Goal: Check status: Check status

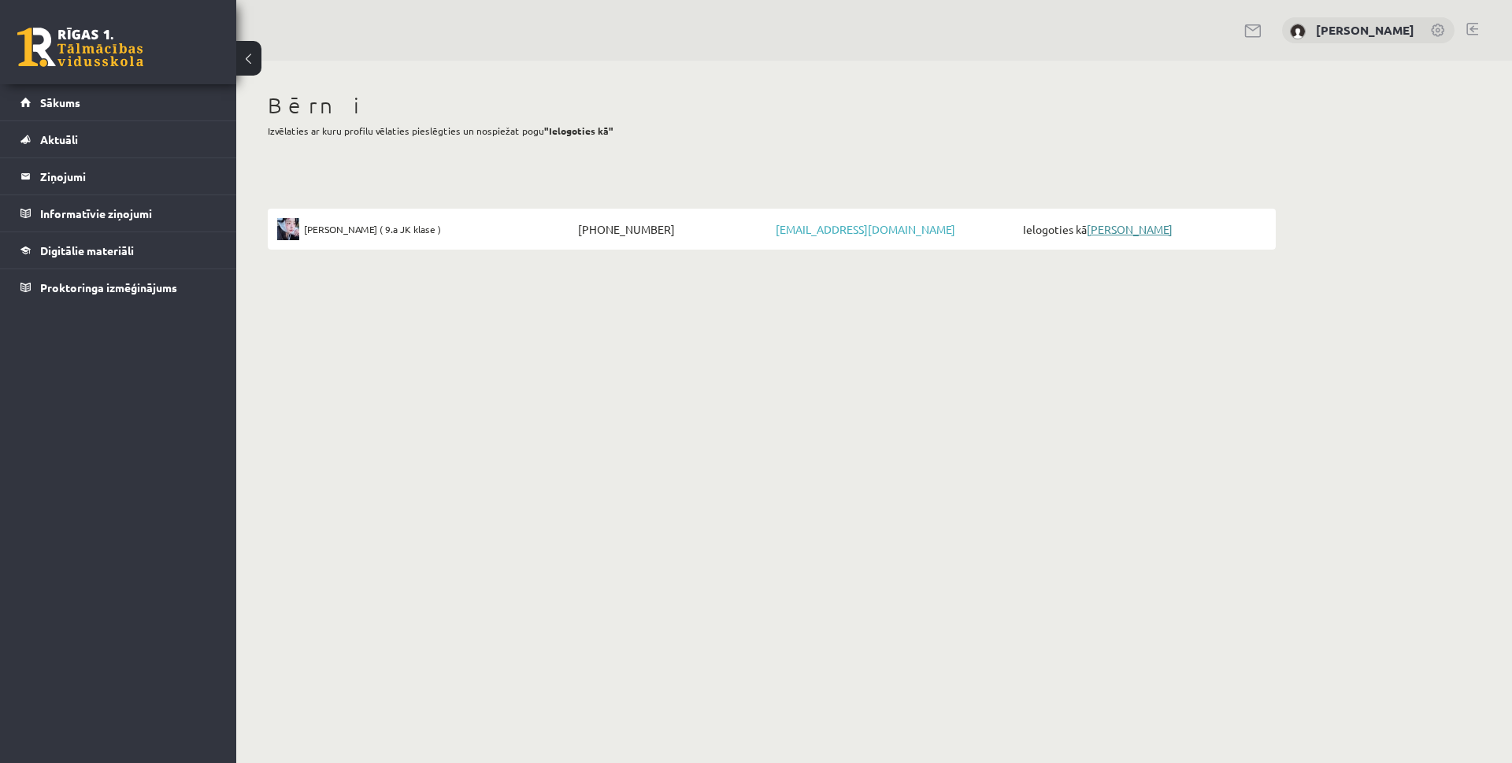
click at [1124, 228] on link "[PERSON_NAME]" at bounding box center [1130, 229] width 86 height 14
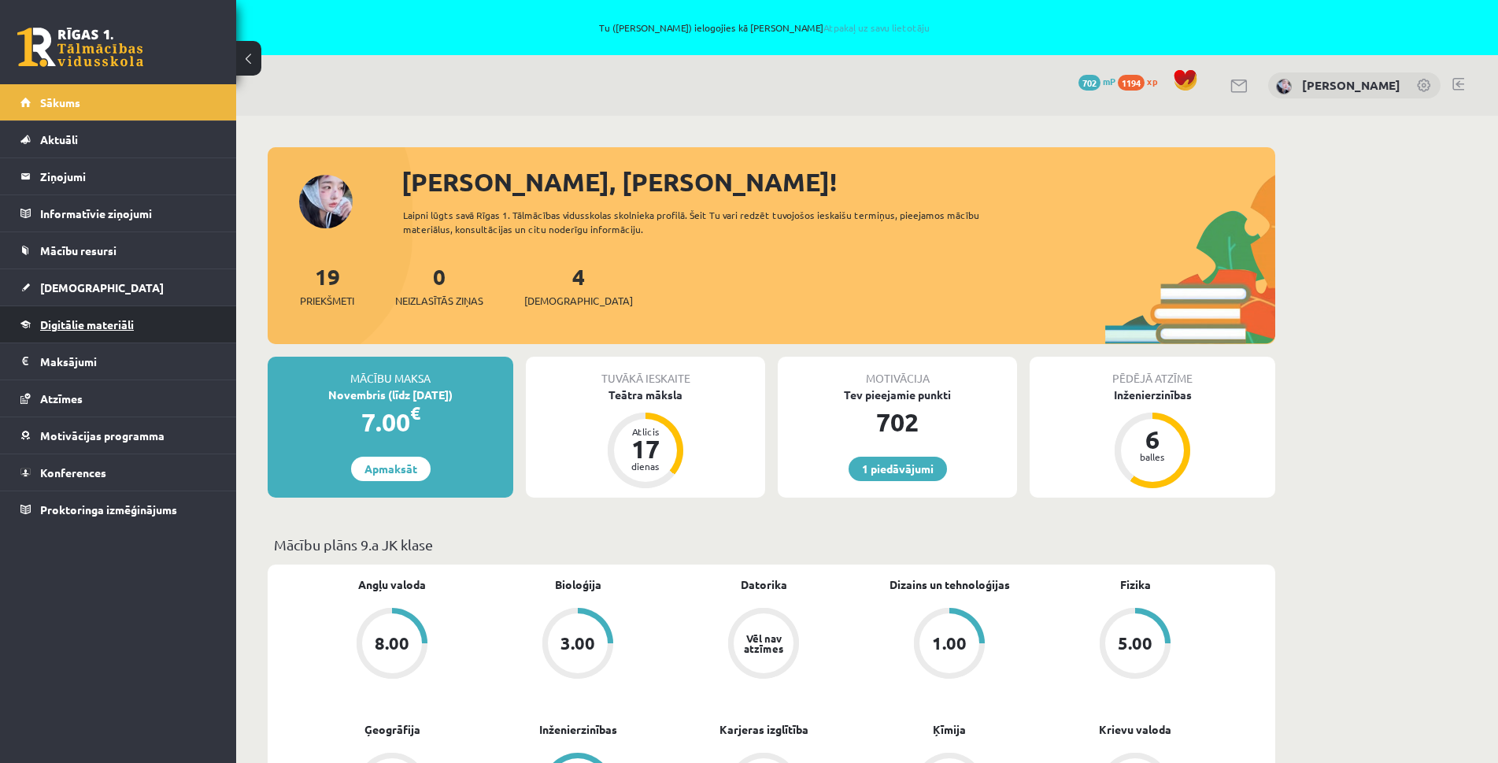
click at [111, 331] on link "Digitālie materiāli" at bounding box center [118, 324] width 196 height 36
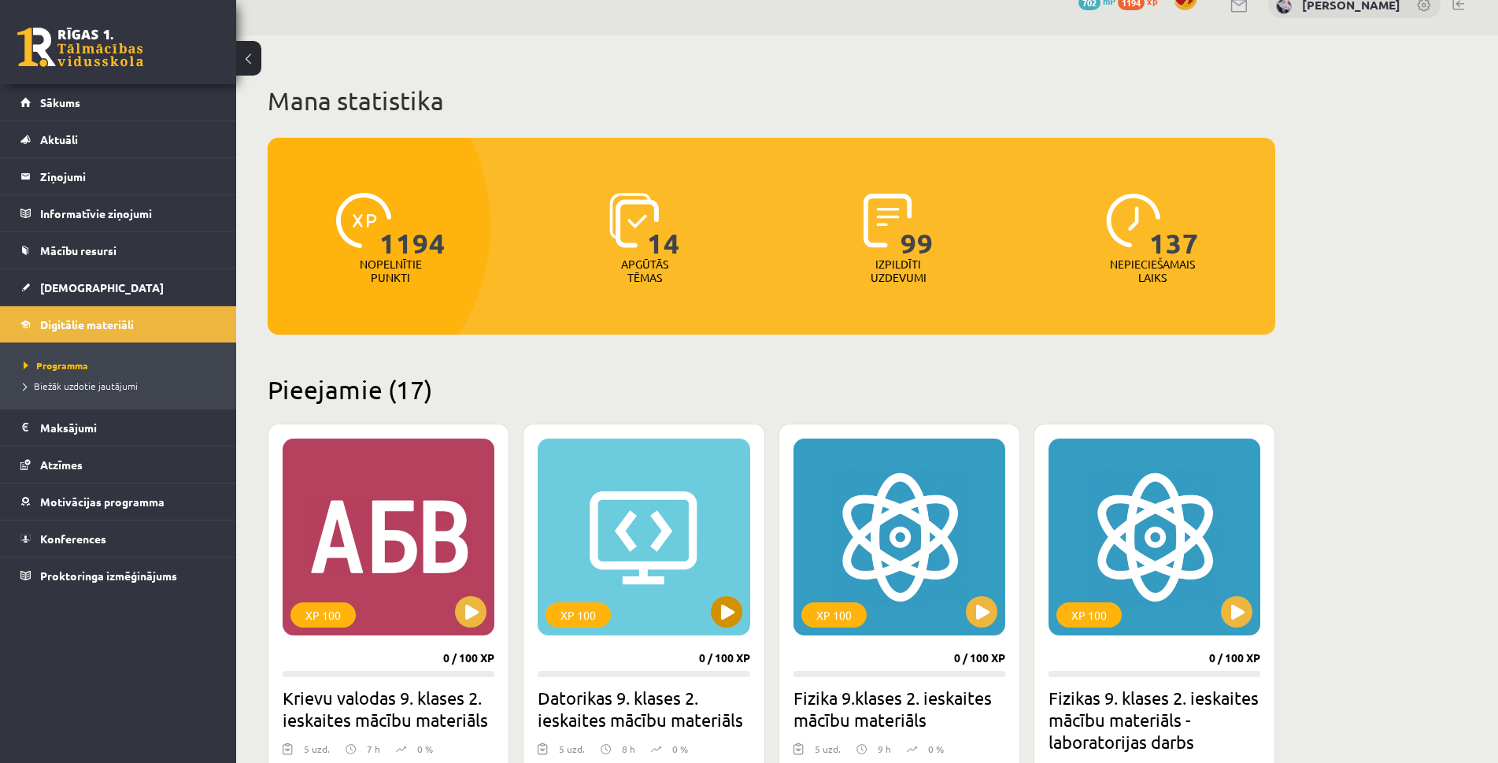
scroll to position [79, 0]
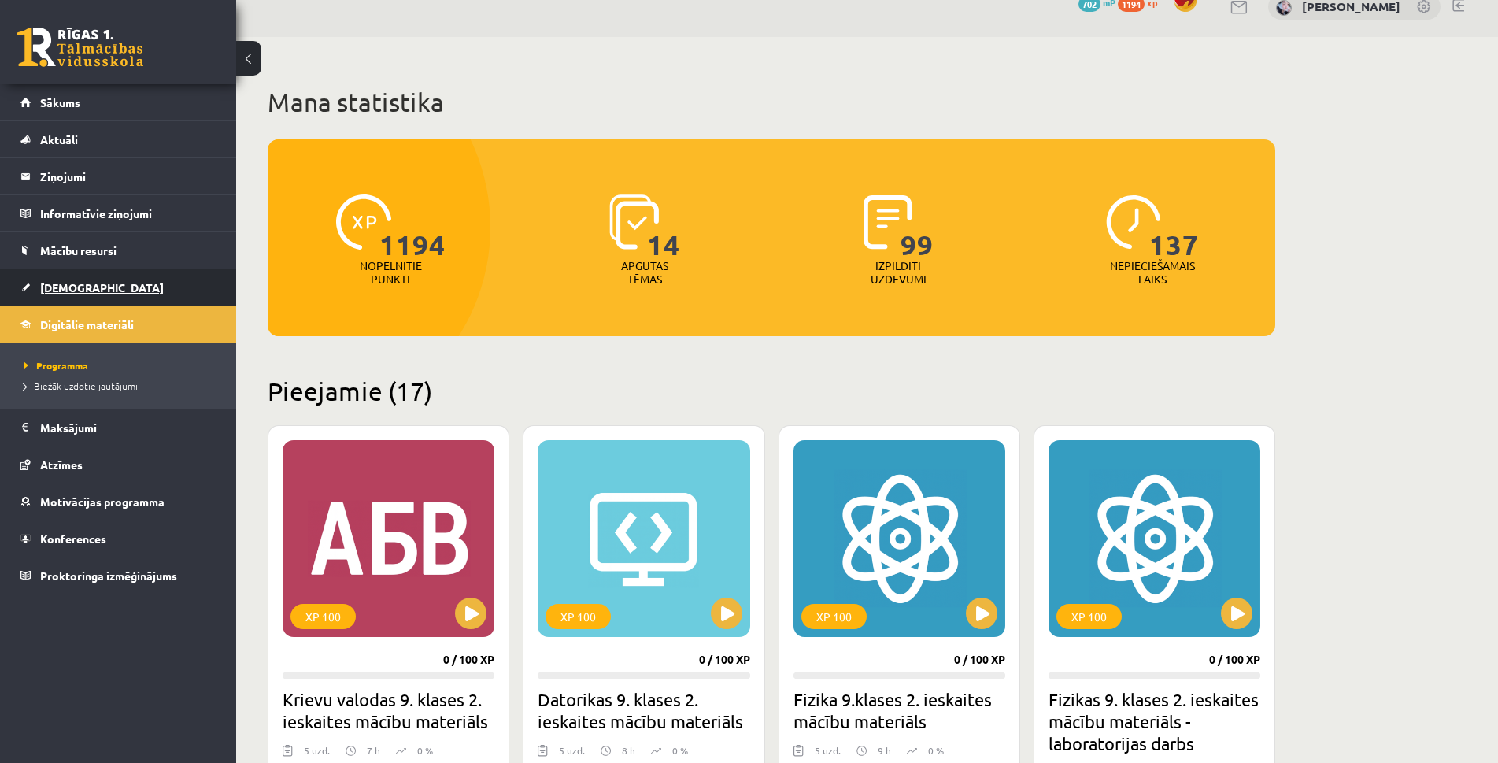
click at [80, 293] on span "[DEMOGRAPHIC_DATA]" at bounding box center [102, 287] width 124 height 14
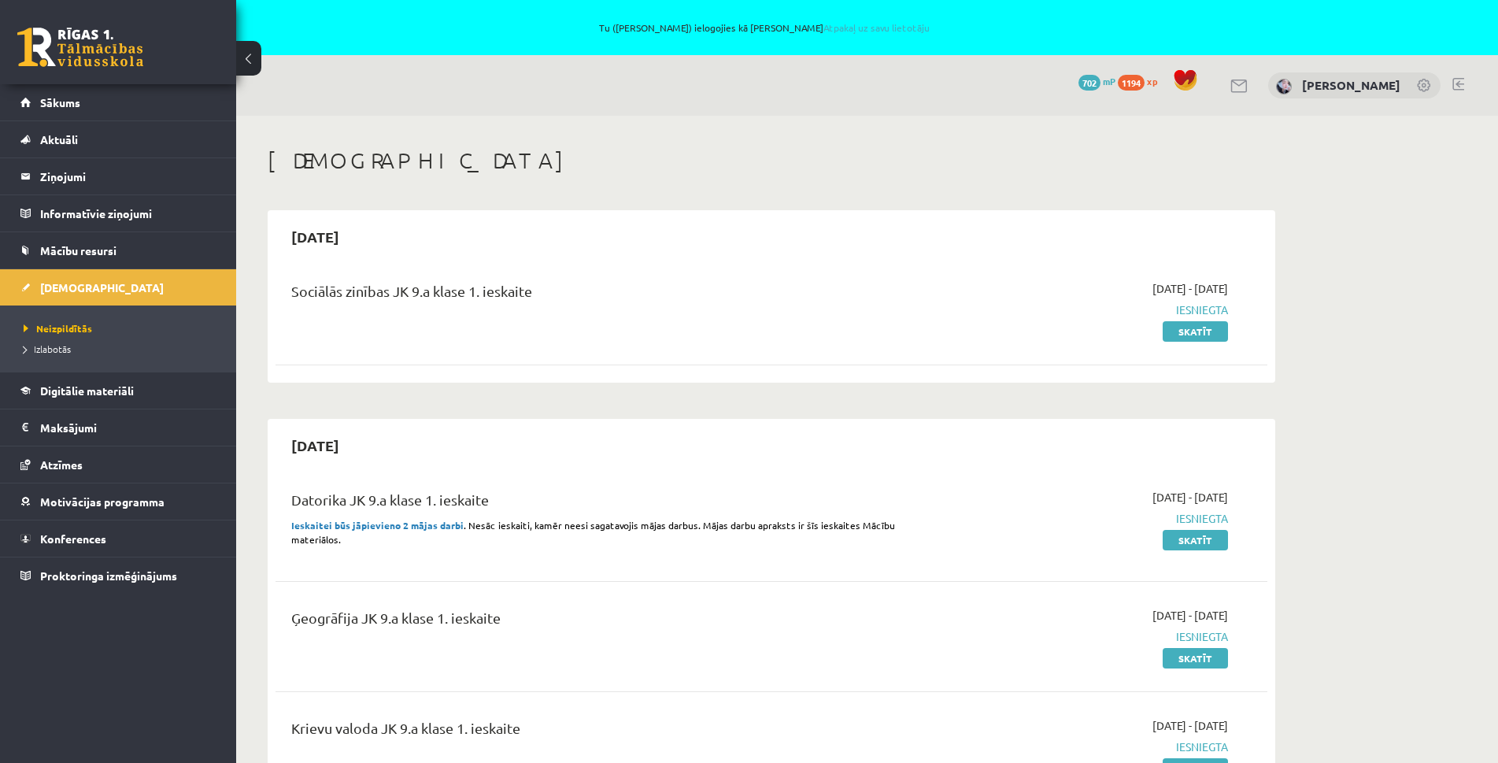
drag, startPoint x: 513, startPoint y: 288, endPoint x: 644, endPoint y: 287, distance: 130.7
click at [638, 285] on div "Sociālās zinības JK 9.a klase 1. ieskaite" at bounding box center [599, 294] width 617 height 29
drag, startPoint x: 462, startPoint y: 287, endPoint x: 641, endPoint y: 281, distance: 178.9
click at [623, 281] on div "Sociālās zinības JK 9.a klase 1. ieskaite" at bounding box center [599, 294] width 617 height 29
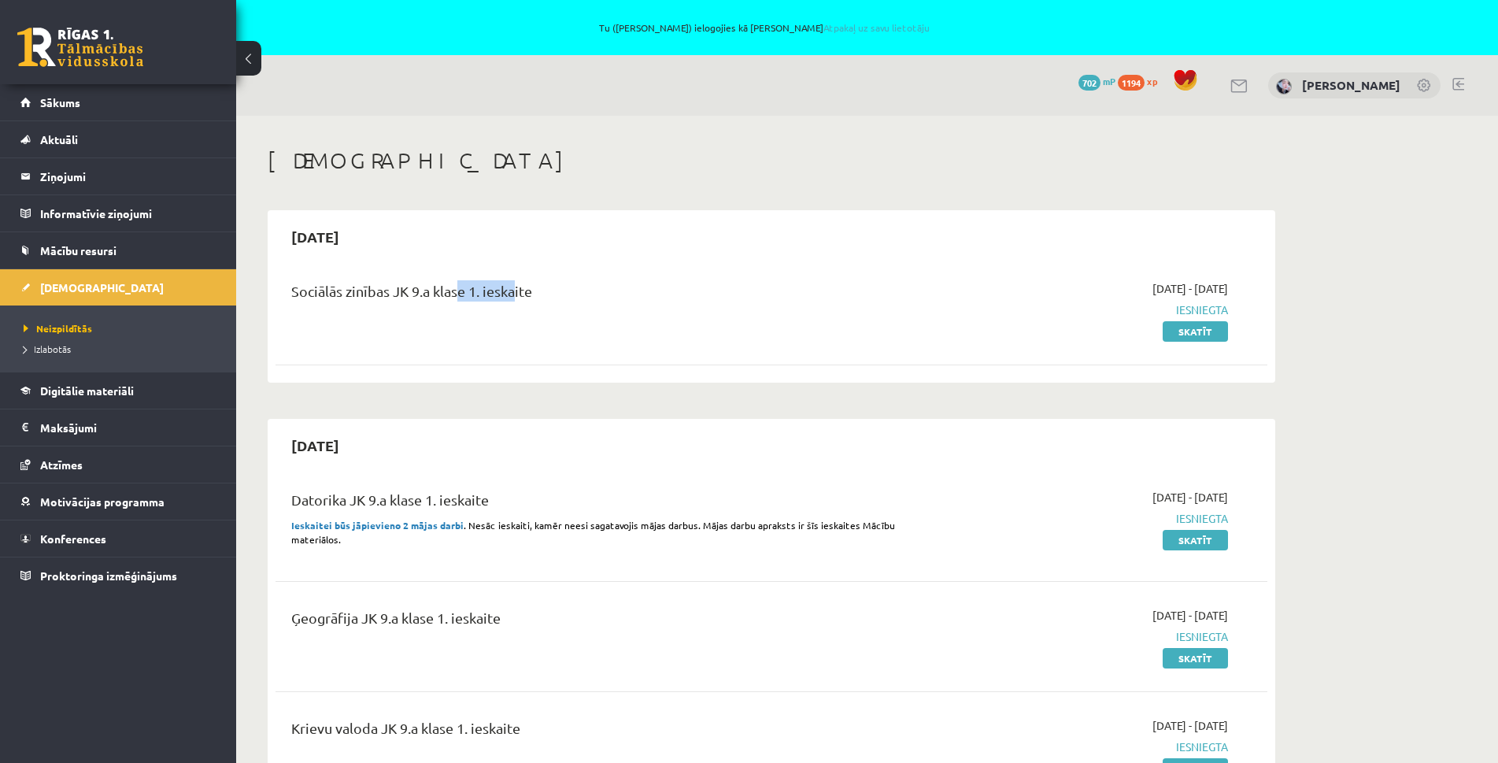
drag, startPoint x: 743, startPoint y: 334, endPoint x: 761, endPoint y: 327, distance: 19.4
click at [743, 333] on div "Sociālās zinības JK 9.a klase 1. ieskaite" at bounding box center [600, 309] width 640 height 59
click at [1199, 331] on link "Skatīt" at bounding box center [1195, 331] width 65 height 20
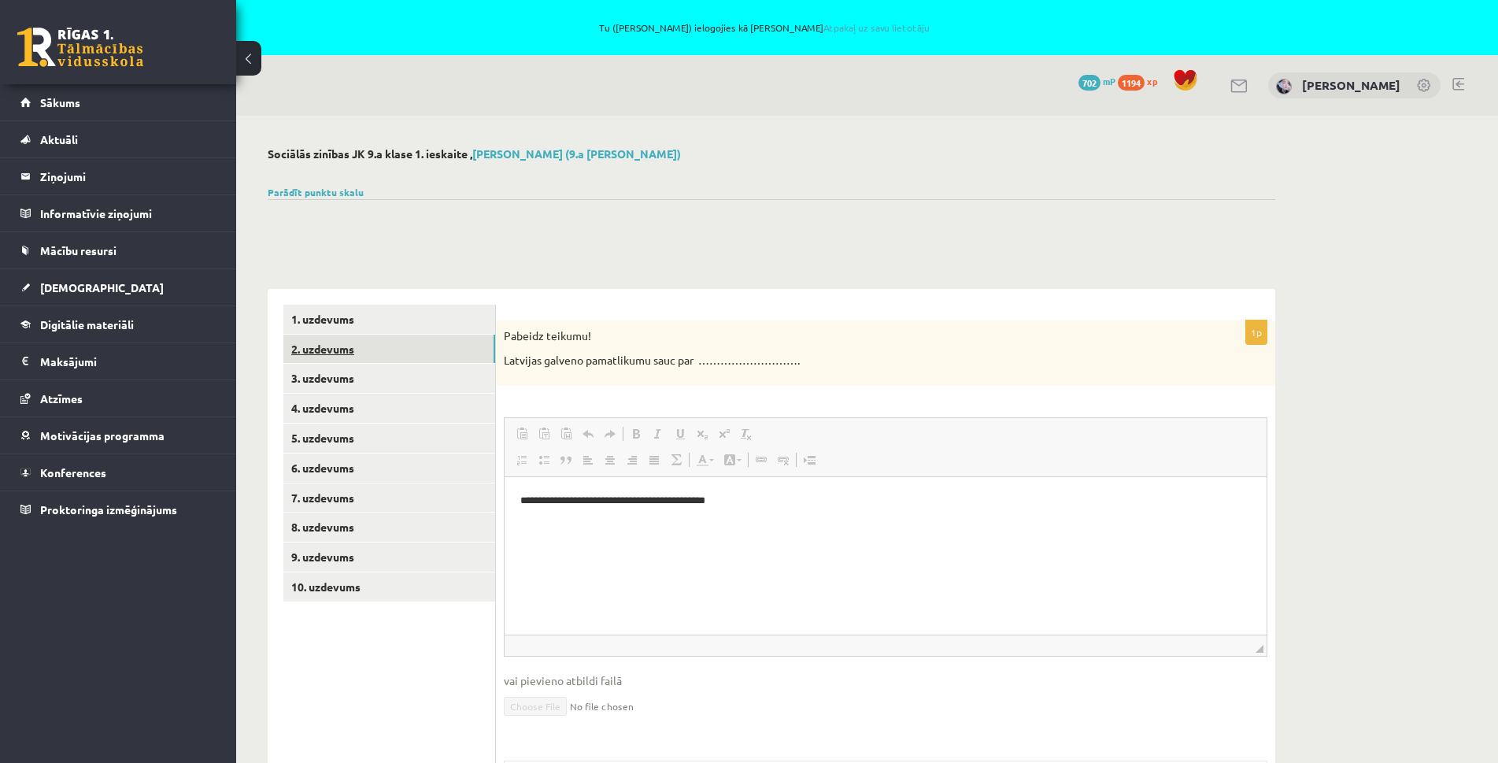
click at [331, 361] on link "2. uzdevums" at bounding box center [389, 349] width 212 height 29
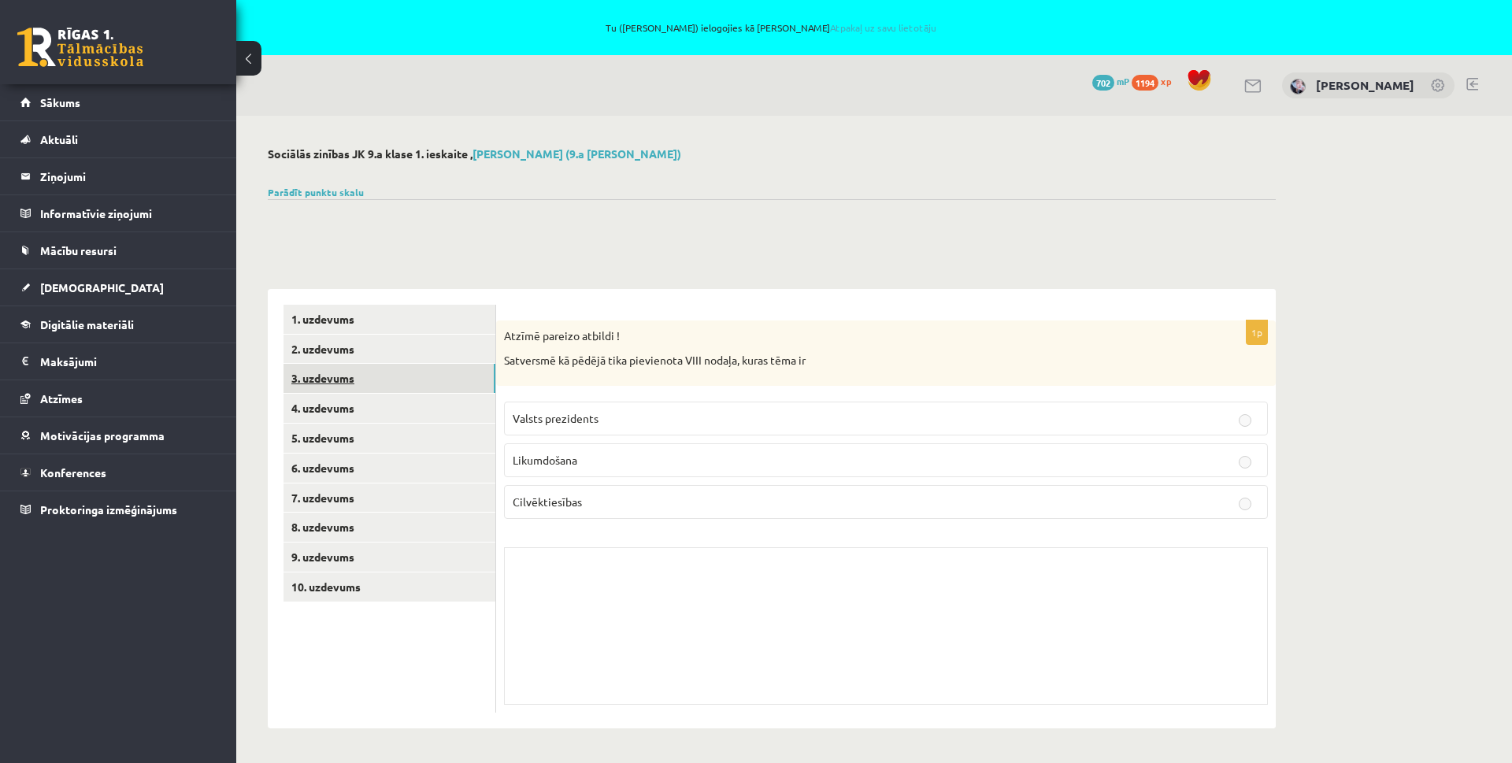
click at [376, 379] on link "3. uzdevums" at bounding box center [389, 378] width 212 height 29
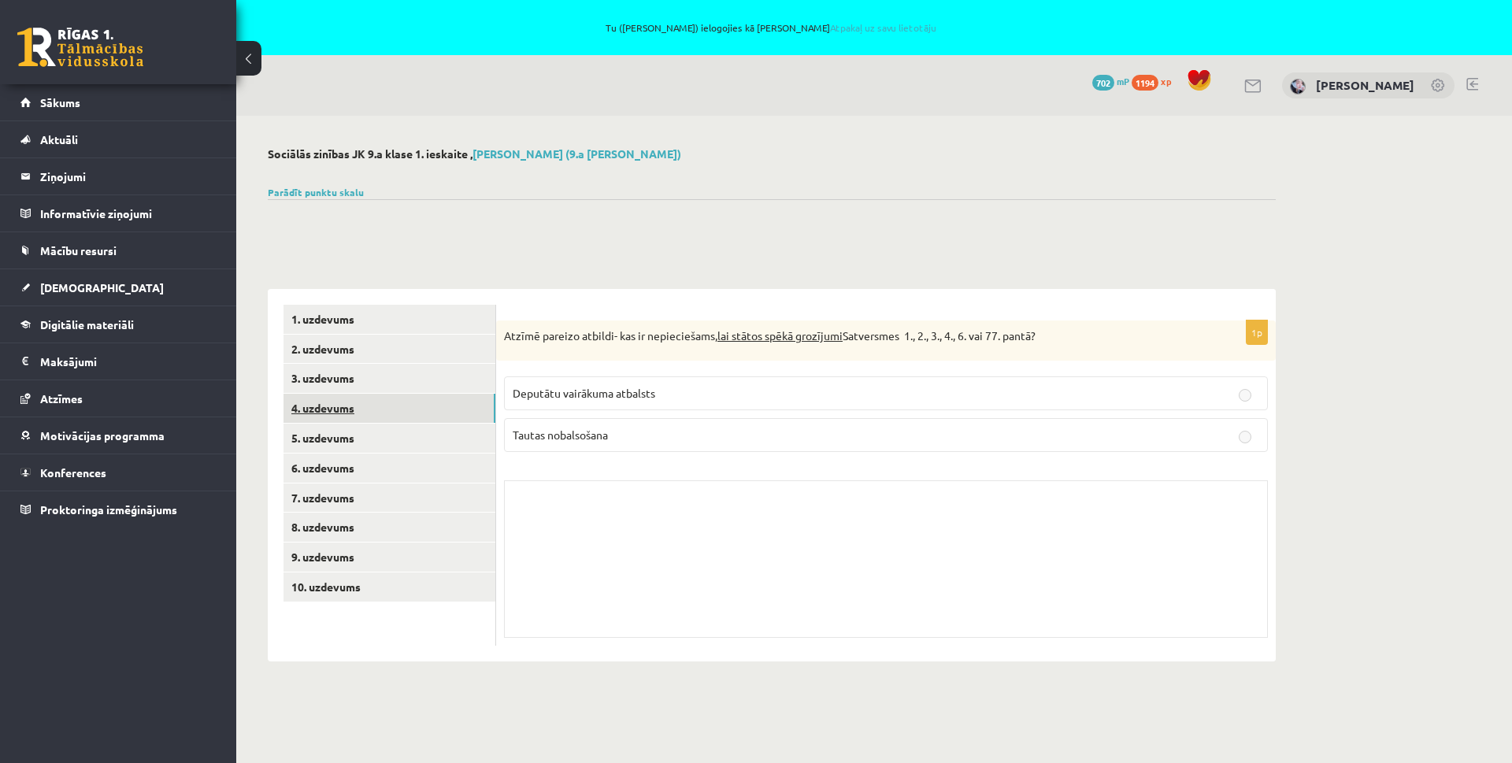
click at [372, 421] on link "4. uzdevums" at bounding box center [389, 408] width 212 height 29
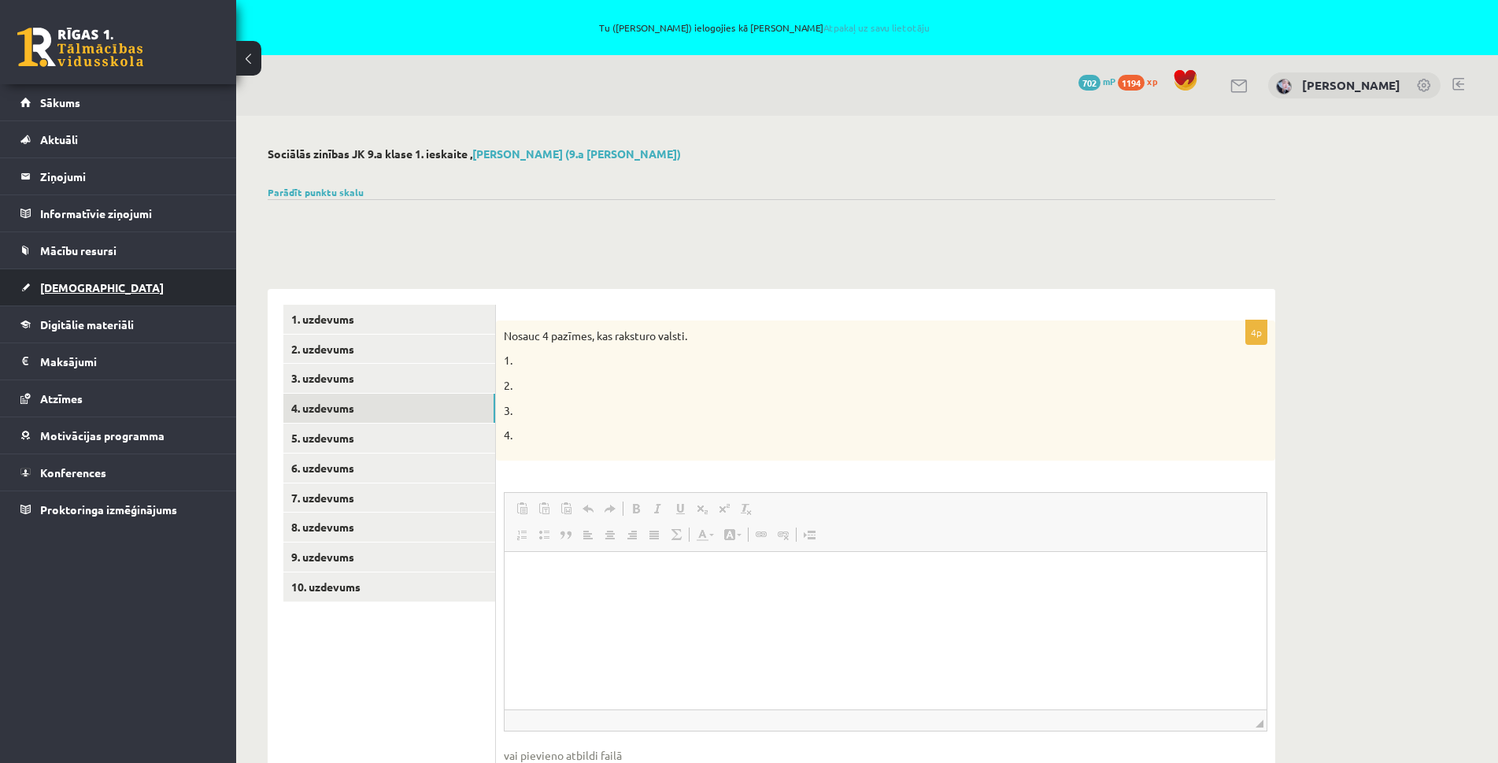
click at [66, 289] on span "[DEMOGRAPHIC_DATA]" at bounding box center [102, 287] width 124 height 14
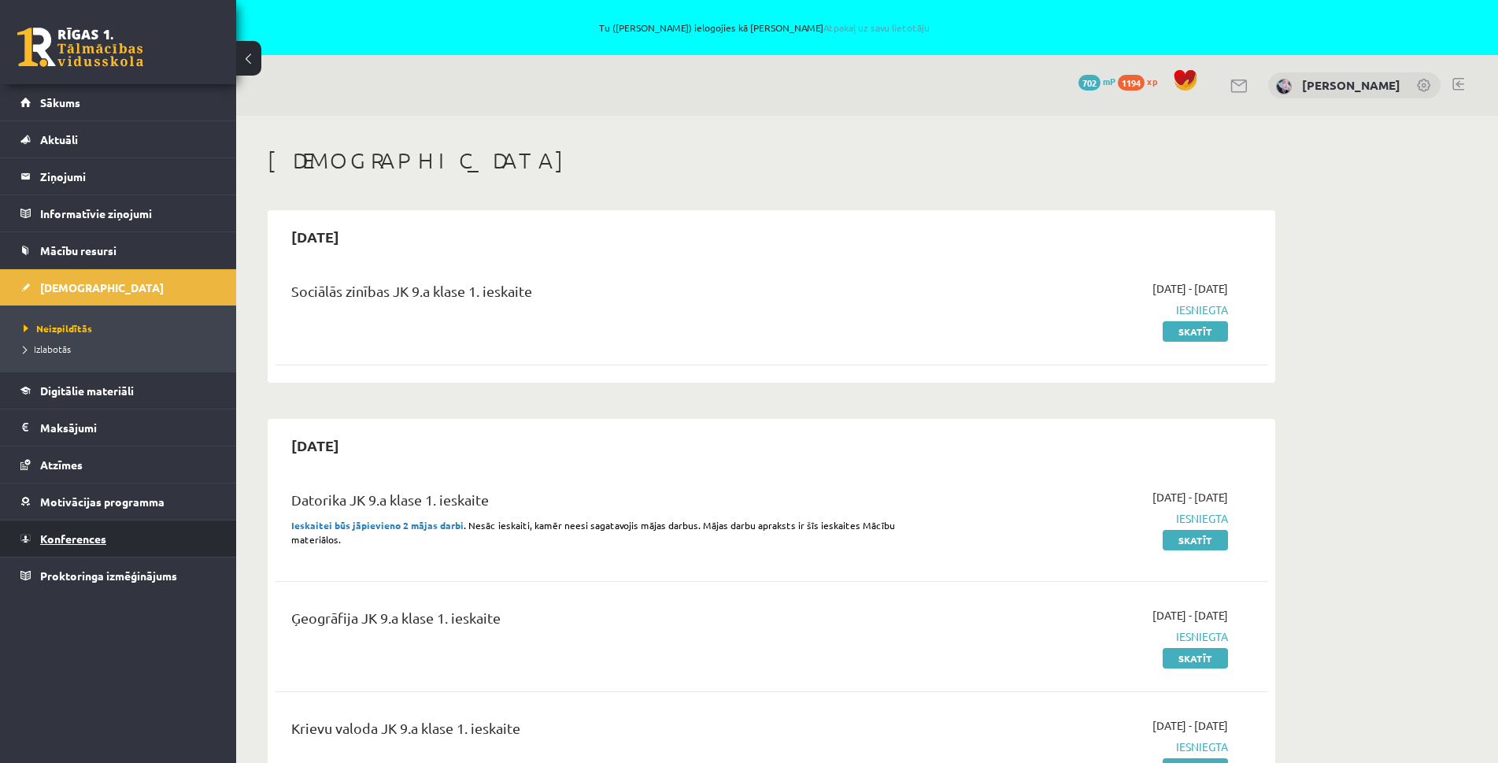
click at [104, 538] on span "Konferences" at bounding box center [73, 538] width 66 height 14
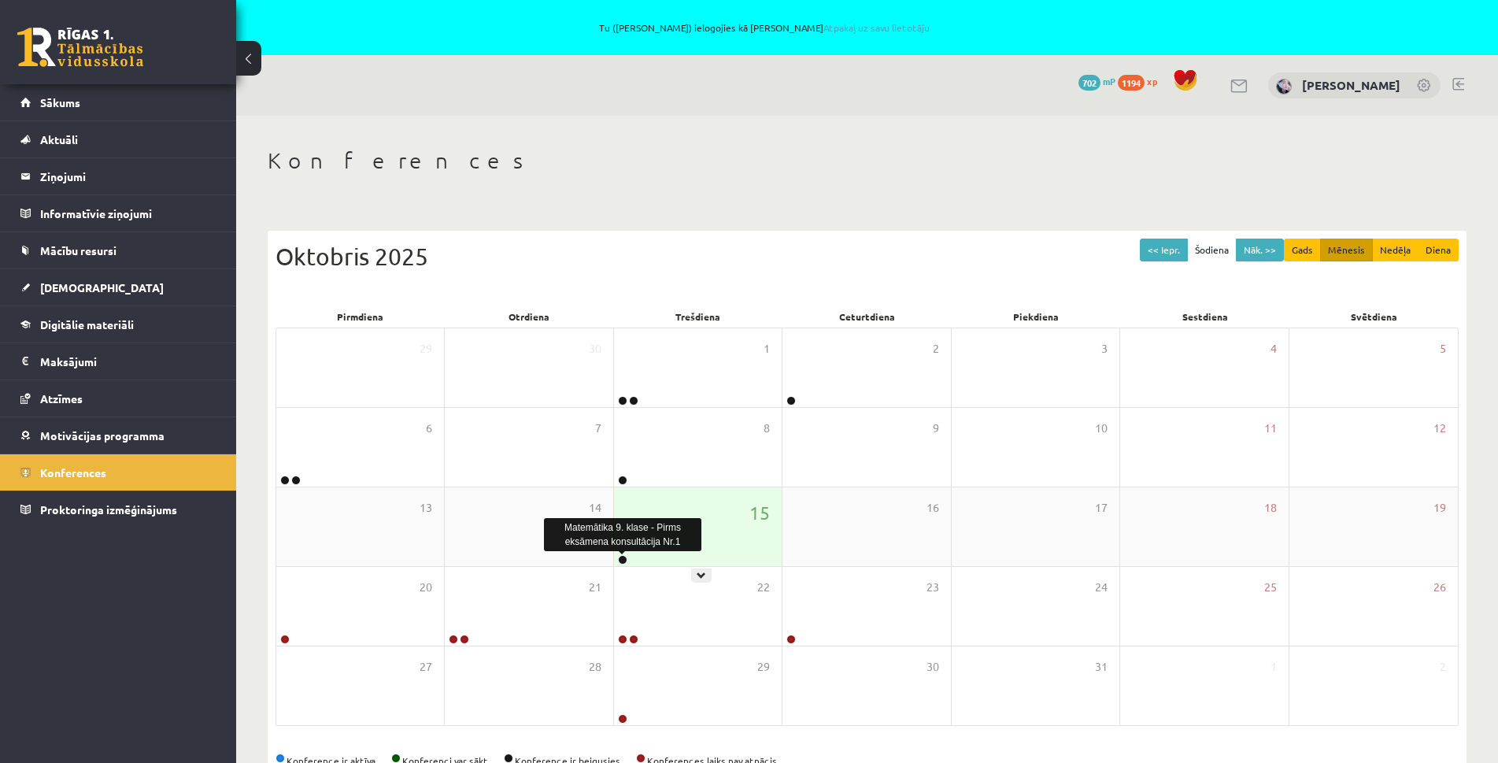
click at [622, 559] on link at bounding box center [622, 559] width 9 height 9
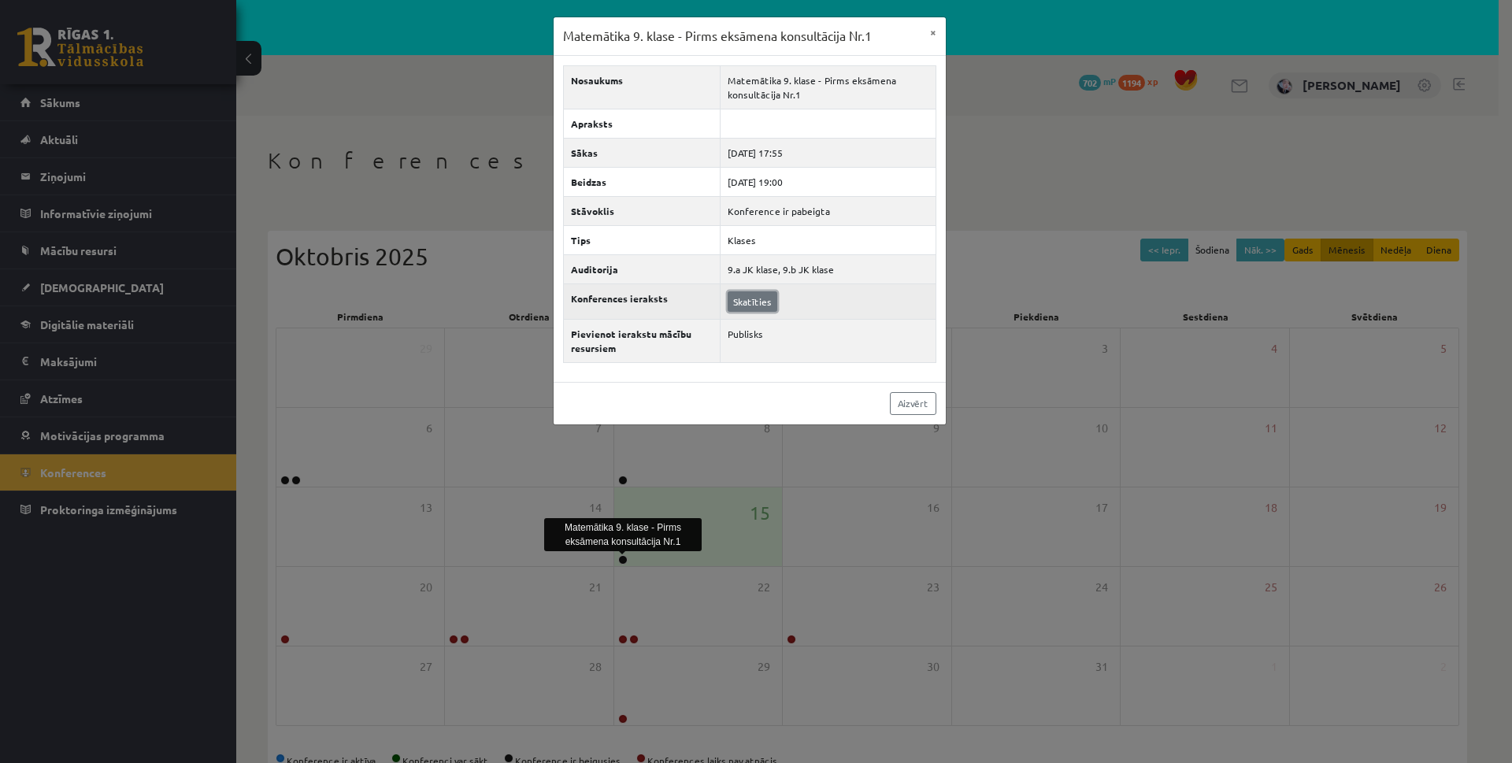
click at [757, 308] on link "Skatīties" at bounding box center [753, 301] width 50 height 20
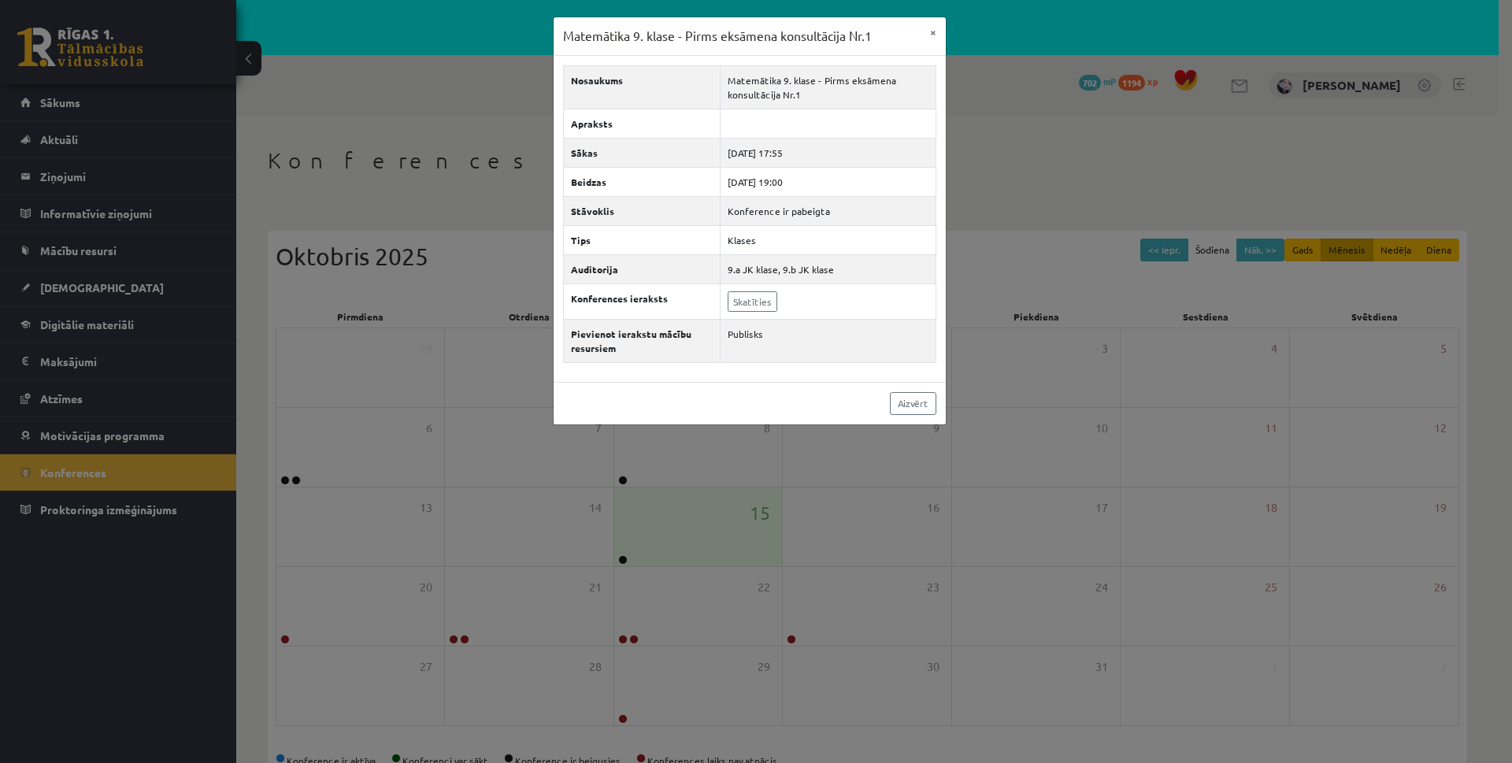
click at [883, 402] on div "Aizvērt" at bounding box center [750, 403] width 392 height 43
click at [912, 407] on link "Aizvērt" at bounding box center [913, 403] width 46 height 23
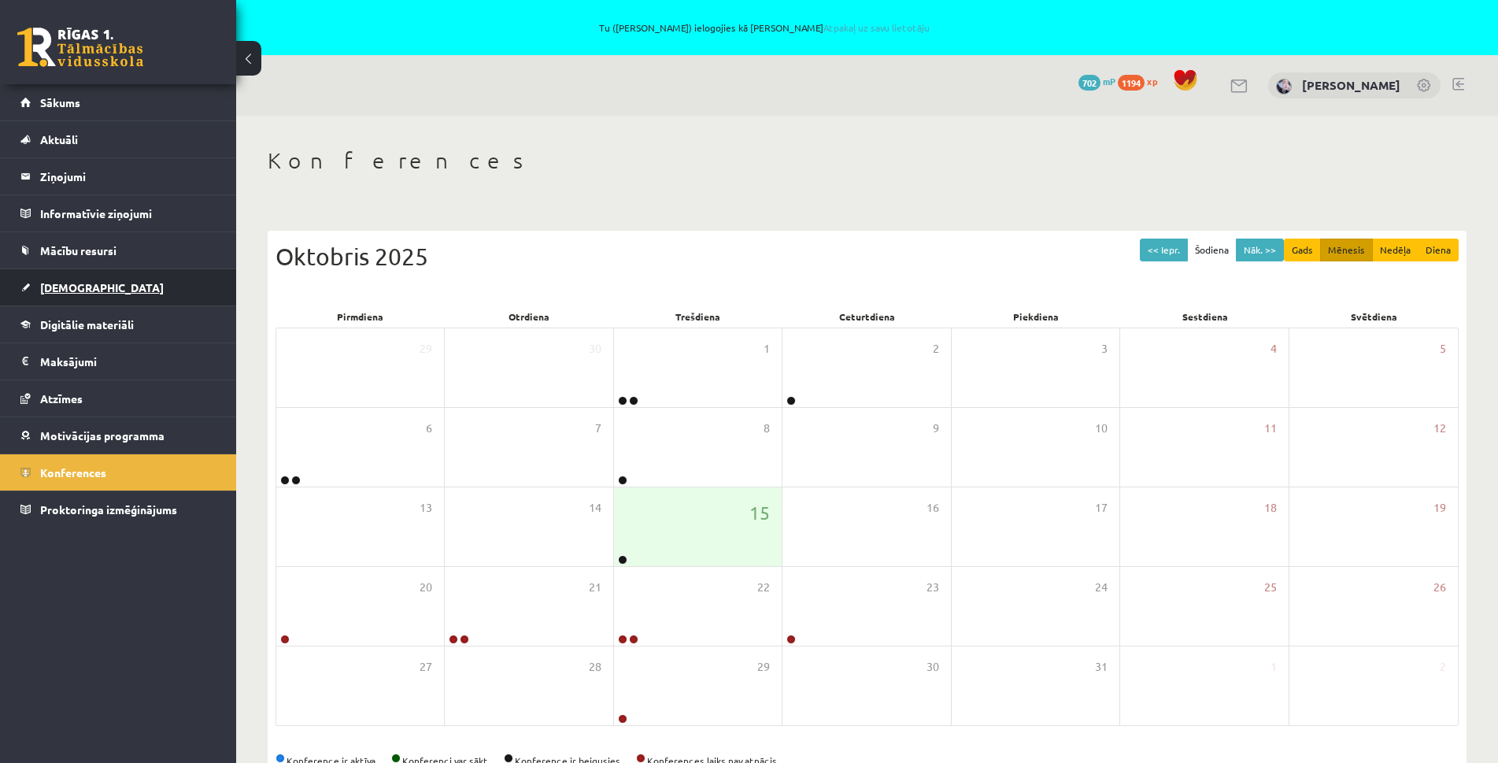
click at [66, 290] on span "[DEMOGRAPHIC_DATA]" at bounding box center [102, 287] width 124 height 14
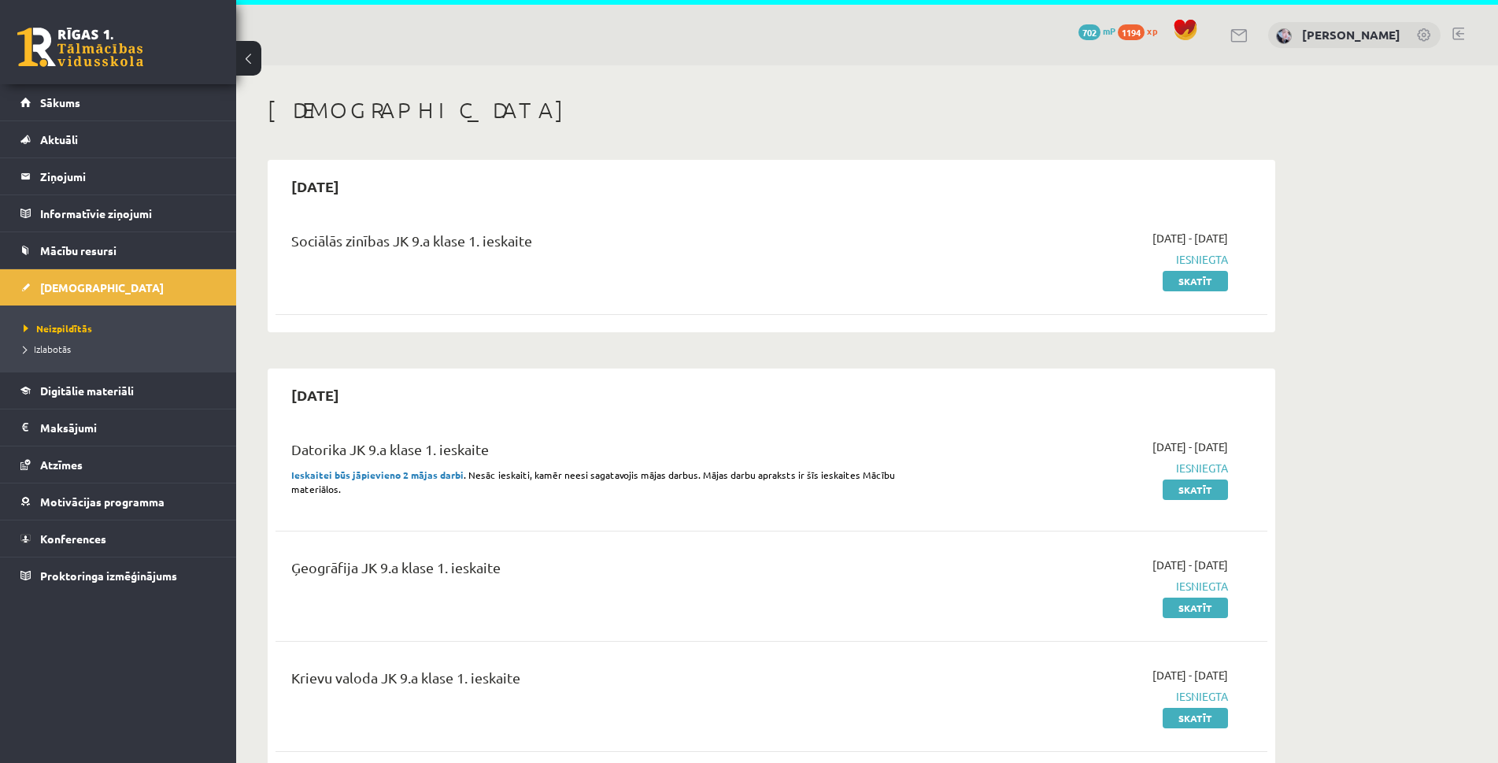
scroll to position [79, 0]
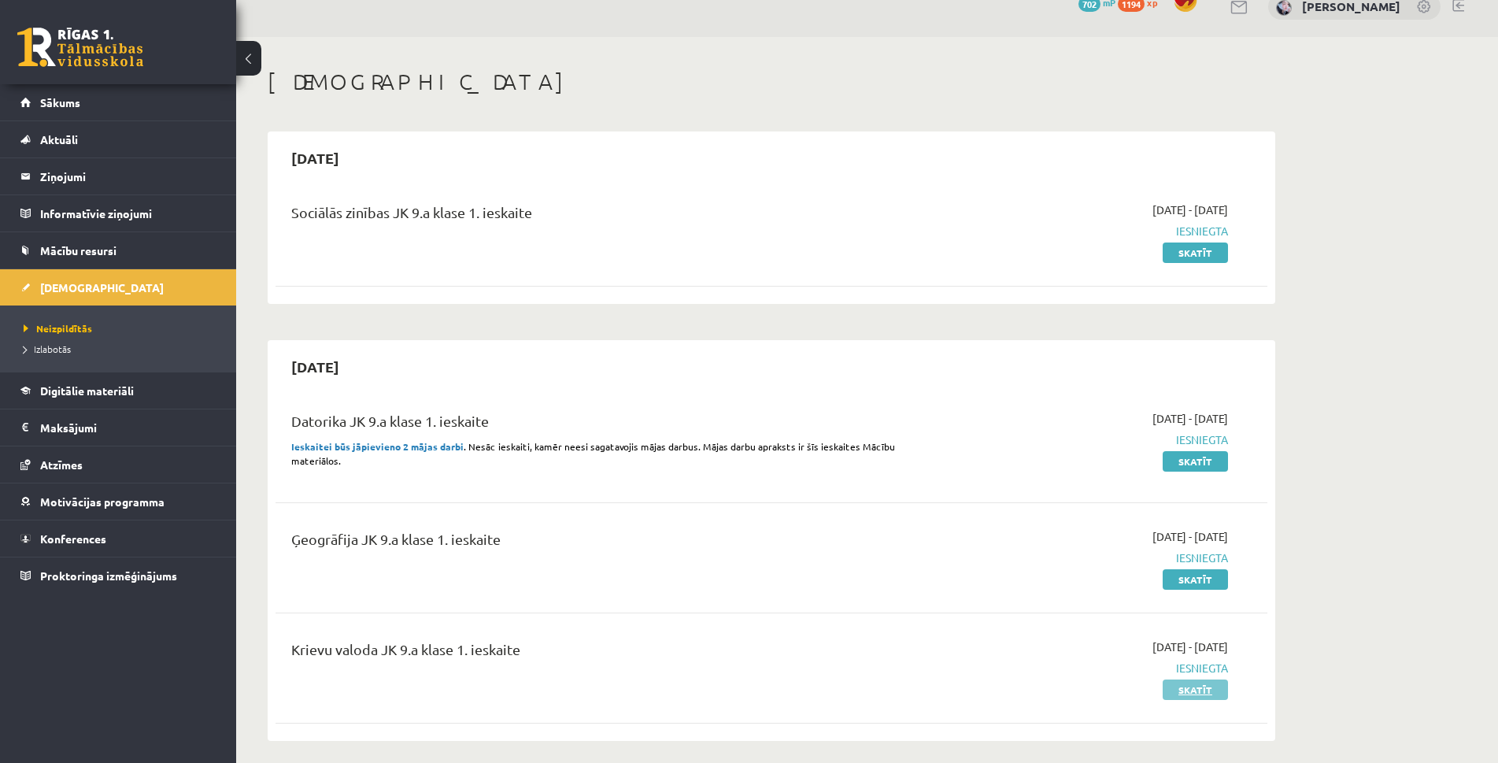
click at [1197, 690] on link "Skatīt" at bounding box center [1195, 690] width 65 height 20
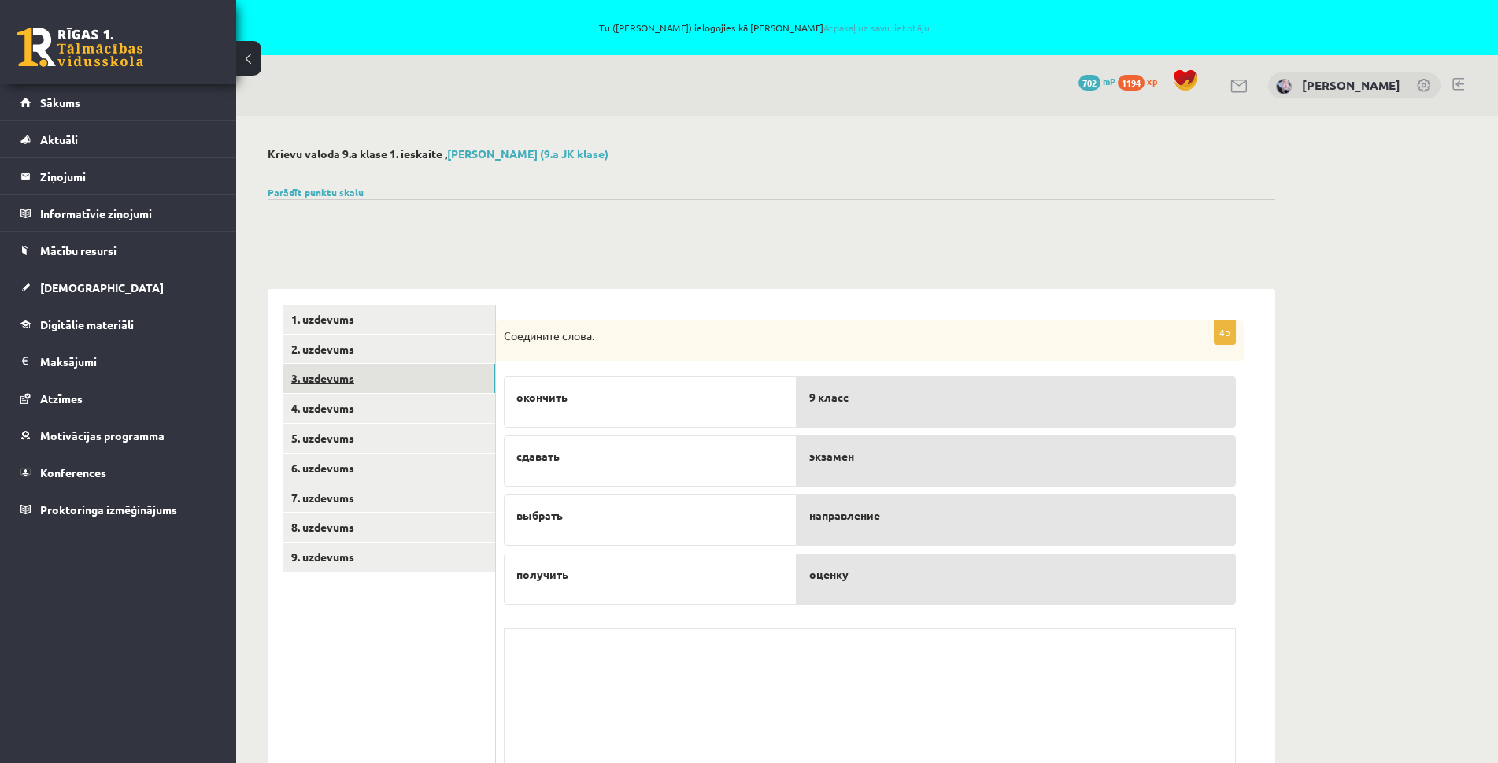
click at [346, 369] on link "3. uzdevums" at bounding box center [389, 378] width 212 height 29
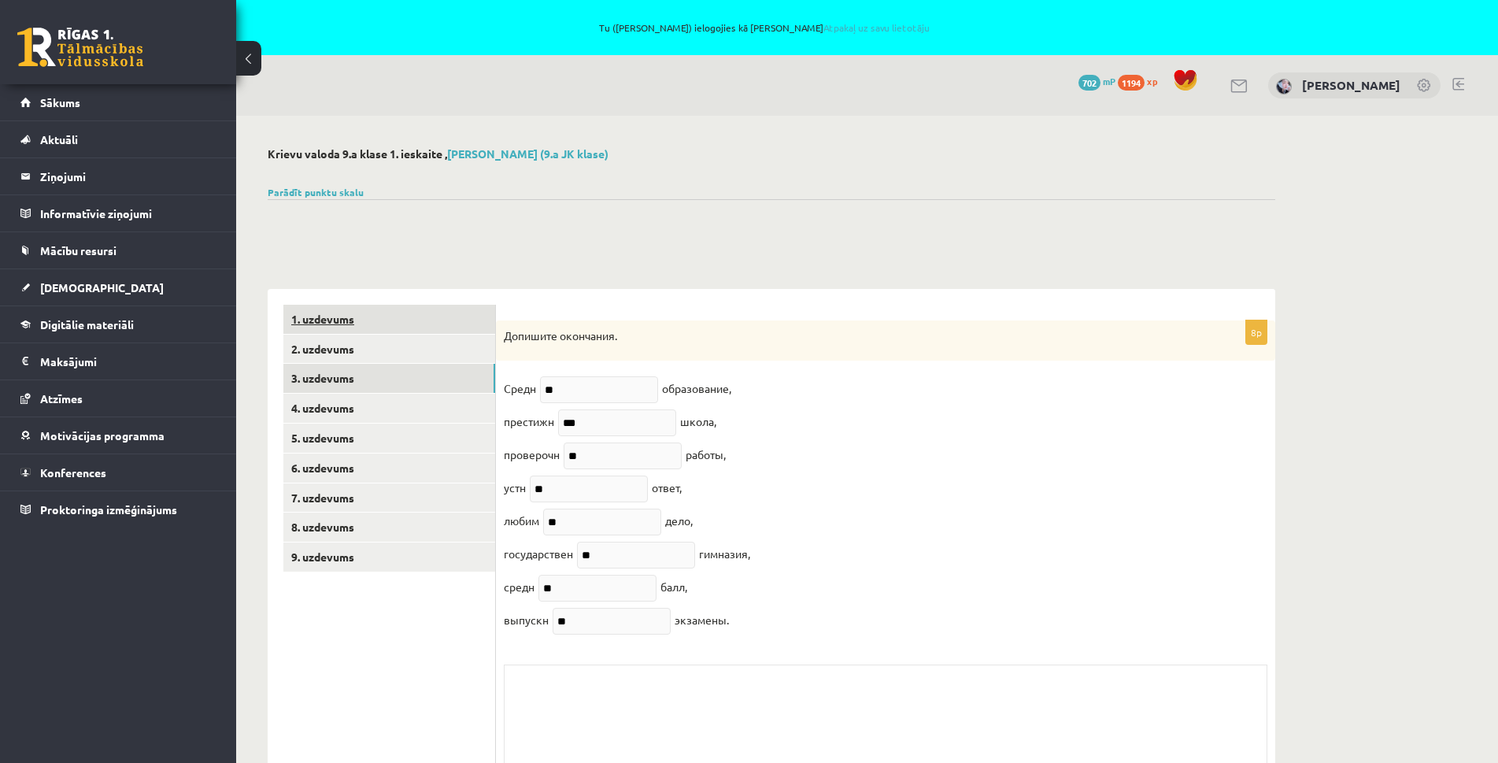
click at [313, 321] on link "1. uzdevums" at bounding box center [389, 319] width 212 height 29
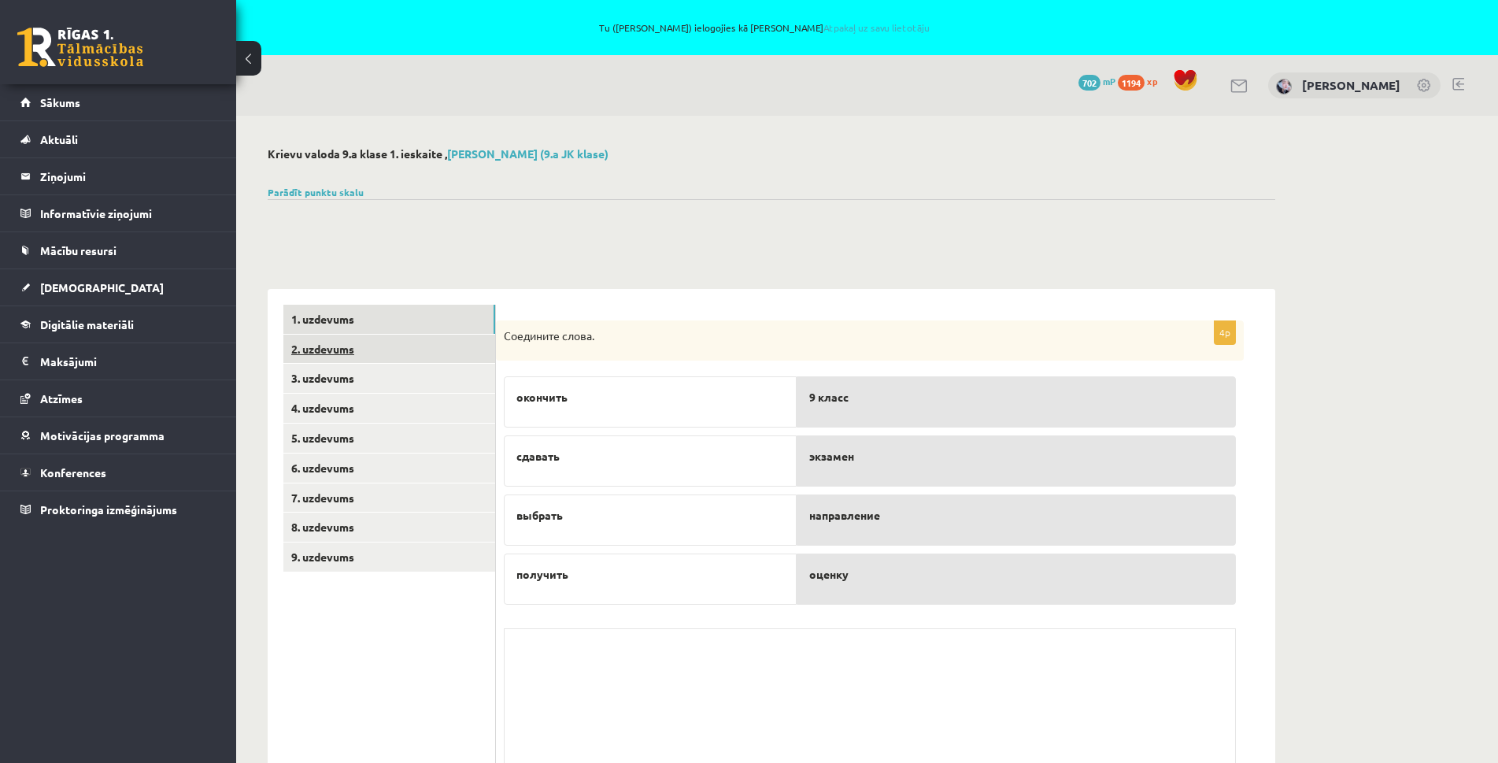
click at [339, 352] on link "2. uzdevums" at bounding box center [389, 349] width 212 height 29
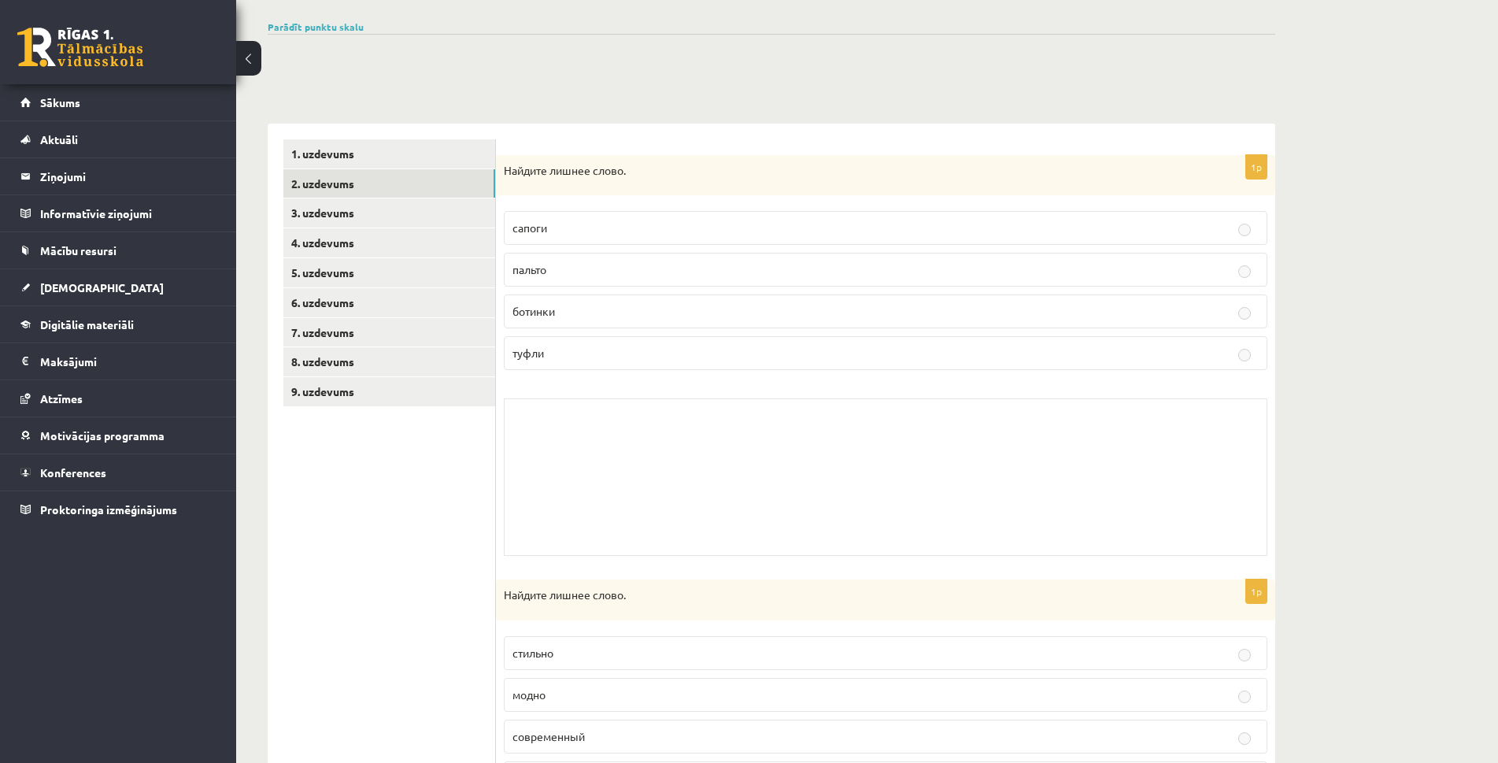
scroll to position [155, 0]
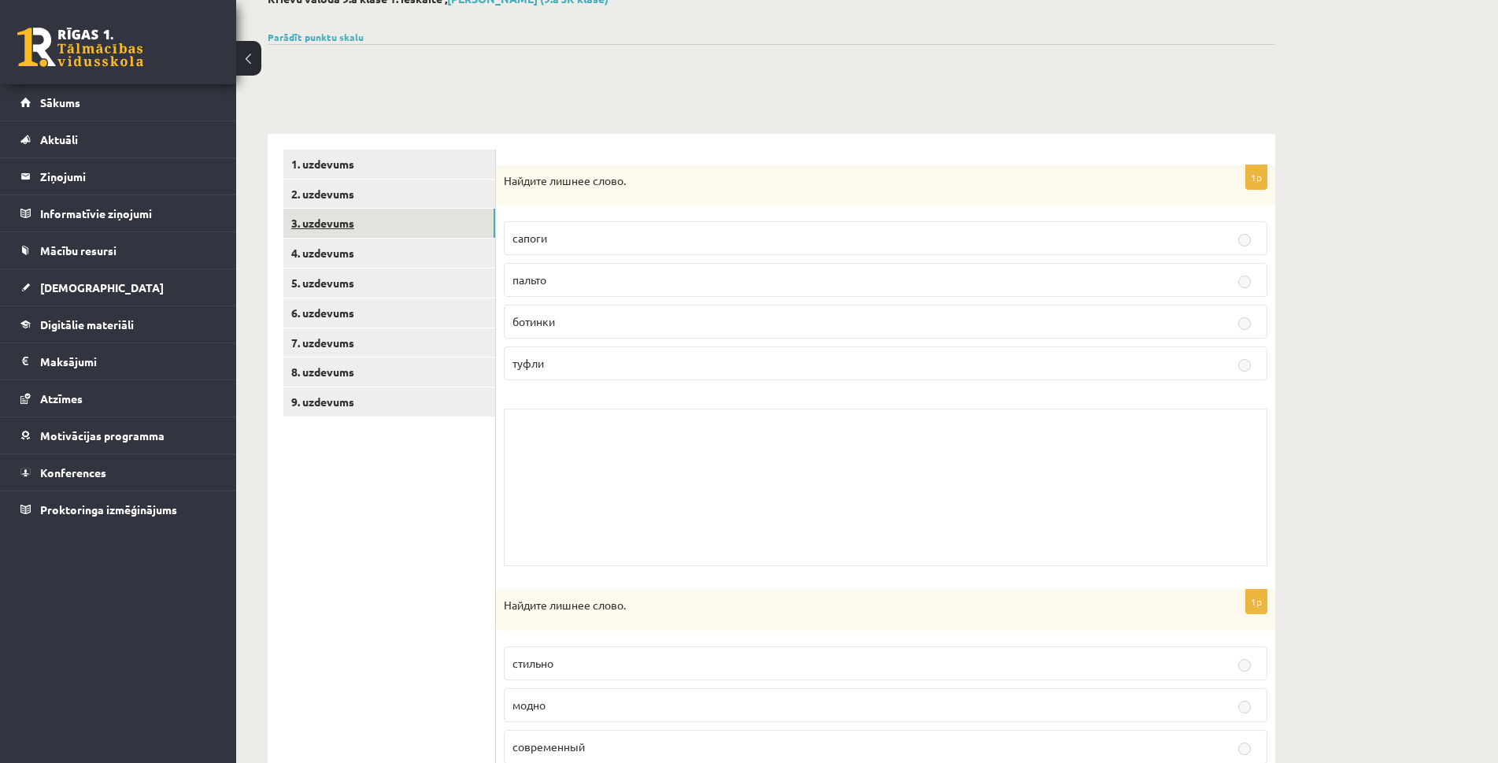
click at [329, 224] on link "3. uzdevums" at bounding box center [389, 223] width 212 height 29
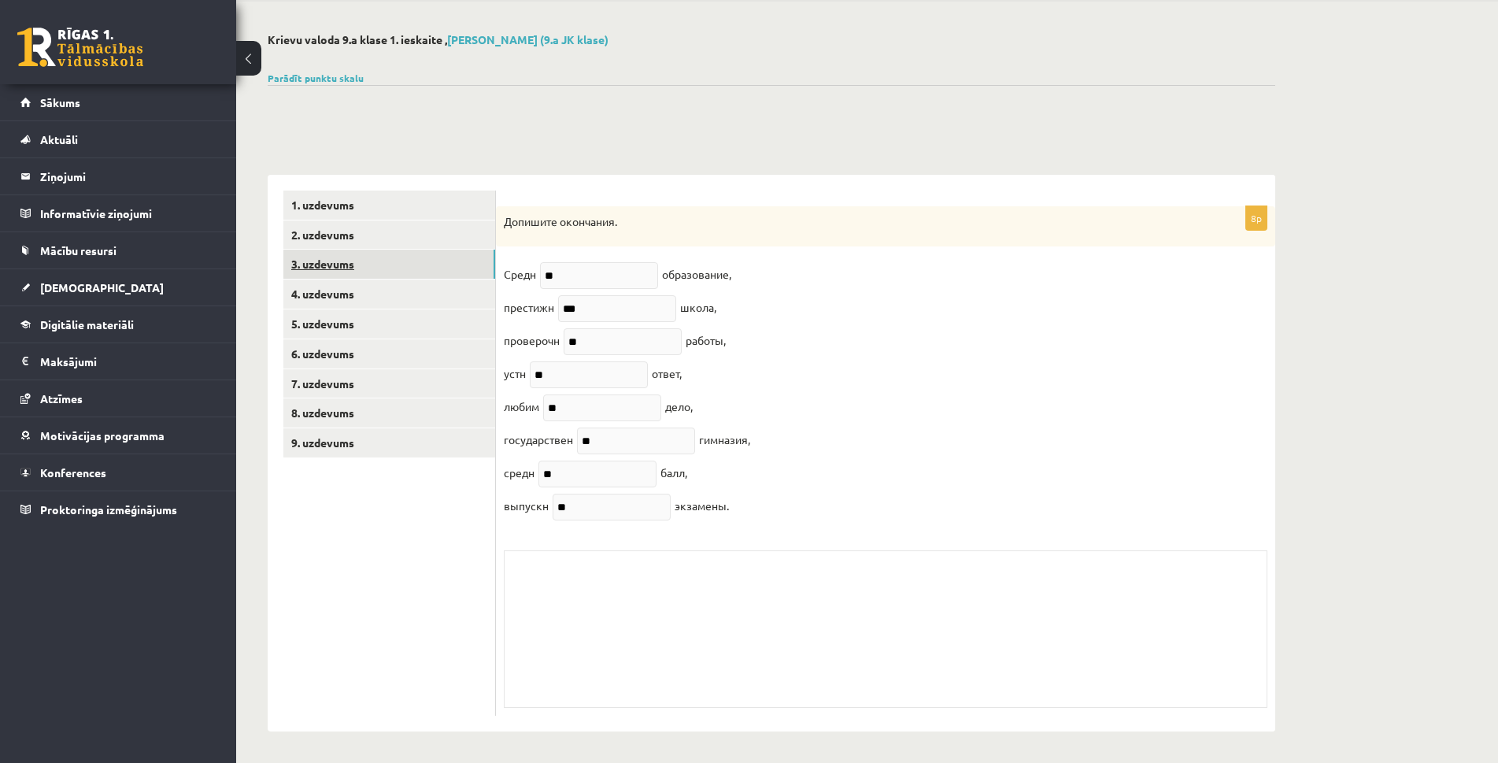
scroll to position [127, 0]
click at [321, 258] on link "3. uzdevums" at bounding box center [389, 264] width 212 height 29
click at [331, 283] on link "4. uzdevums" at bounding box center [389, 294] width 212 height 29
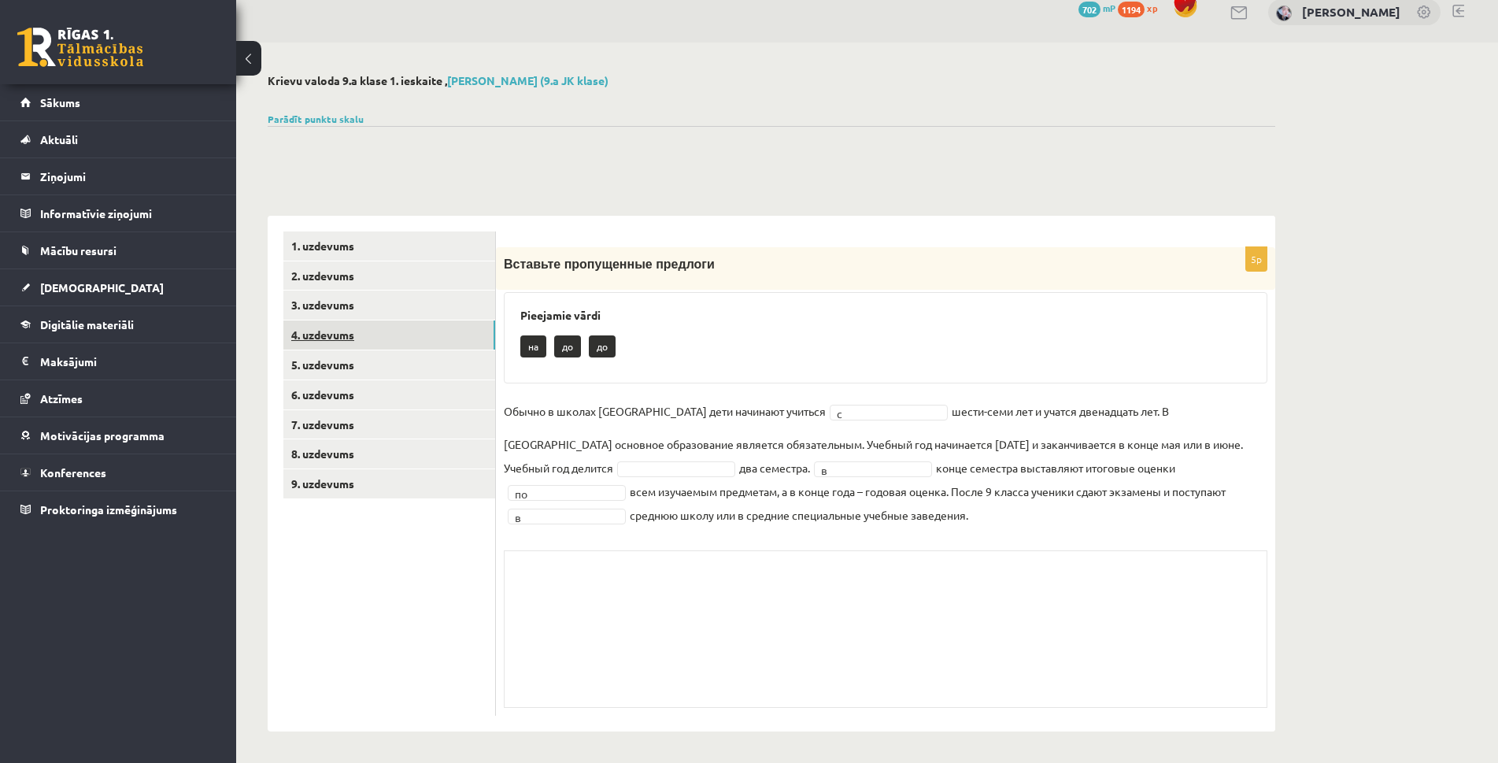
scroll to position [73, 0]
drag, startPoint x: 1243, startPoint y: 263, endPoint x: 1320, endPoint y: 263, distance: 77.2
click at [1320, 263] on div "**********" at bounding box center [867, 403] width 1262 height 720
click at [306, 360] on link "5. uzdevums" at bounding box center [389, 364] width 212 height 29
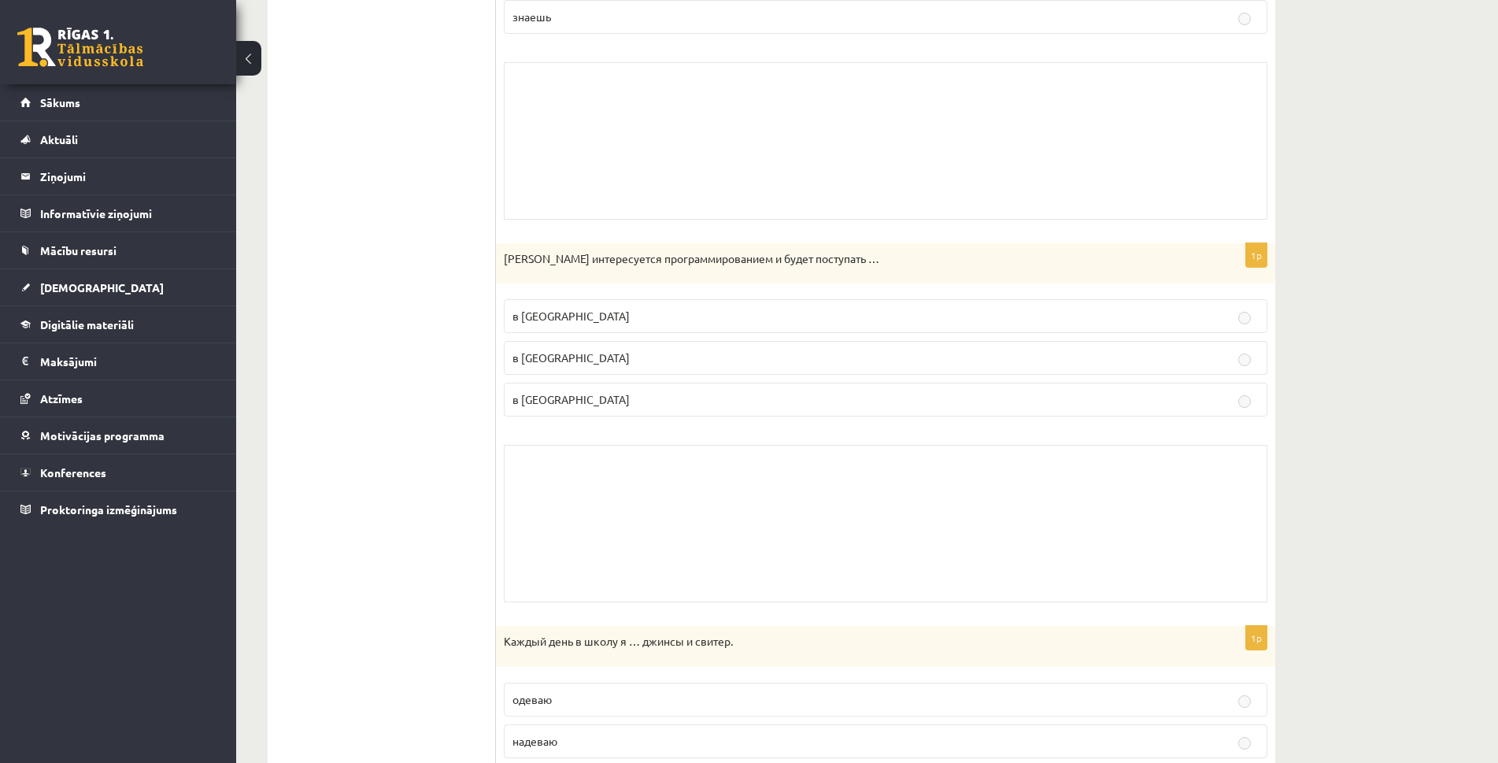
scroll to position [1254, 0]
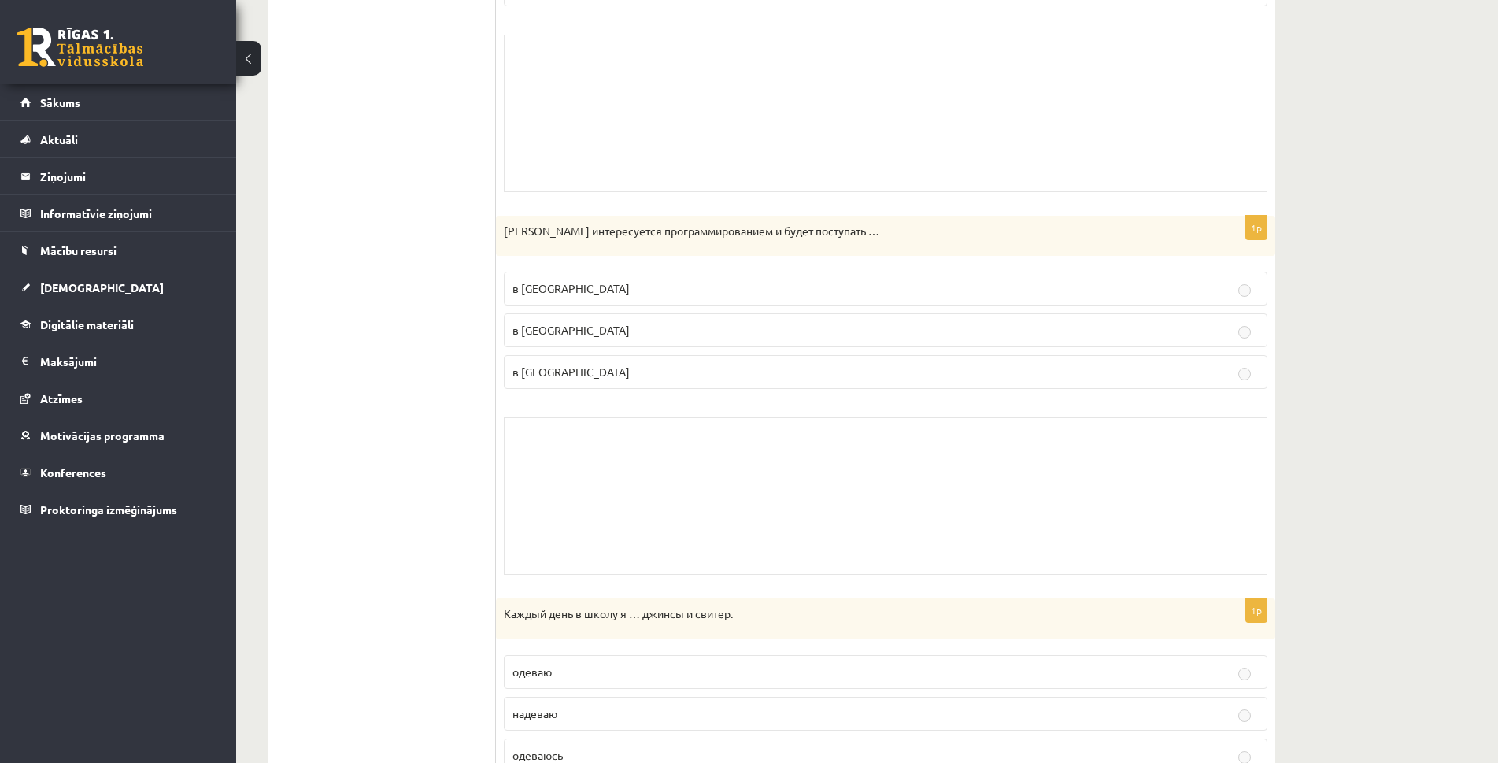
drag, startPoint x: 502, startPoint y: 230, endPoint x: 913, endPoint y: 189, distance: 412.3
click at [857, 243] on div "Марк интересуется программированием и будет поступать …" at bounding box center [886, 236] width 780 height 41
drag, startPoint x: 506, startPoint y: 227, endPoint x: 894, endPoint y: 229, distance: 388.2
click at [894, 229] on p "Марк интересуется программированием и будет поступать …" at bounding box center [846, 232] width 685 height 16
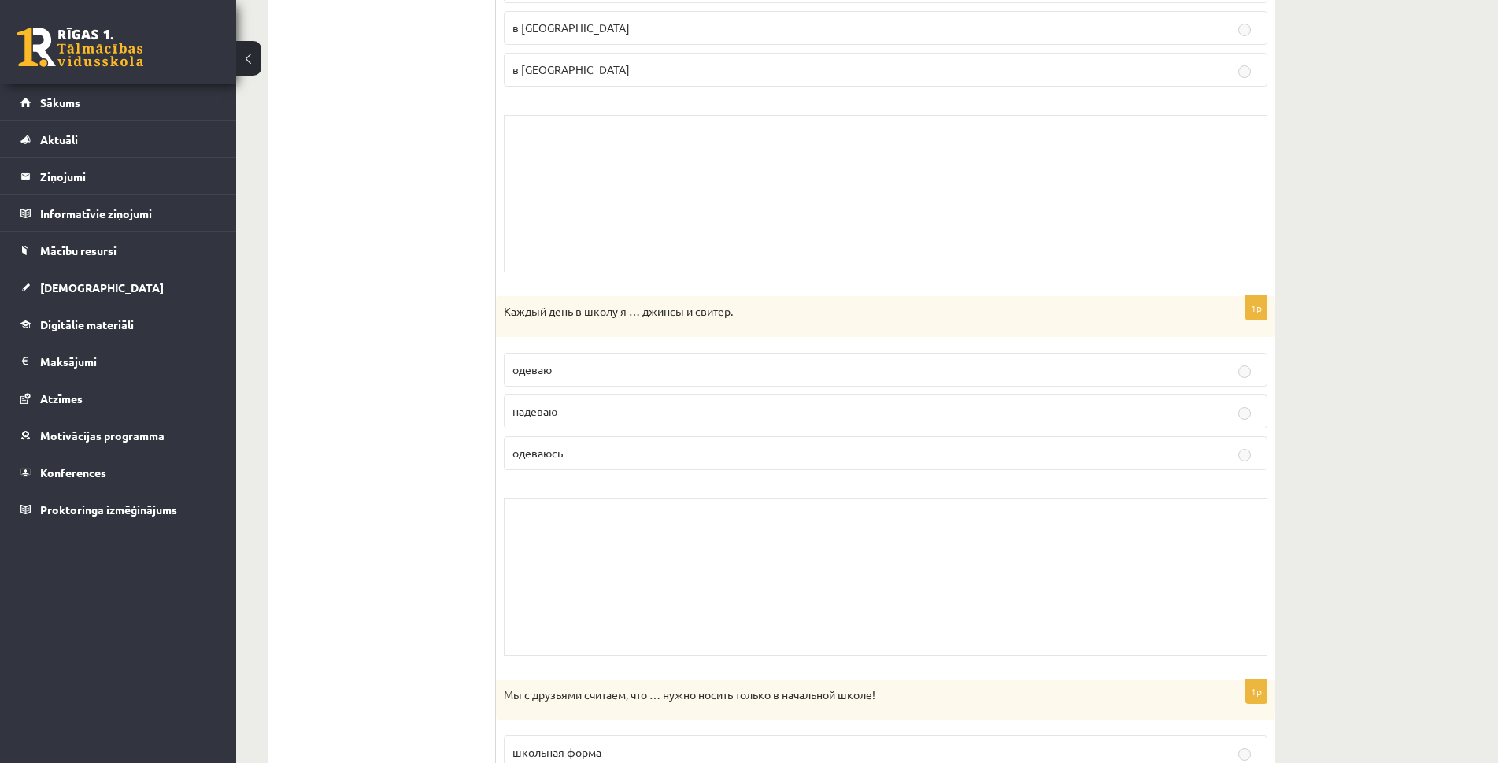
scroll to position [1569, 0]
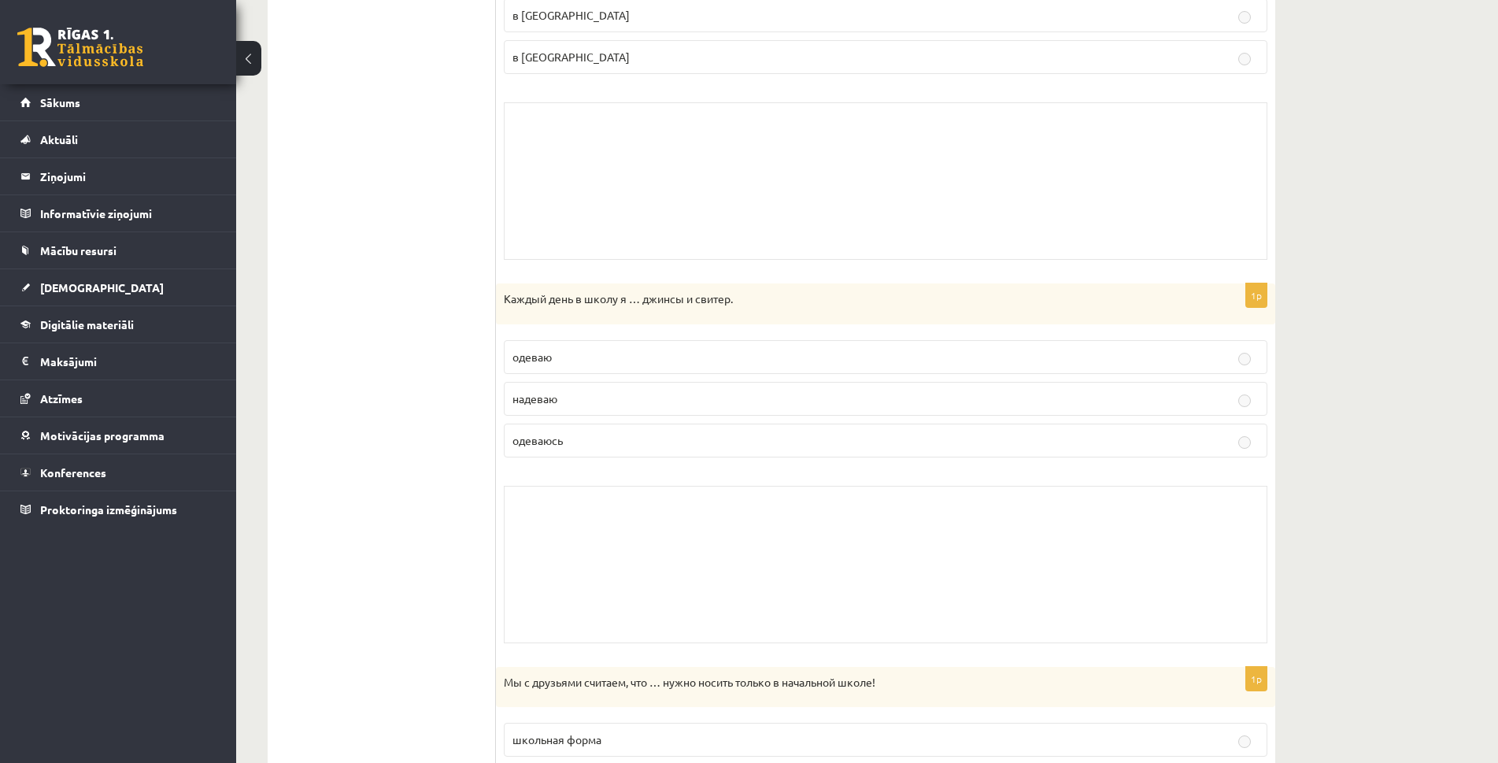
click at [709, 318] on div "Каждый день в школу я … джинсы и свитер." at bounding box center [886, 303] width 780 height 41
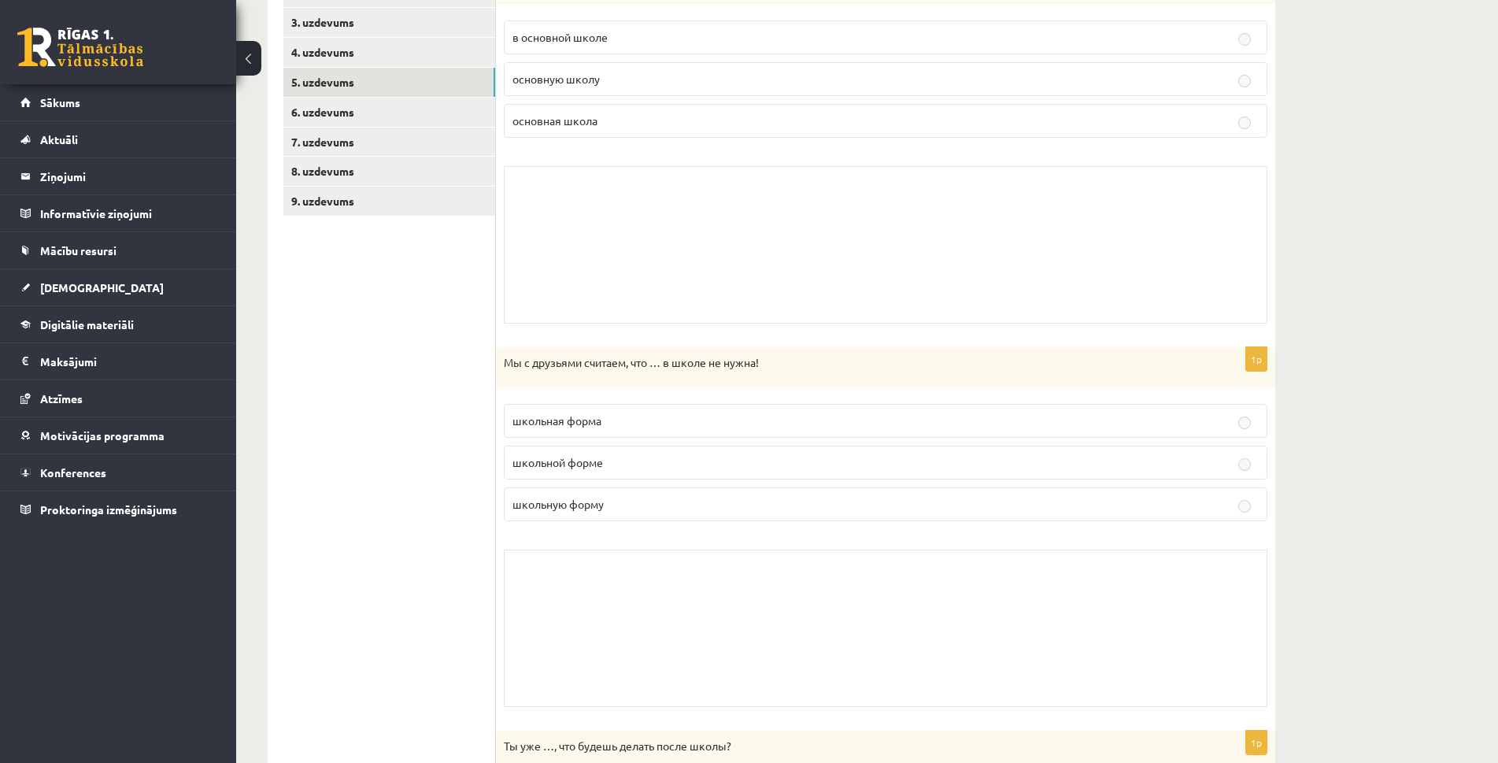
scroll to position [0, 0]
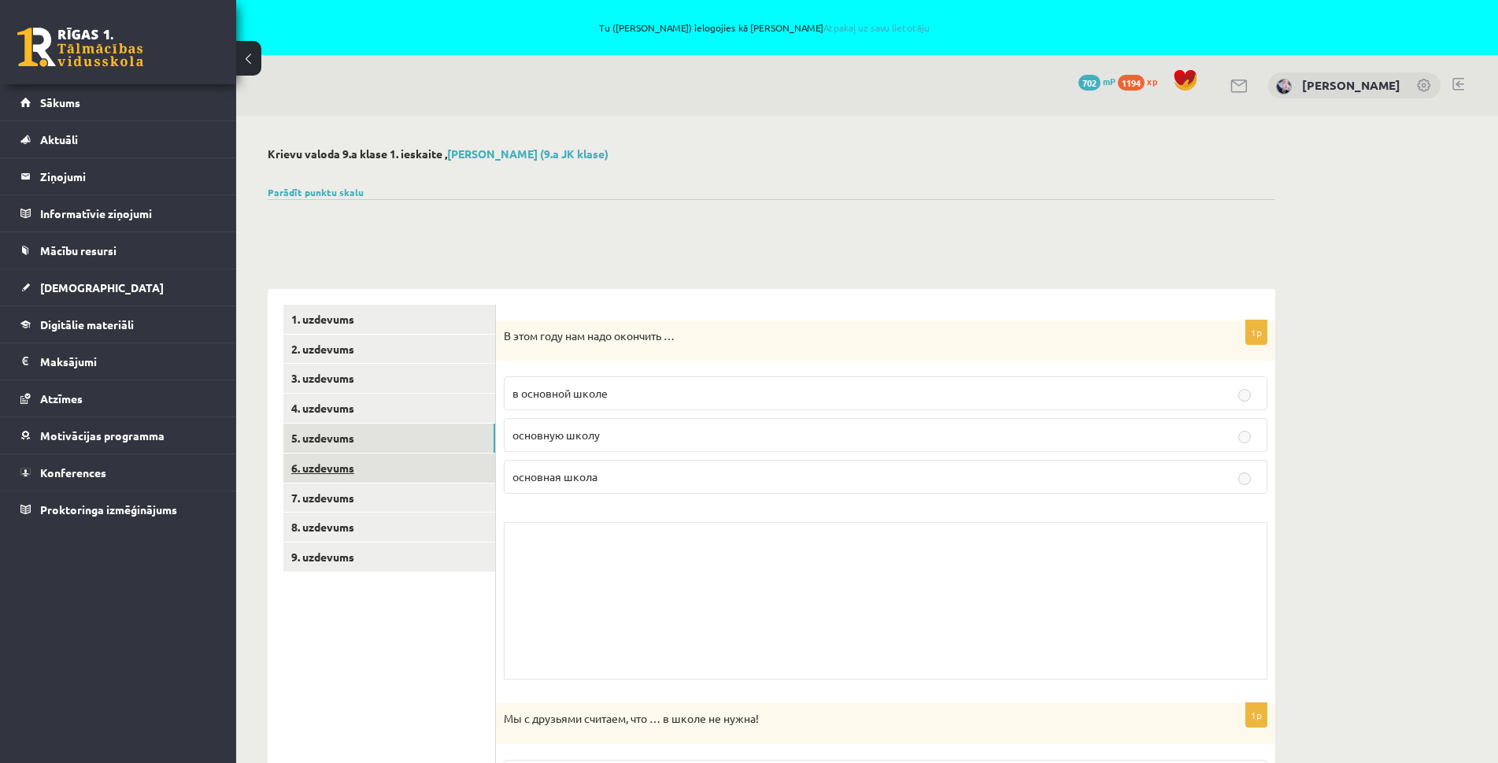
click at [357, 460] on link "6. uzdevums" at bounding box center [389, 468] width 212 height 29
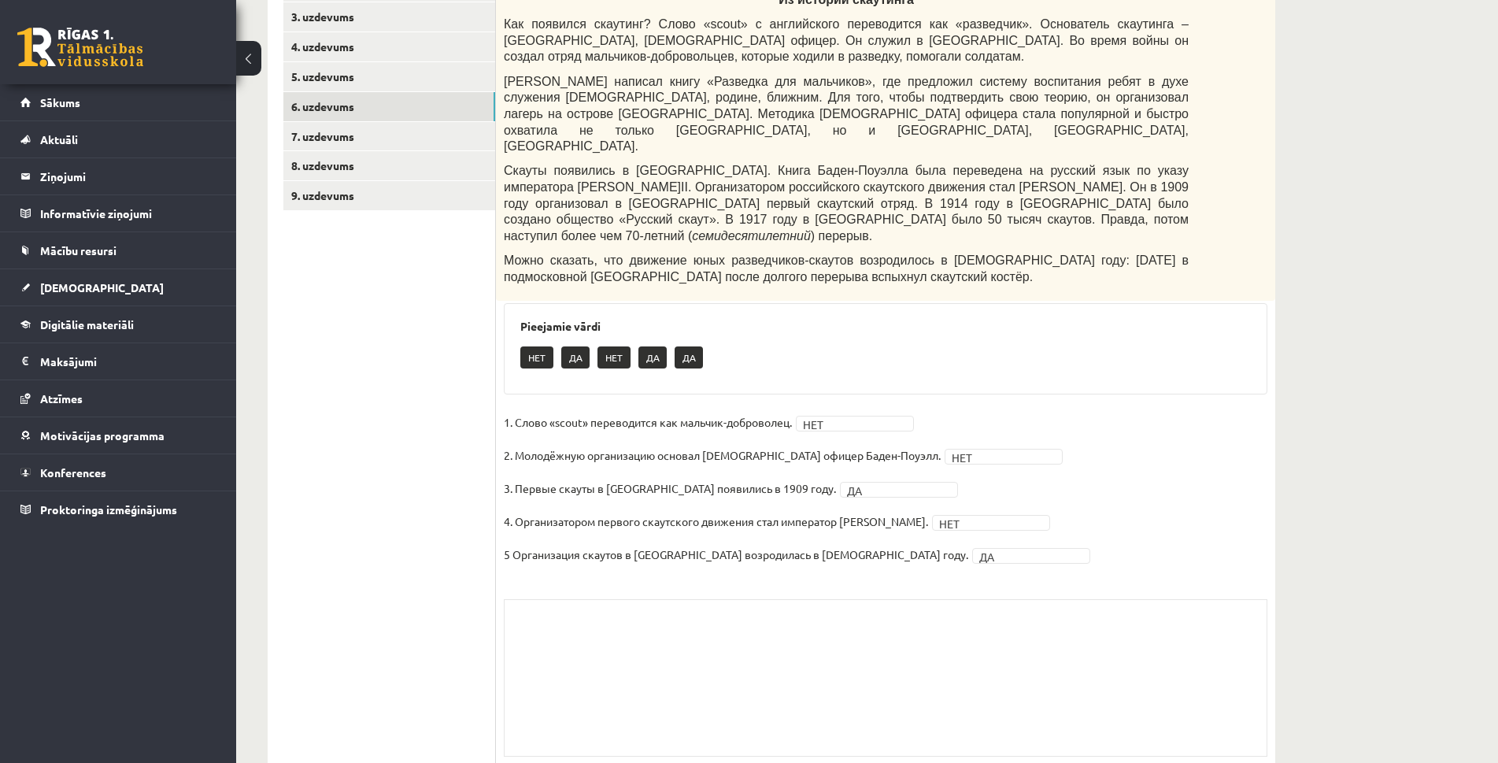
scroll to position [283, 0]
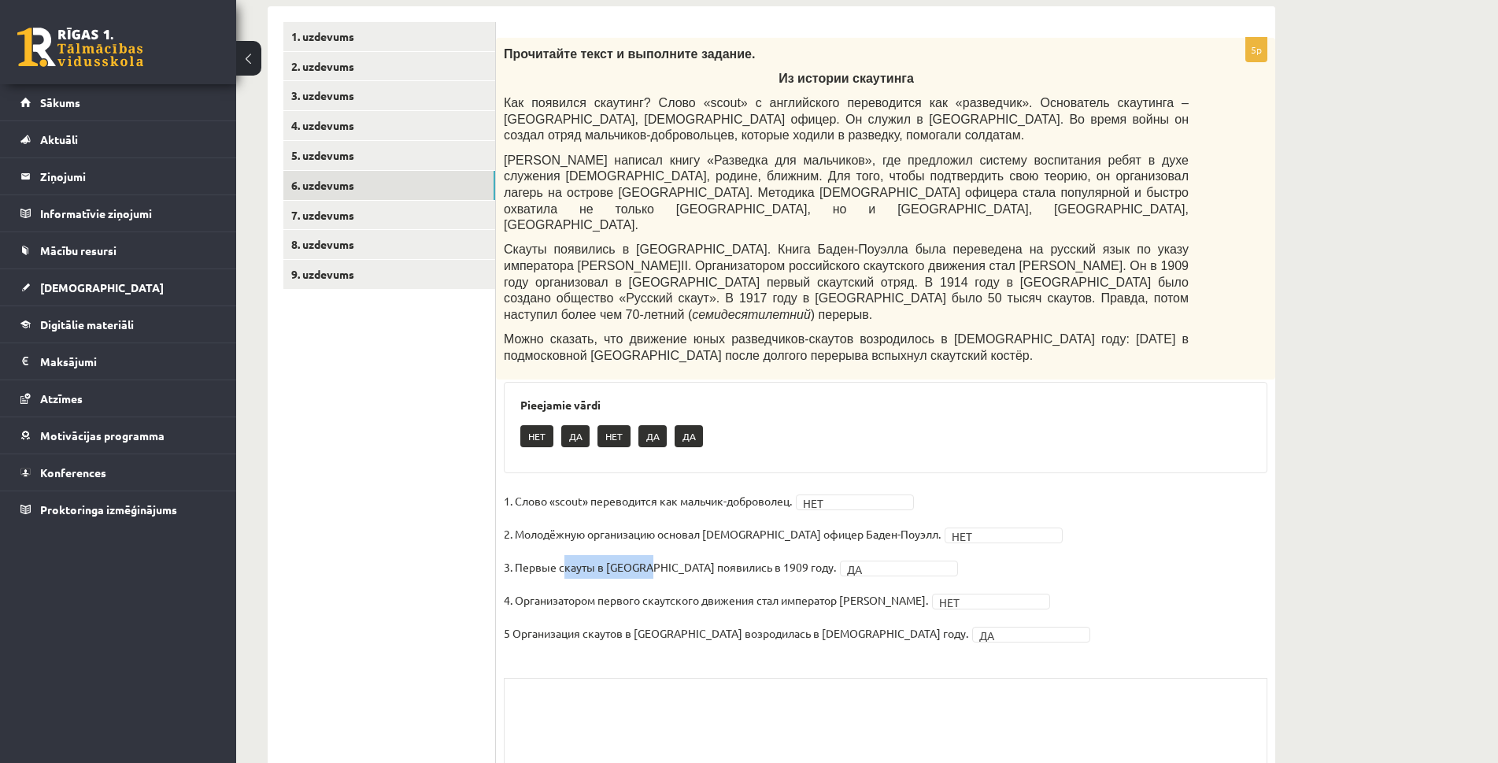
drag, startPoint x: 563, startPoint y: 520, endPoint x: 648, endPoint y: 525, distance: 85.2
click at [648, 555] on p "3. Первые скауты в России появились в 1909 году." at bounding box center [670, 567] width 332 height 24
click at [629, 489] on p "1. Слово «scout» переводится как мальчик-доброволец." at bounding box center [648, 501] width 288 height 24
drag, startPoint x: 512, startPoint y: 456, endPoint x: 802, endPoint y: 458, distance: 290.6
click at [802, 489] on fieldset "1. Слово «scout» переводится как мальчик-доброволец. НЕТ *** 2. Молодёжную орга…" at bounding box center [886, 571] width 764 height 165
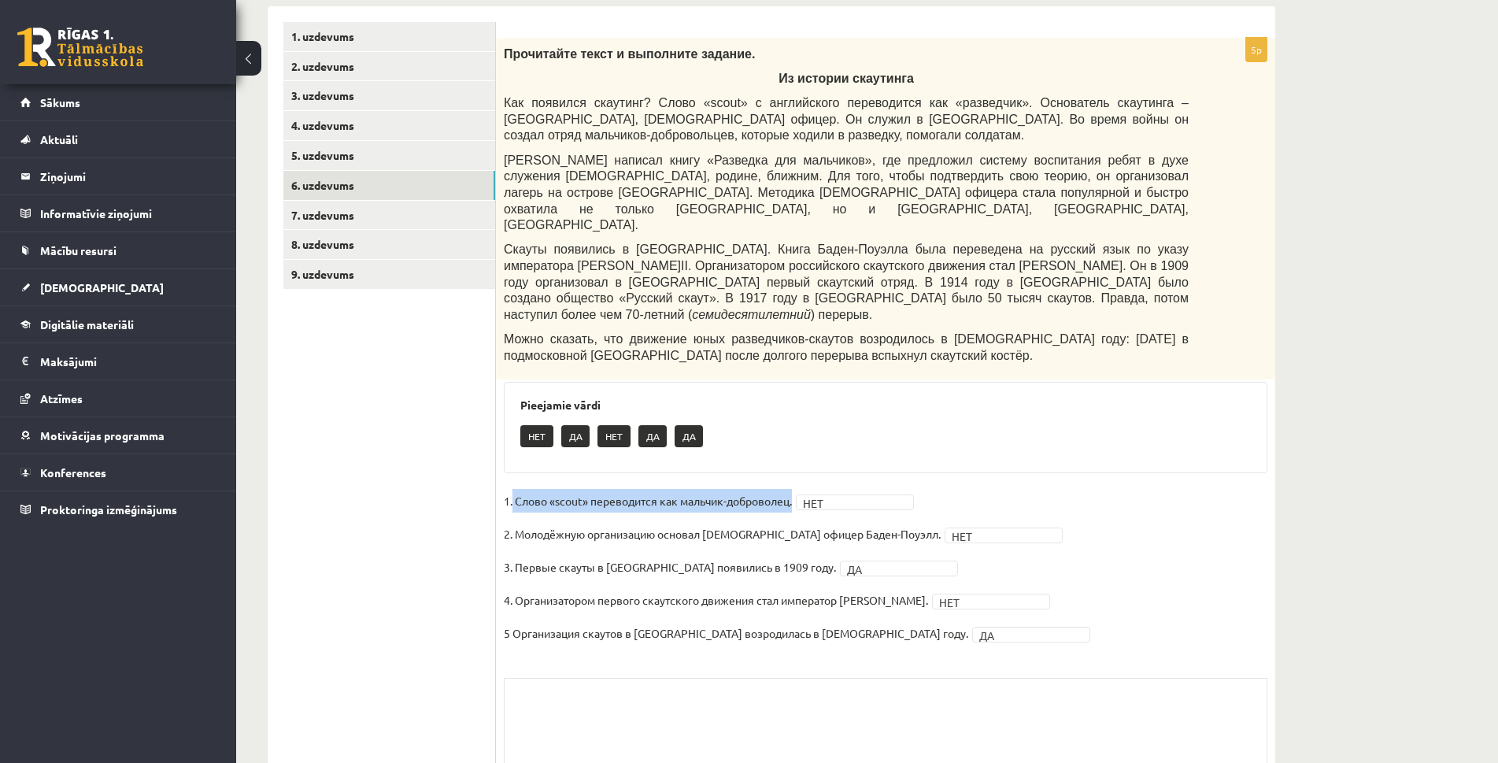
copy fieldset "Слово «scout» переводится как мальчик-доброволец. НЕТ"
click at [65, 288] on span "[DEMOGRAPHIC_DATA]" at bounding box center [102, 287] width 124 height 14
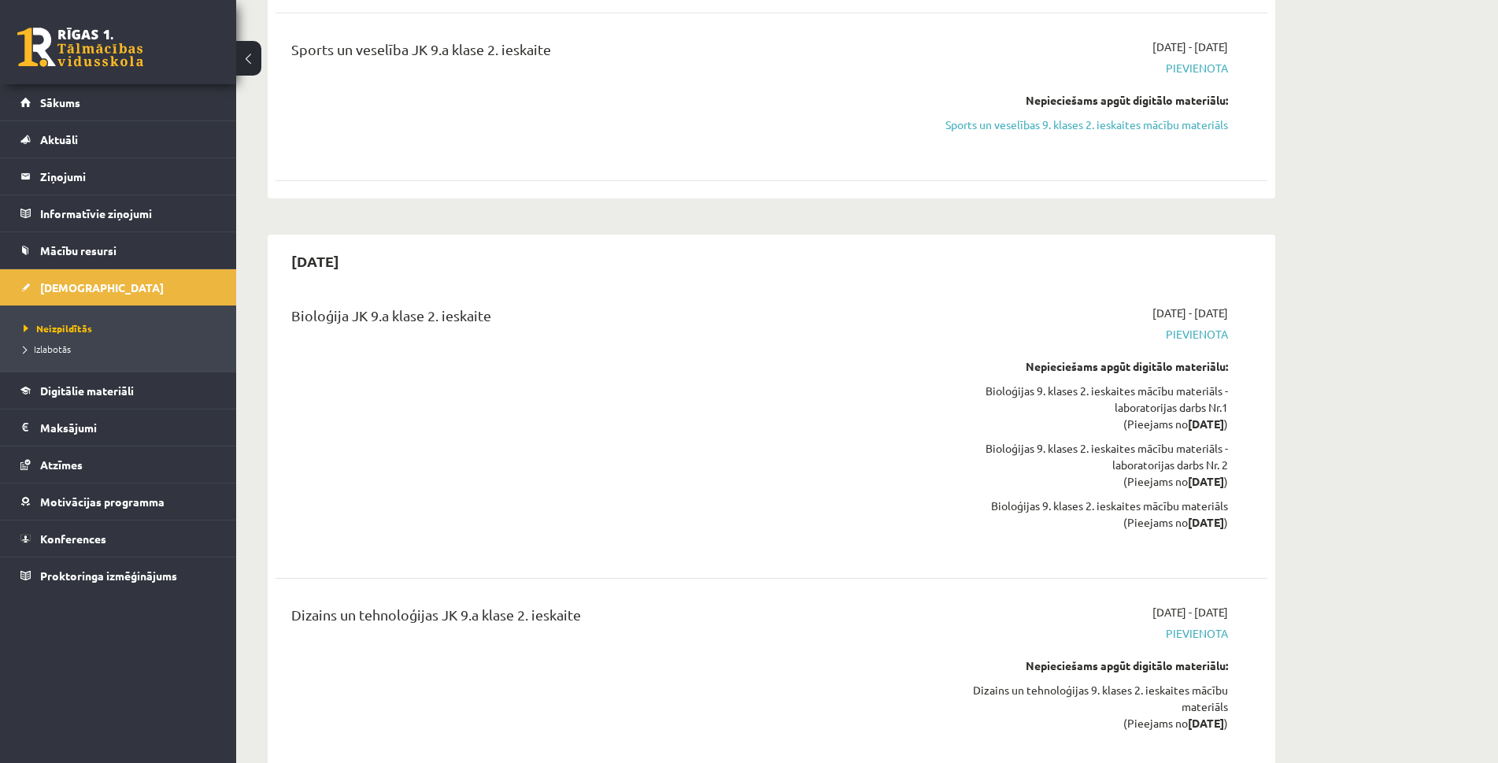
scroll to position [4520, 0]
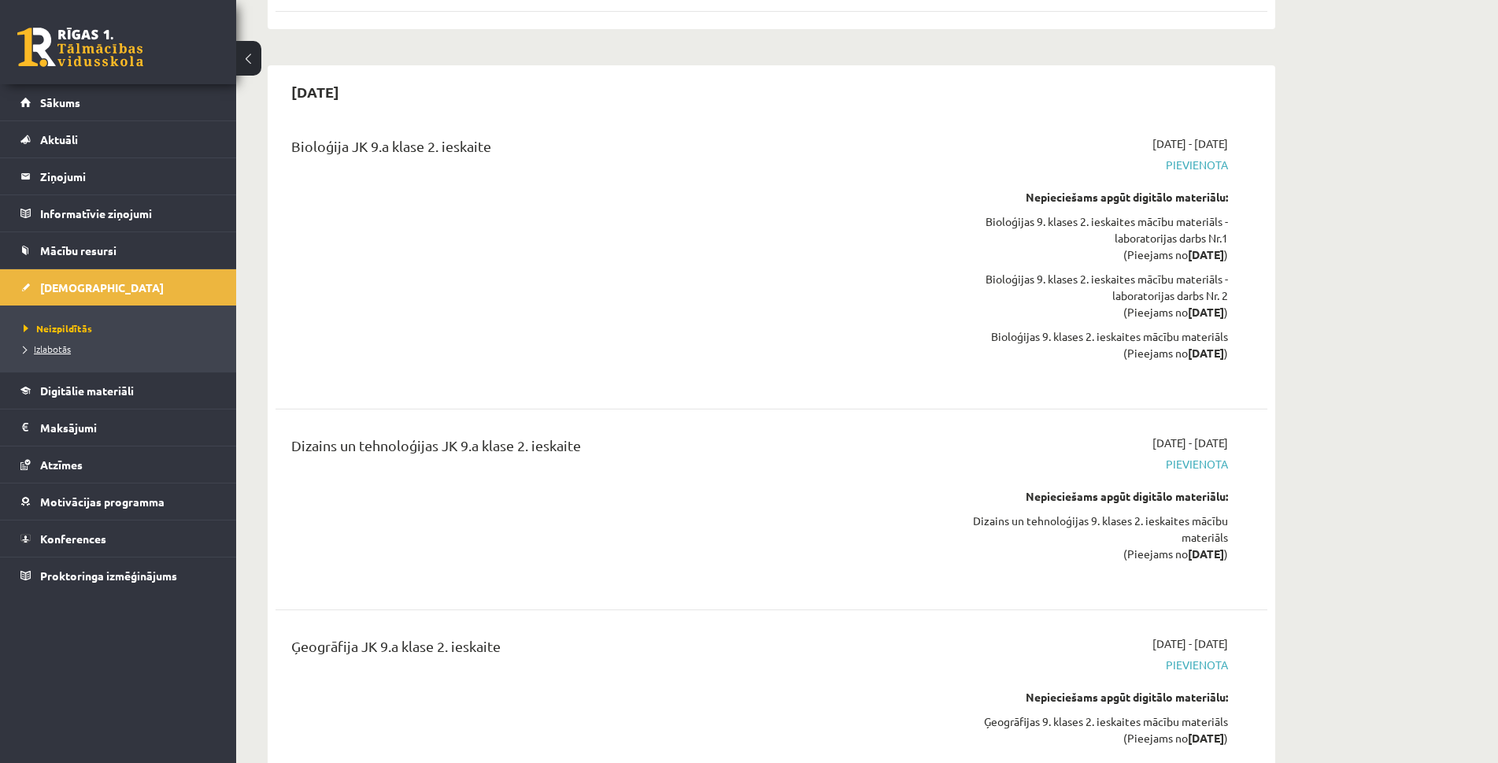
click at [53, 349] on span "Izlabotās" at bounding box center [47, 349] width 47 height 13
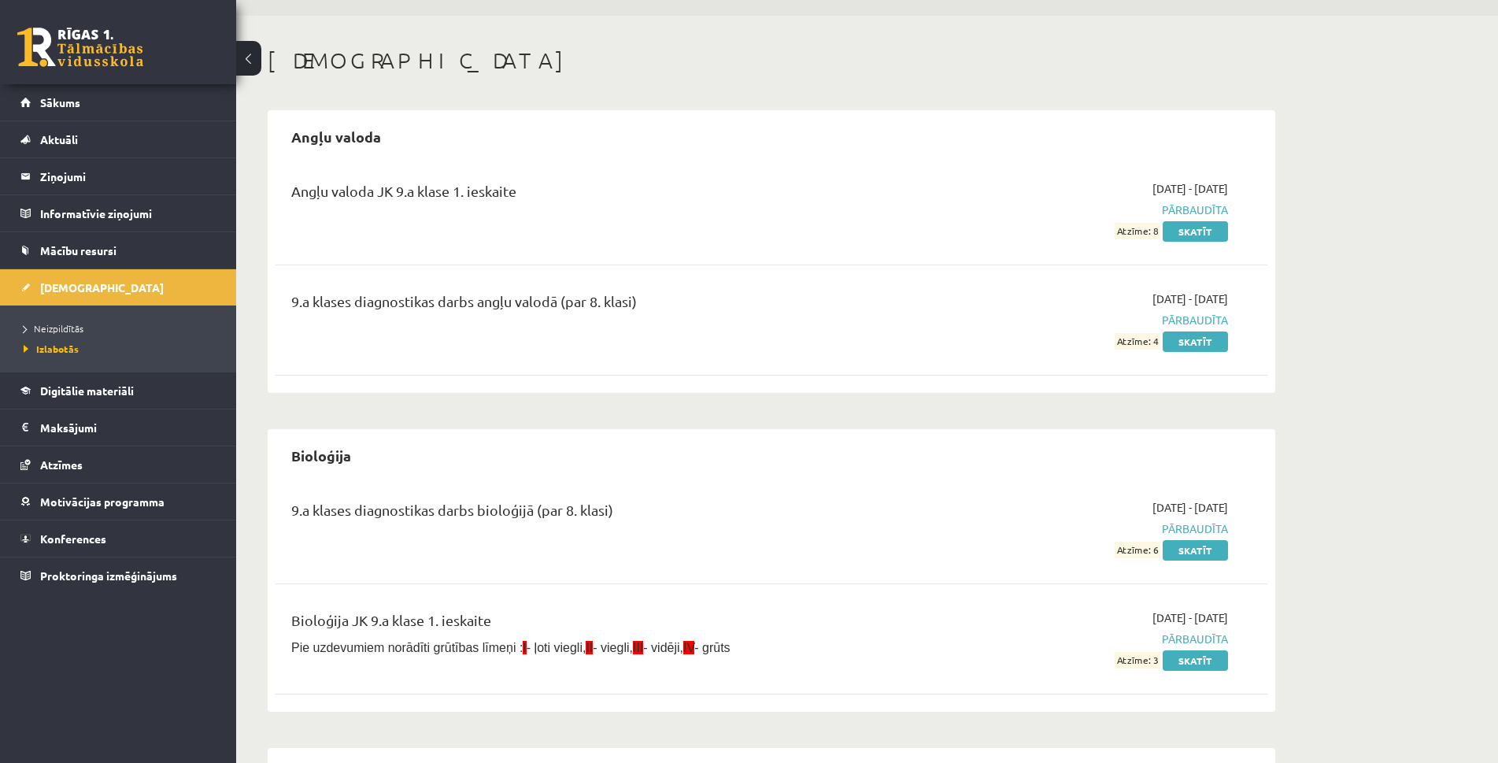
scroll to position [236, 0]
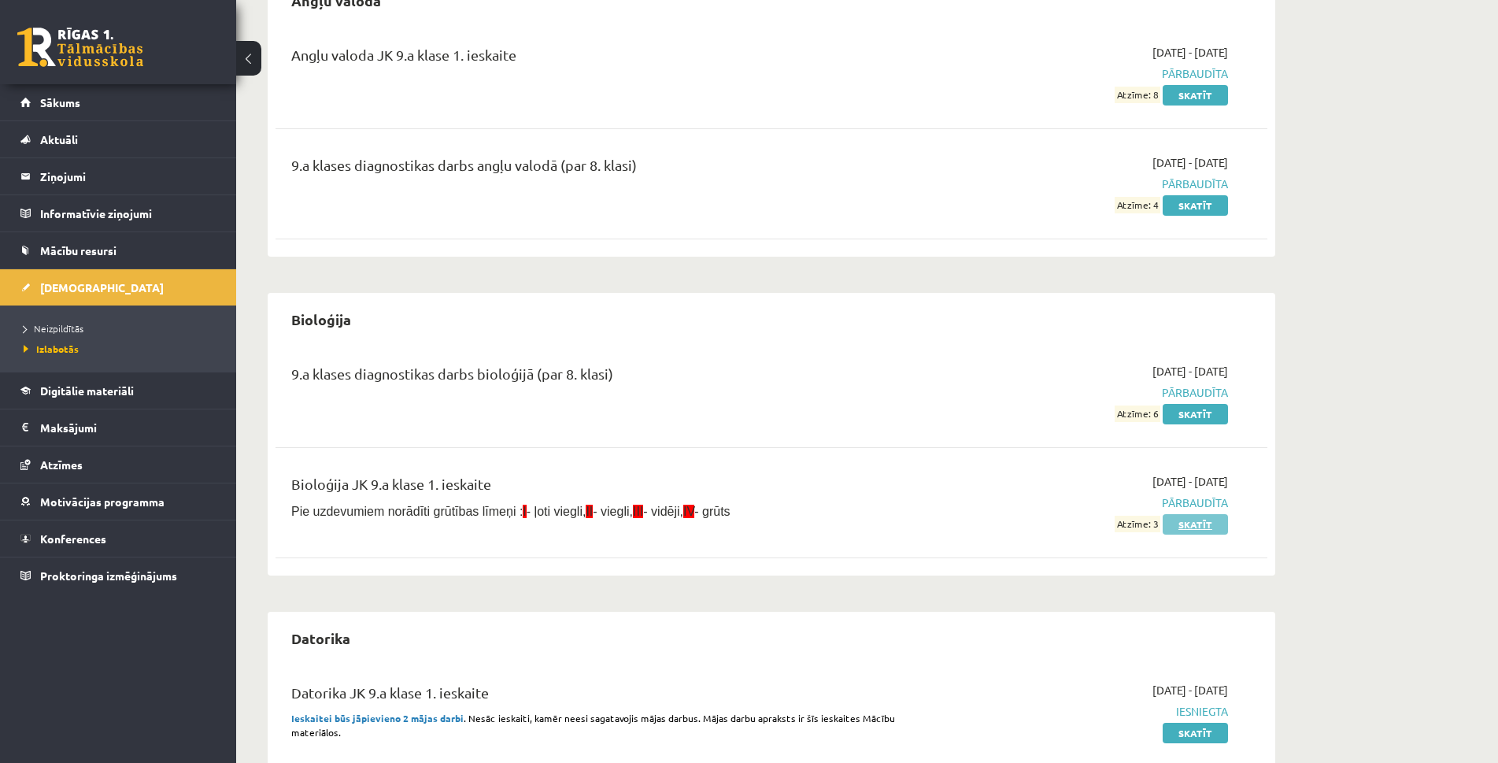
click at [1211, 525] on link "Skatīt" at bounding box center [1195, 524] width 65 height 20
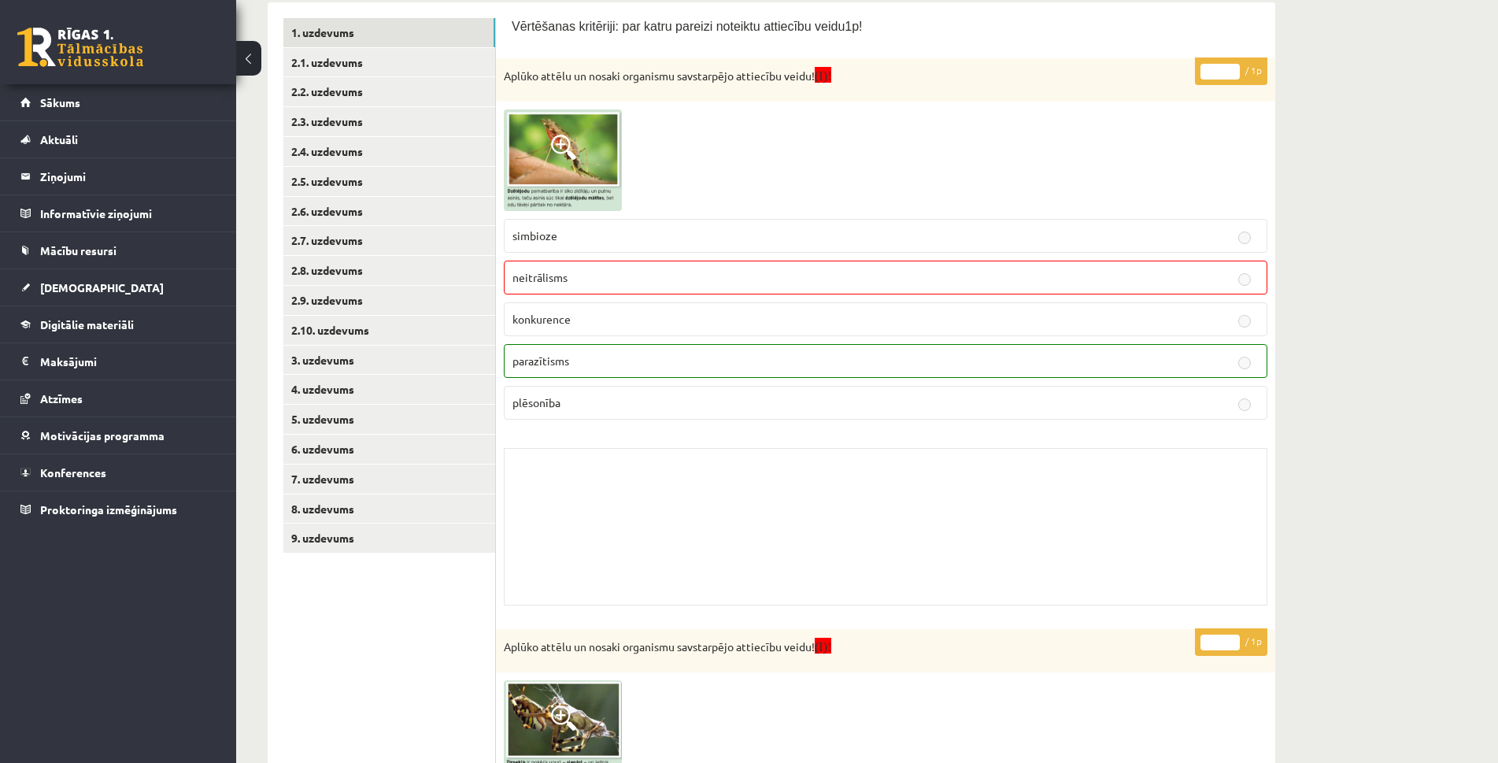
scroll to position [236, 0]
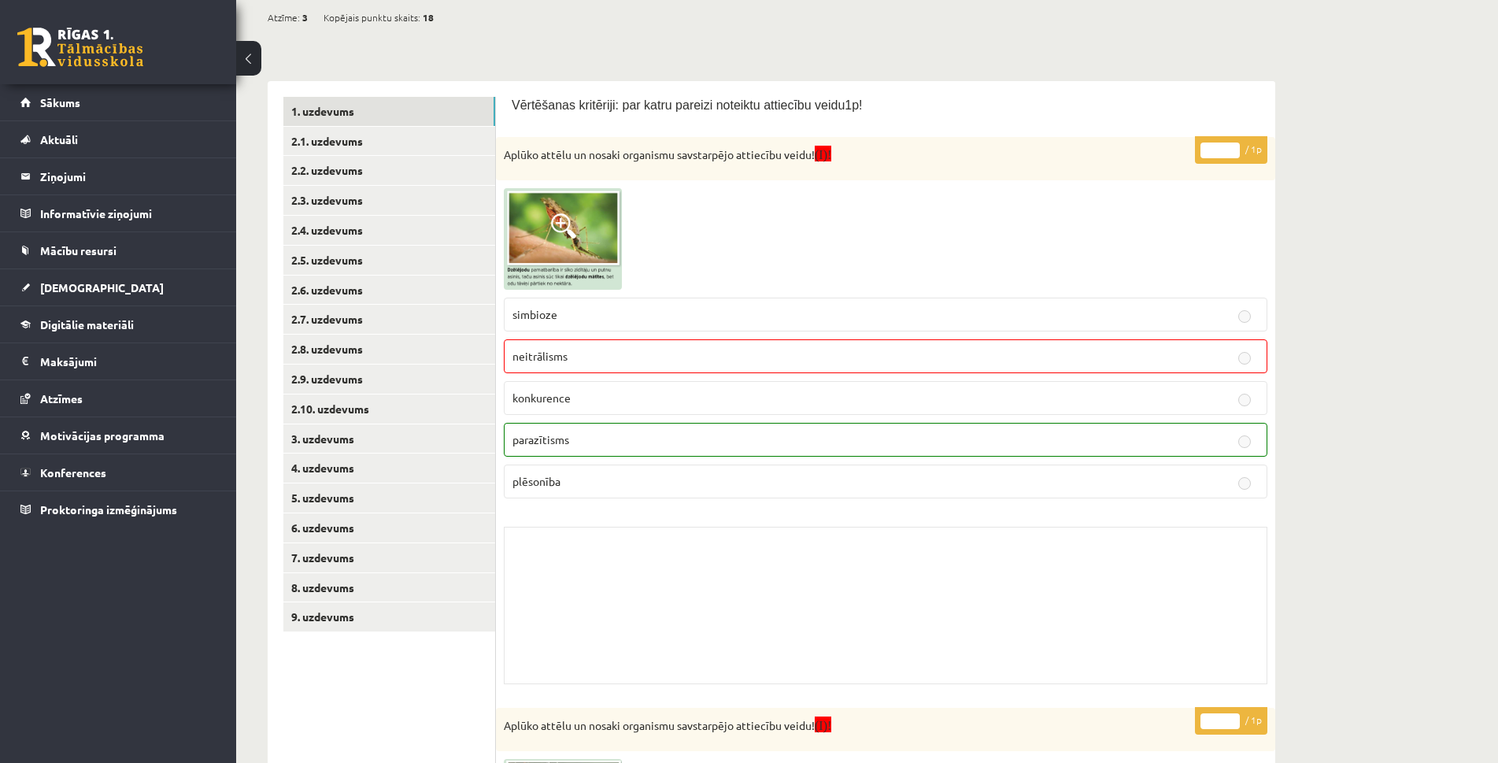
click at [567, 219] on span at bounding box center [563, 225] width 25 height 25
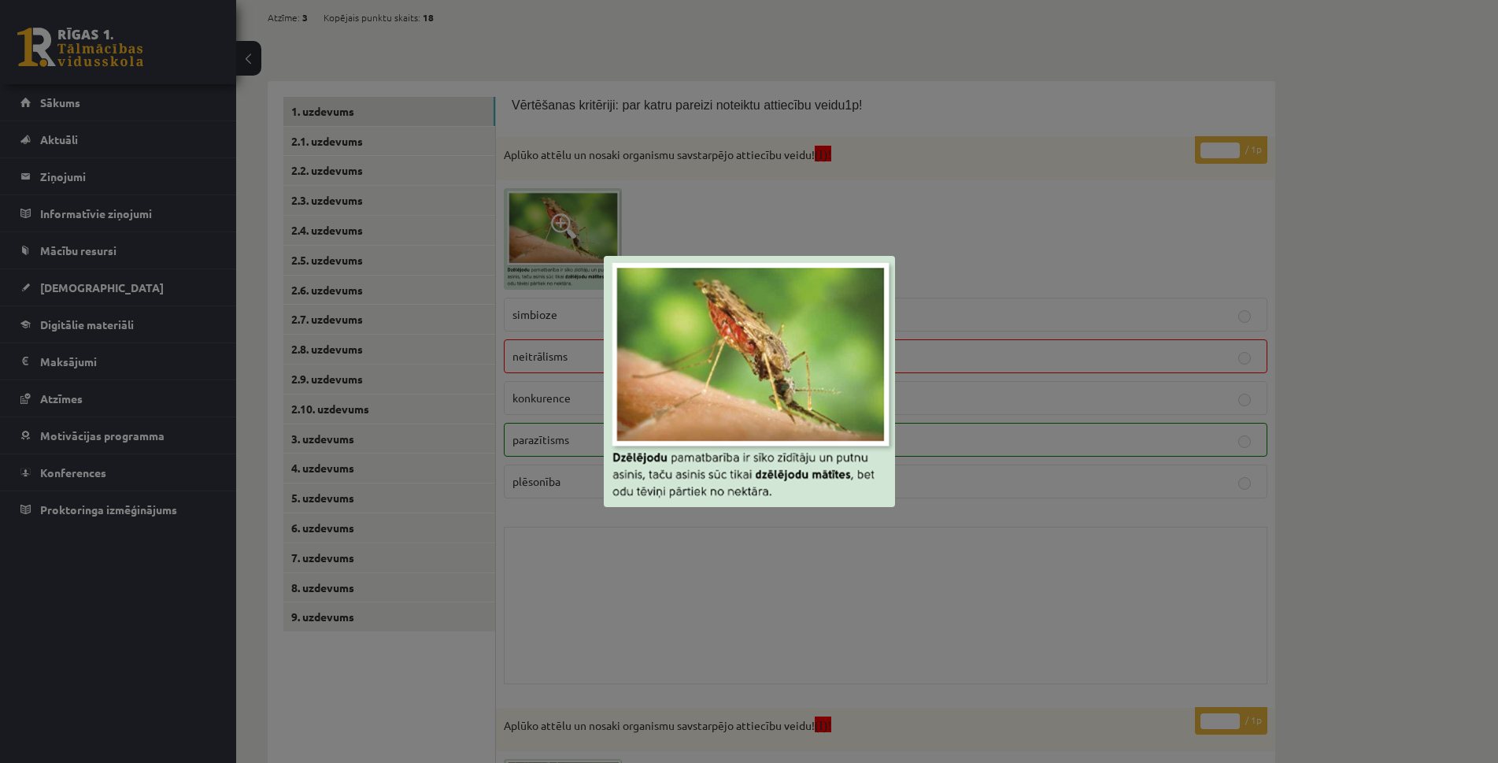
click at [757, 606] on div at bounding box center [749, 381] width 1498 height 763
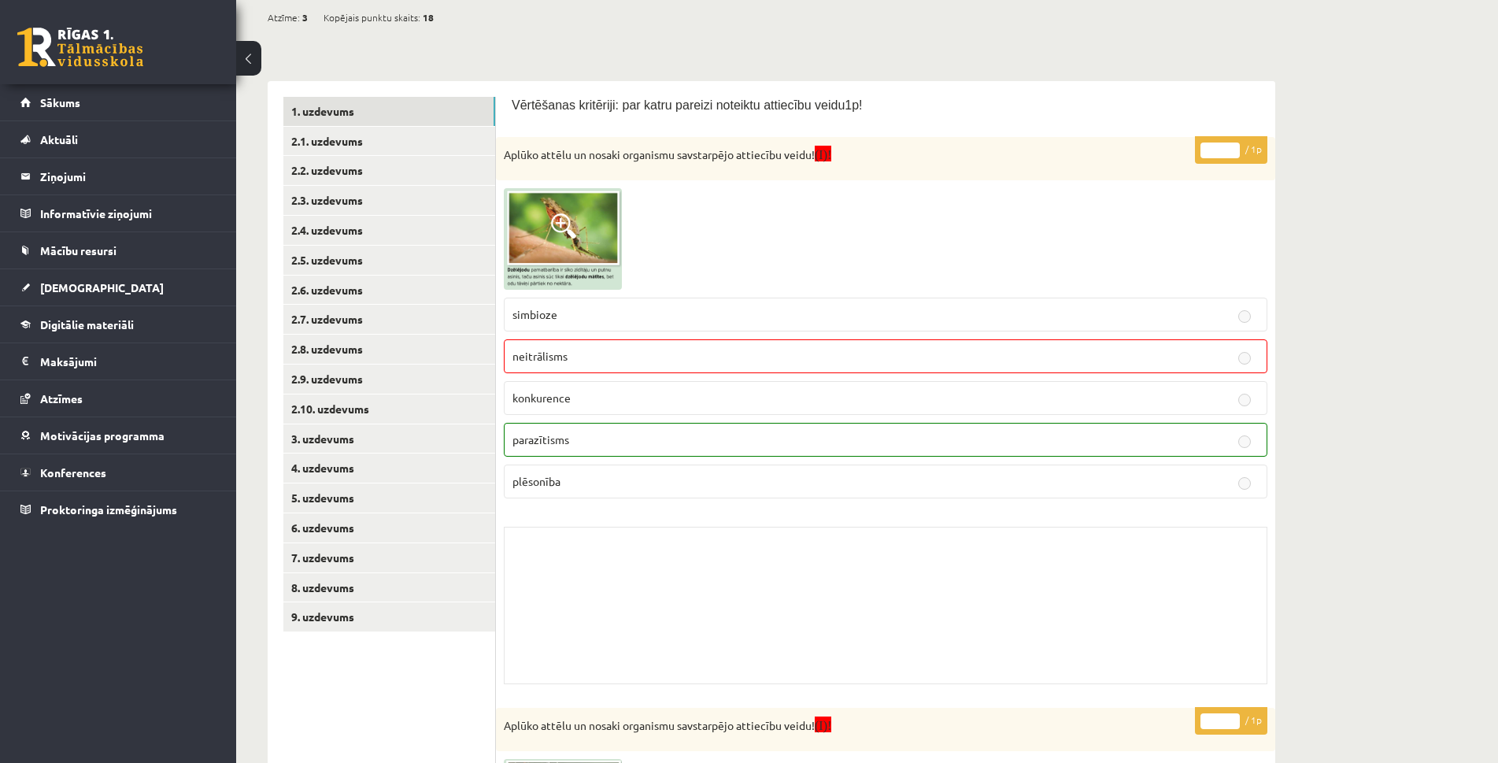
drag, startPoint x: 728, startPoint y: 150, endPoint x: 776, endPoint y: 154, distance: 49.0
click at [773, 153] on p "Aplūko attēlu un nosaki organismu savstarpējo attiecību veidu! (I)!" at bounding box center [846, 154] width 685 height 18
click at [791, 172] on div "Aplūko attēlu un nosaki organismu savstarpējo attiecību veidu! (I)!" at bounding box center [886, 158] width 780 height 43
click at [557, 155] on p "Aplūko attēlu un nosaki organismu savstarpējo attiecību veidu! (I)!" at bounding box center [846, 154] width 685 height 18
drag, startPoint x: 504, startPoint y: 157, endPoint x: 817, endPoint y: 157, distance: 313.4
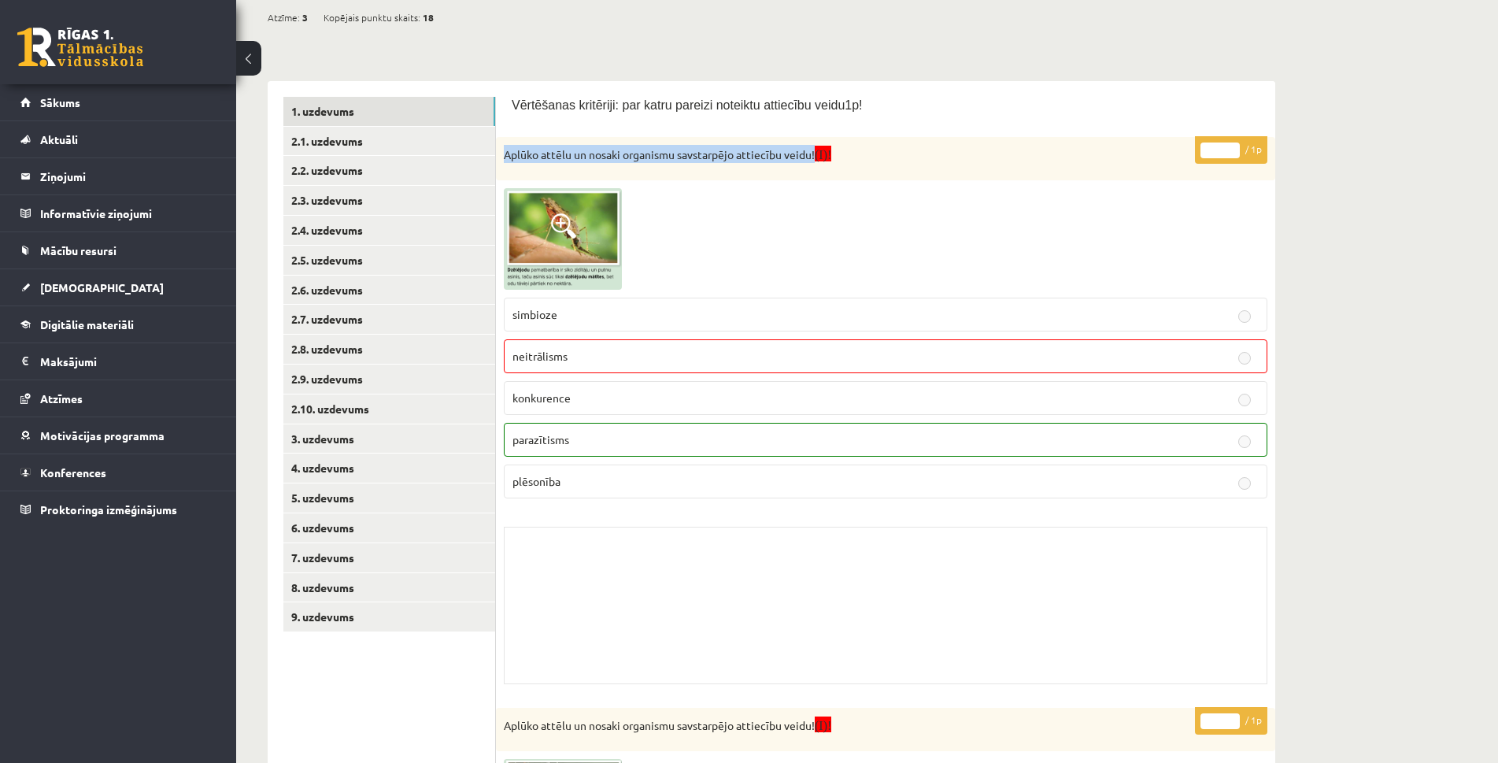
click at [817, 157] on p "Aplūko attēlu un nosaki organismu savstarpējo attiecību veidu! (I)!" at bounding box center [846, 154] width 685 height 18
copy p "Aplūko attēlu un nosaki organismu savstarpējo attiecību veidu!"
click at [566, 219] on span at bounding box center [563, 225] width 25 height 25
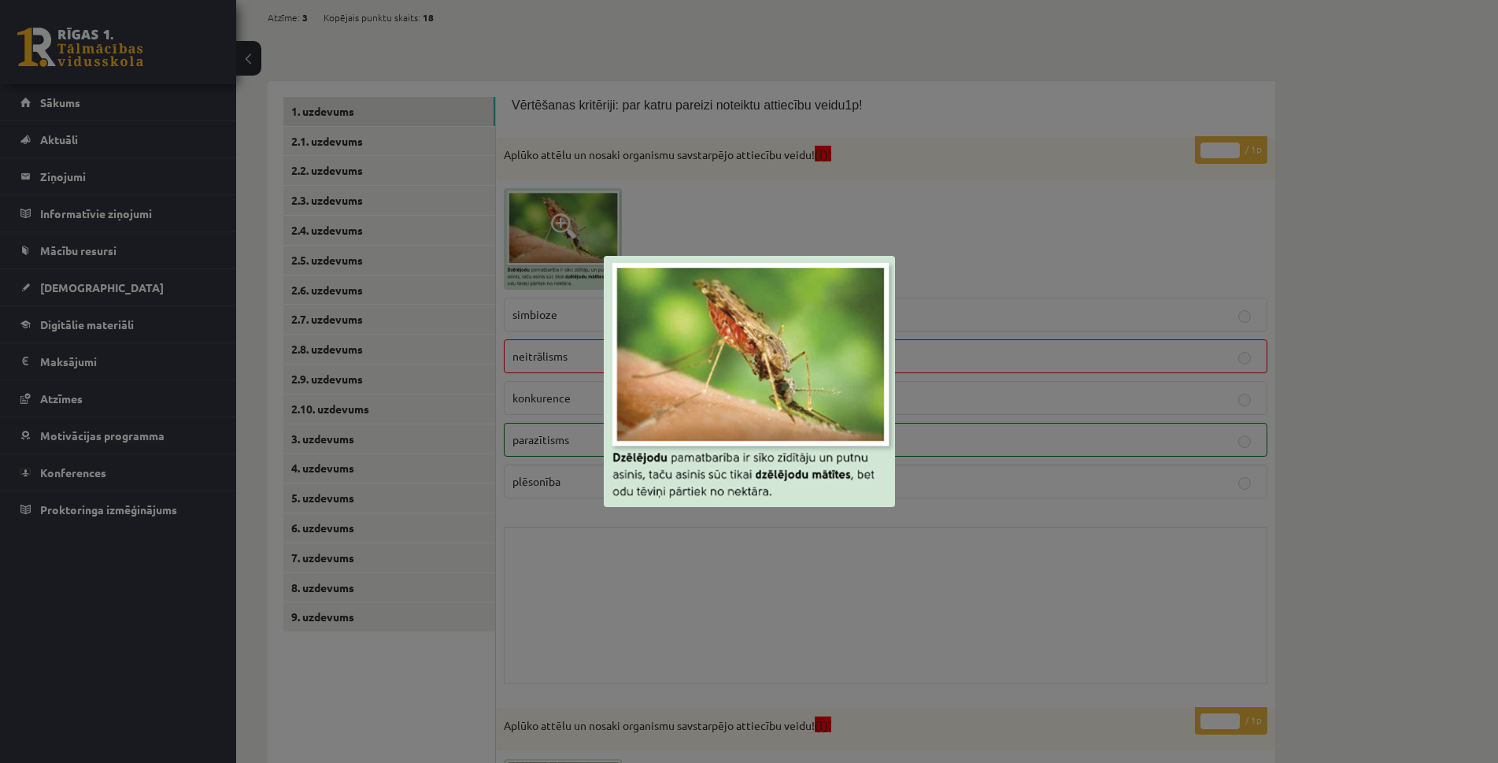
click at [1223, 369] on div at bounding box center [749, 381] width 1498 height 763
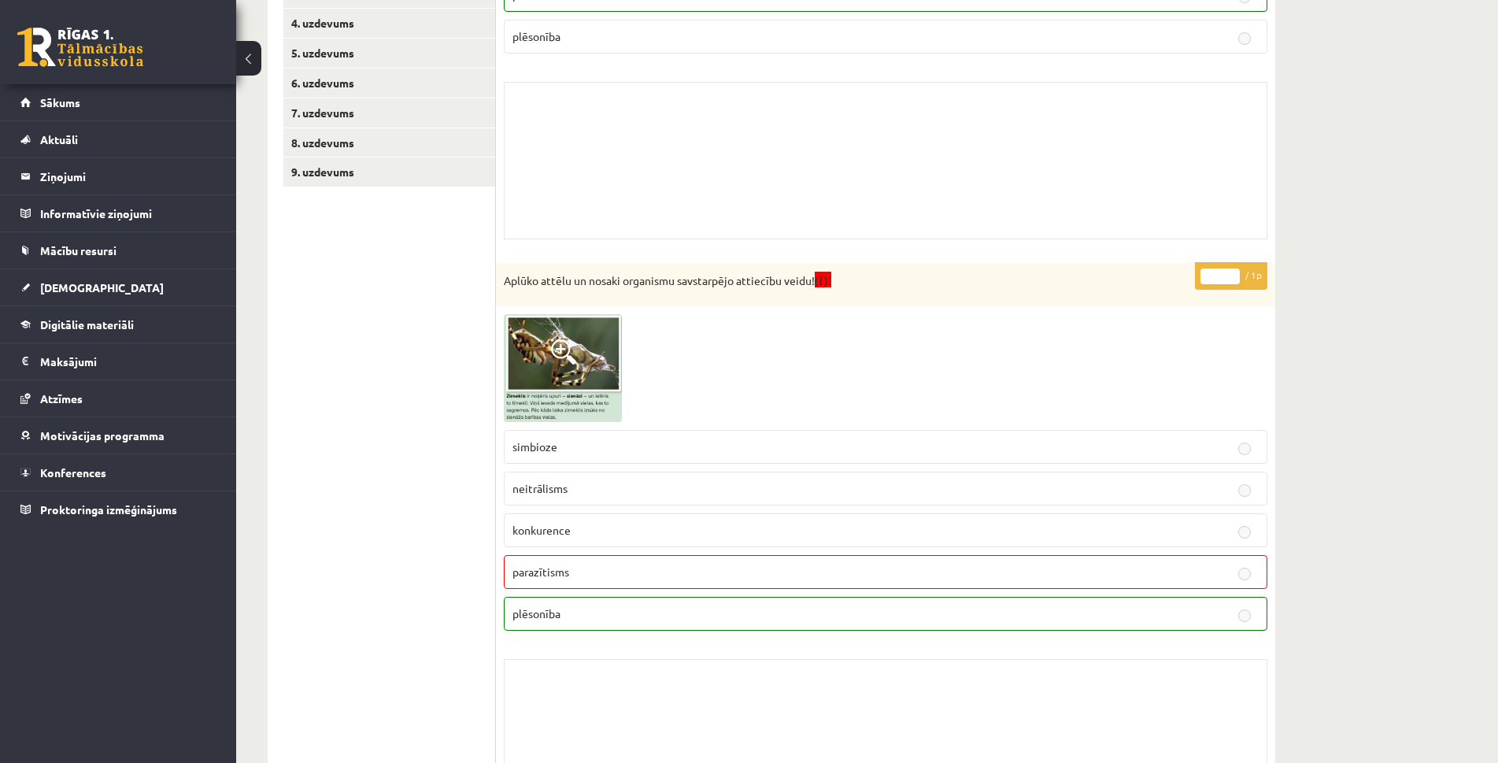
scroll to position [709, 0]
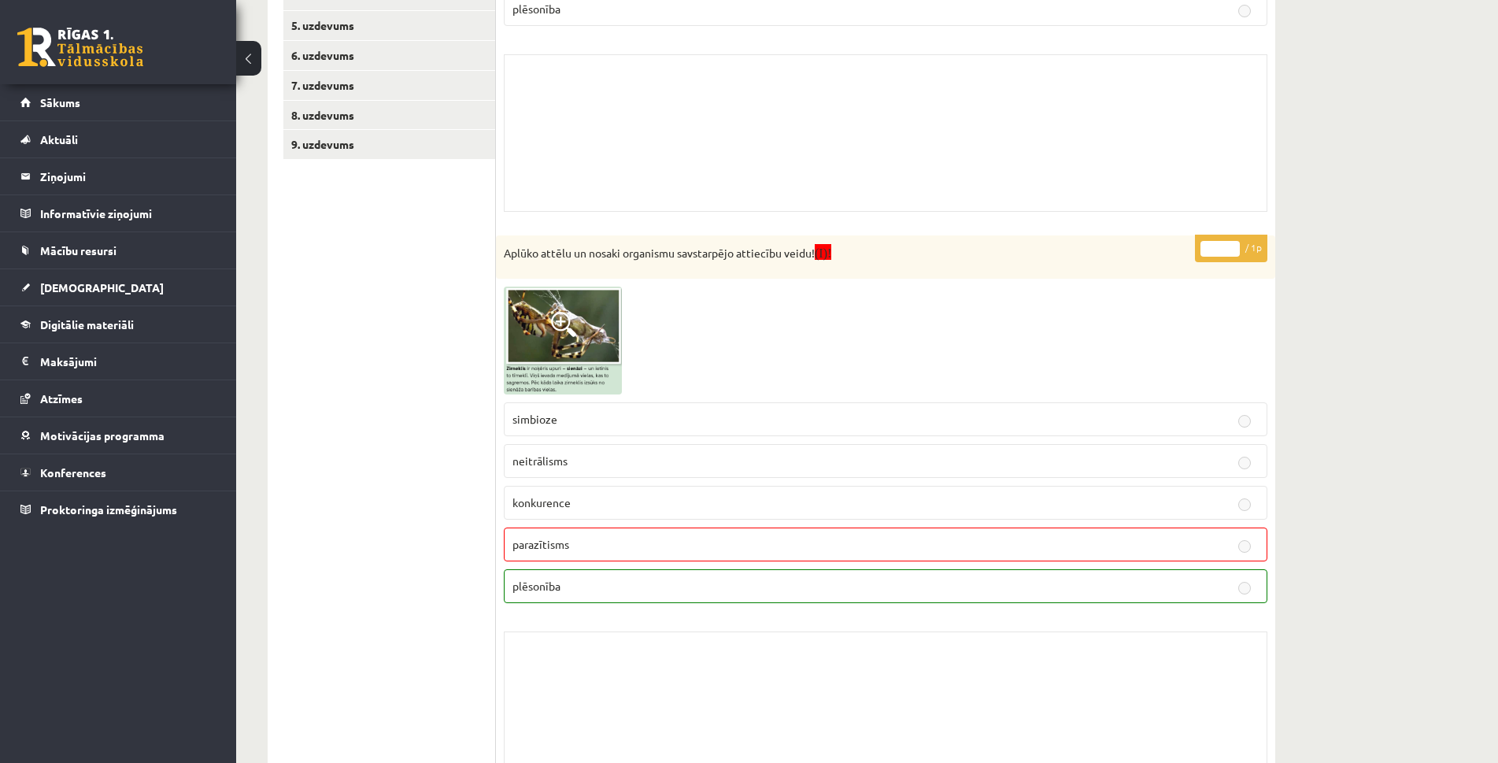
click at [559, 318] on span at bounding box center [563, 324] width 25 height 25
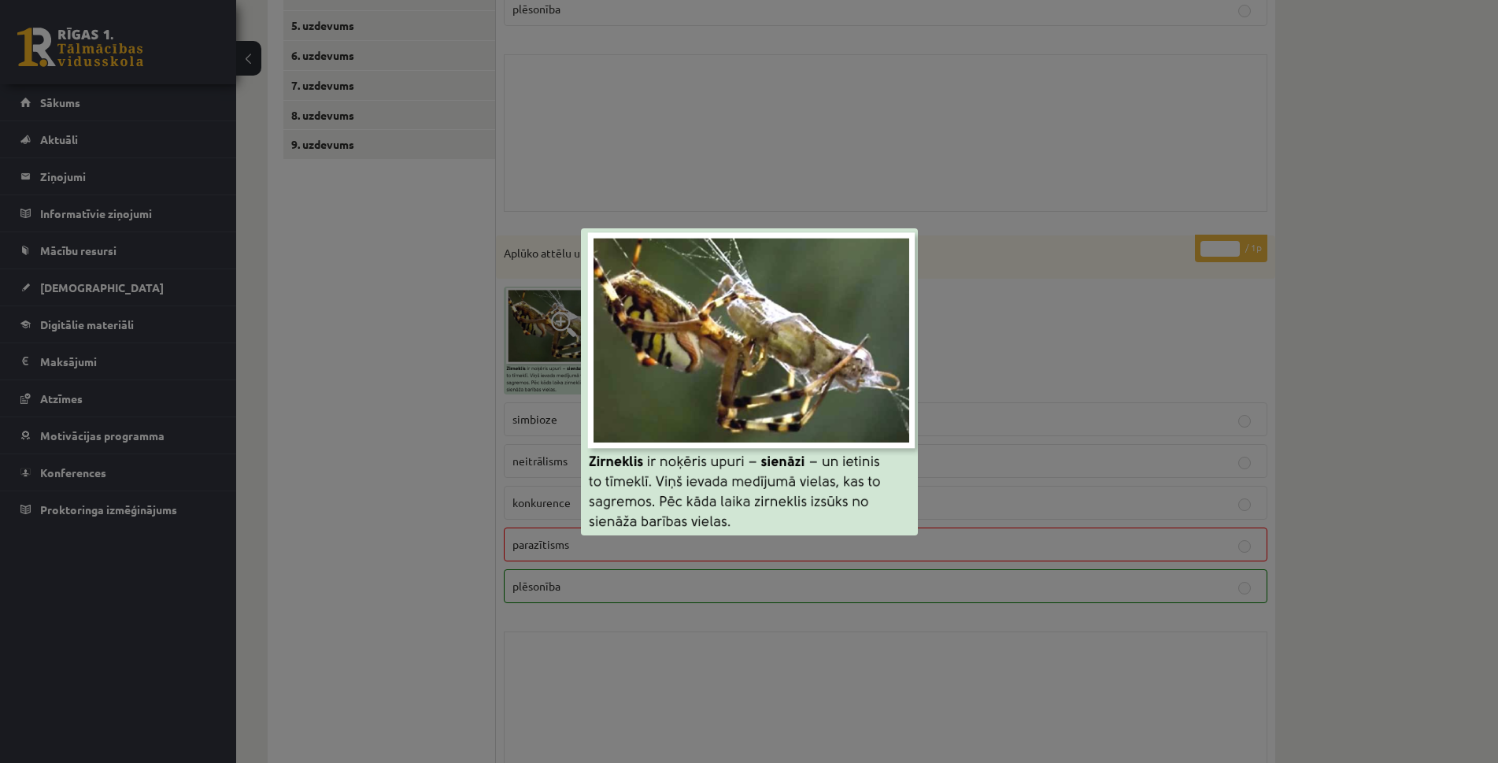
click at [1020, 324] on div at bounding box center [749, 381] width 1498 height 763
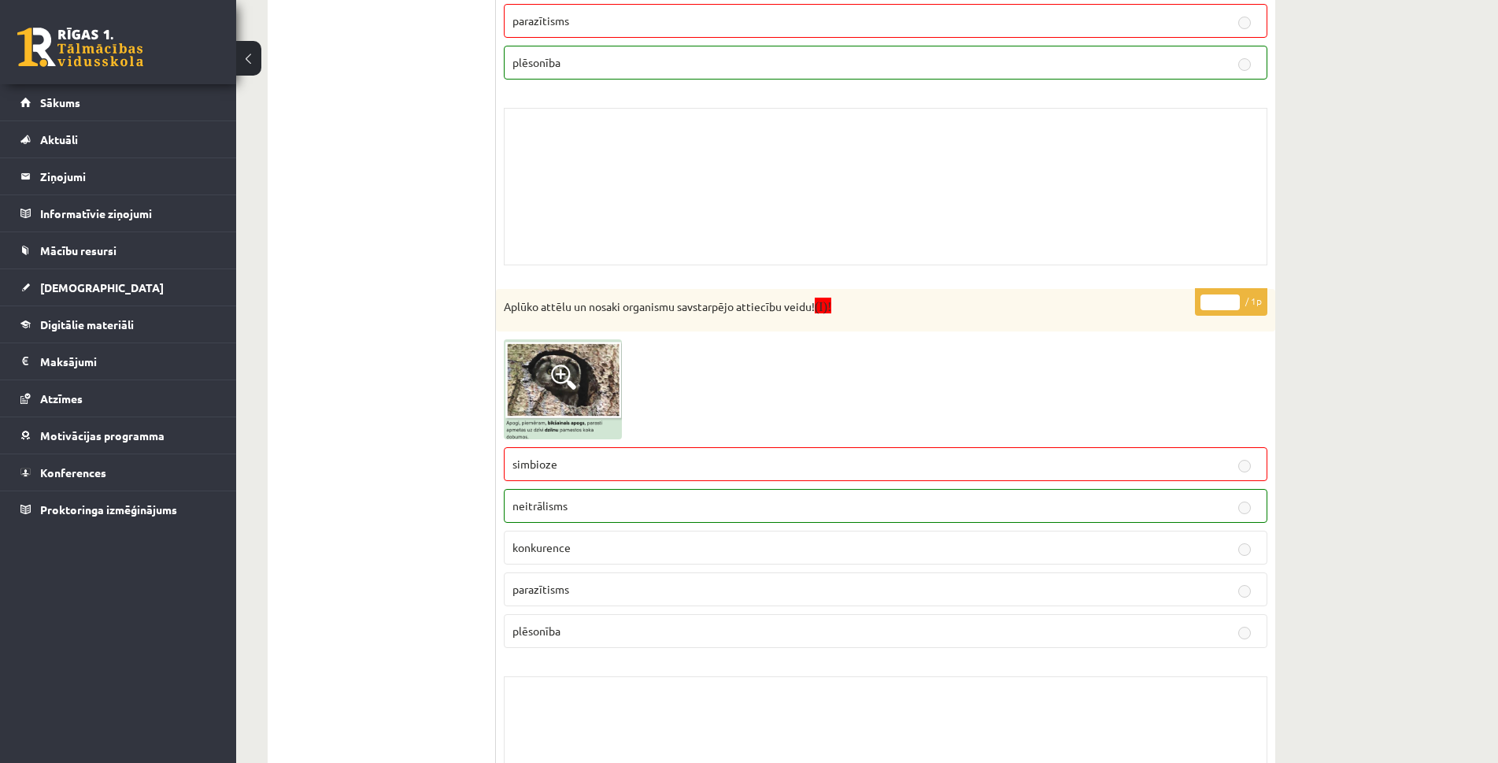
scroll to position [1260, 0]
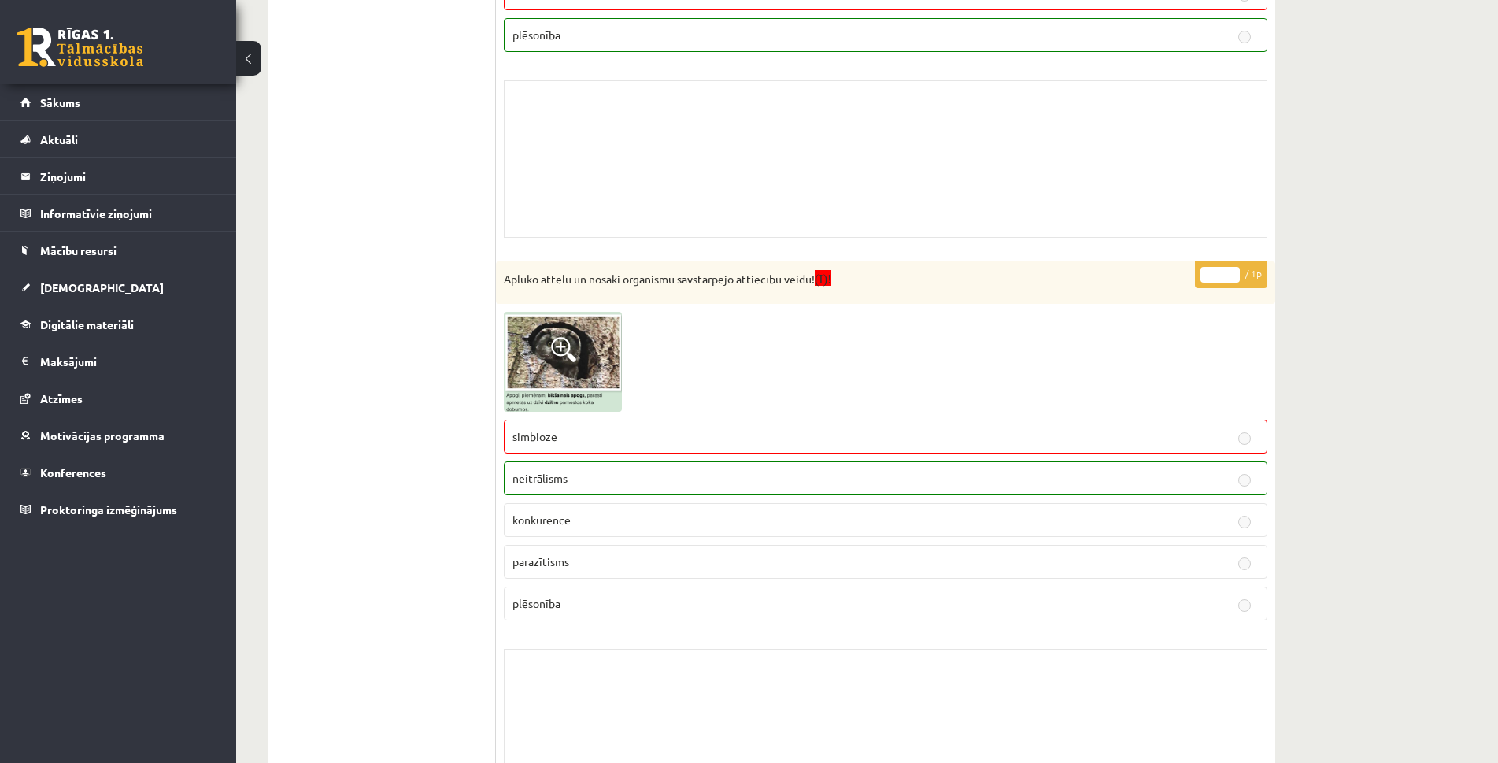
click at [578, 357] on img at bounding box center [563, 362] width 118 height 100
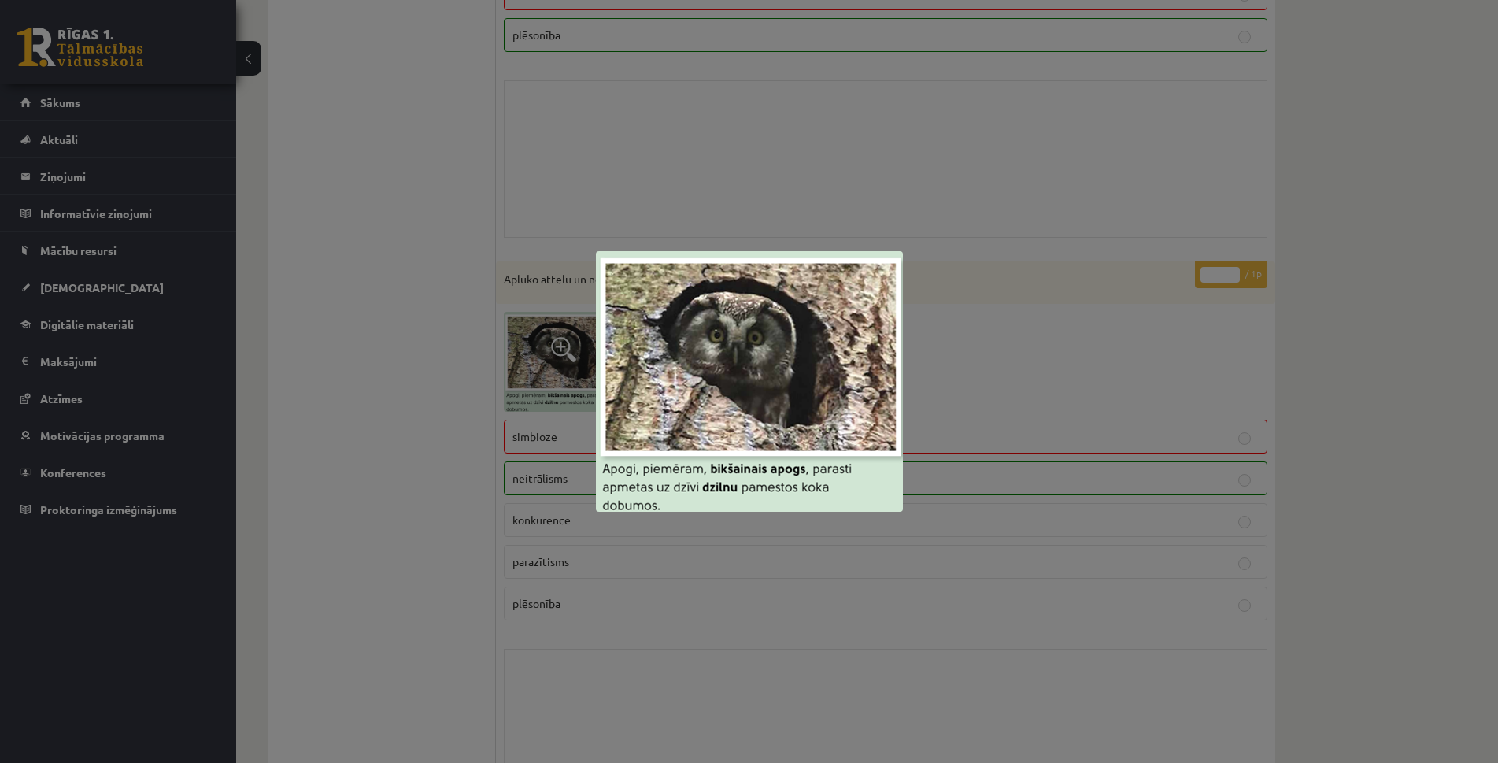
click at [972, 696] on div at bounding box center [749, 381] width 1498 height 763
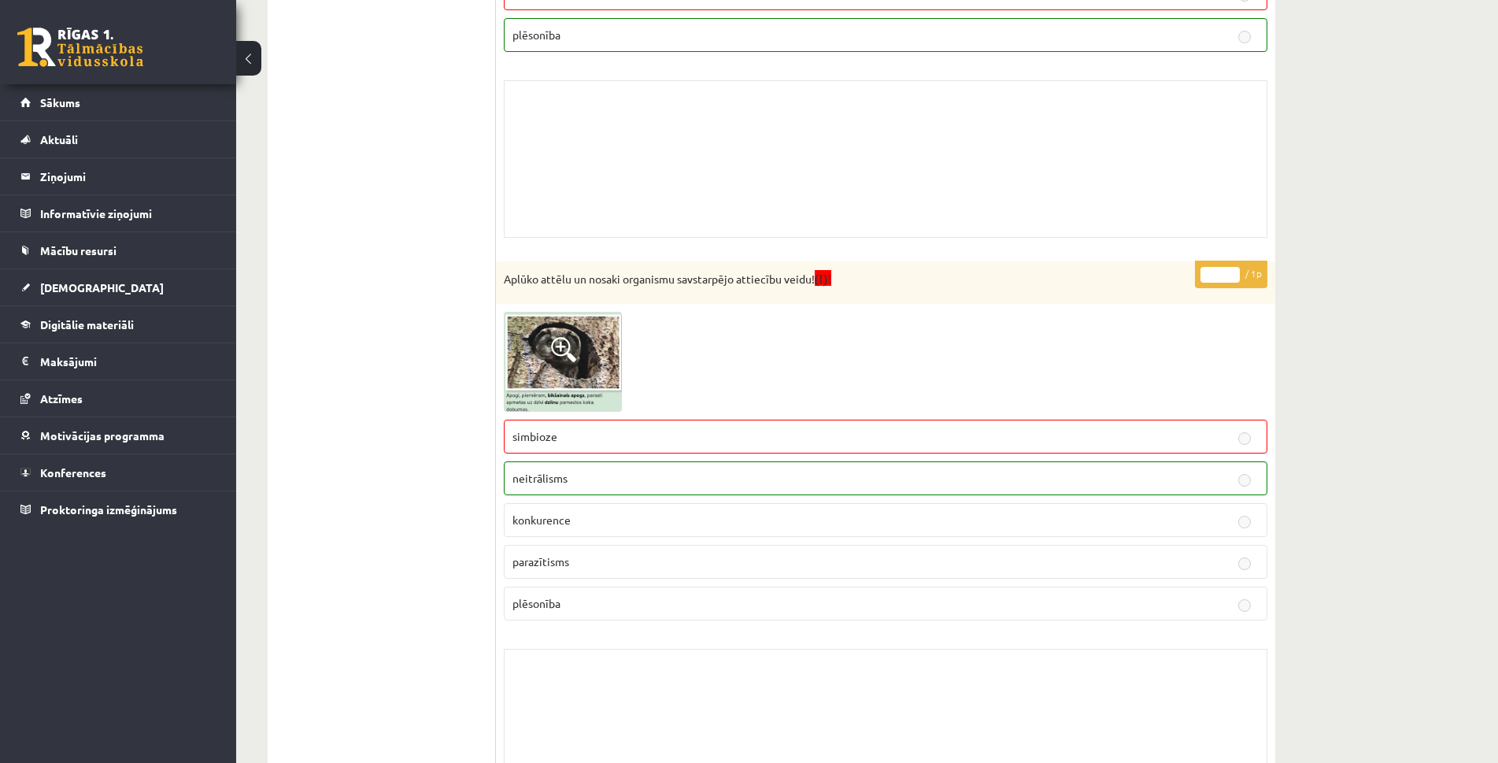
click at [562, 372] on img at bounding box center [563, 362] width 118 height 100
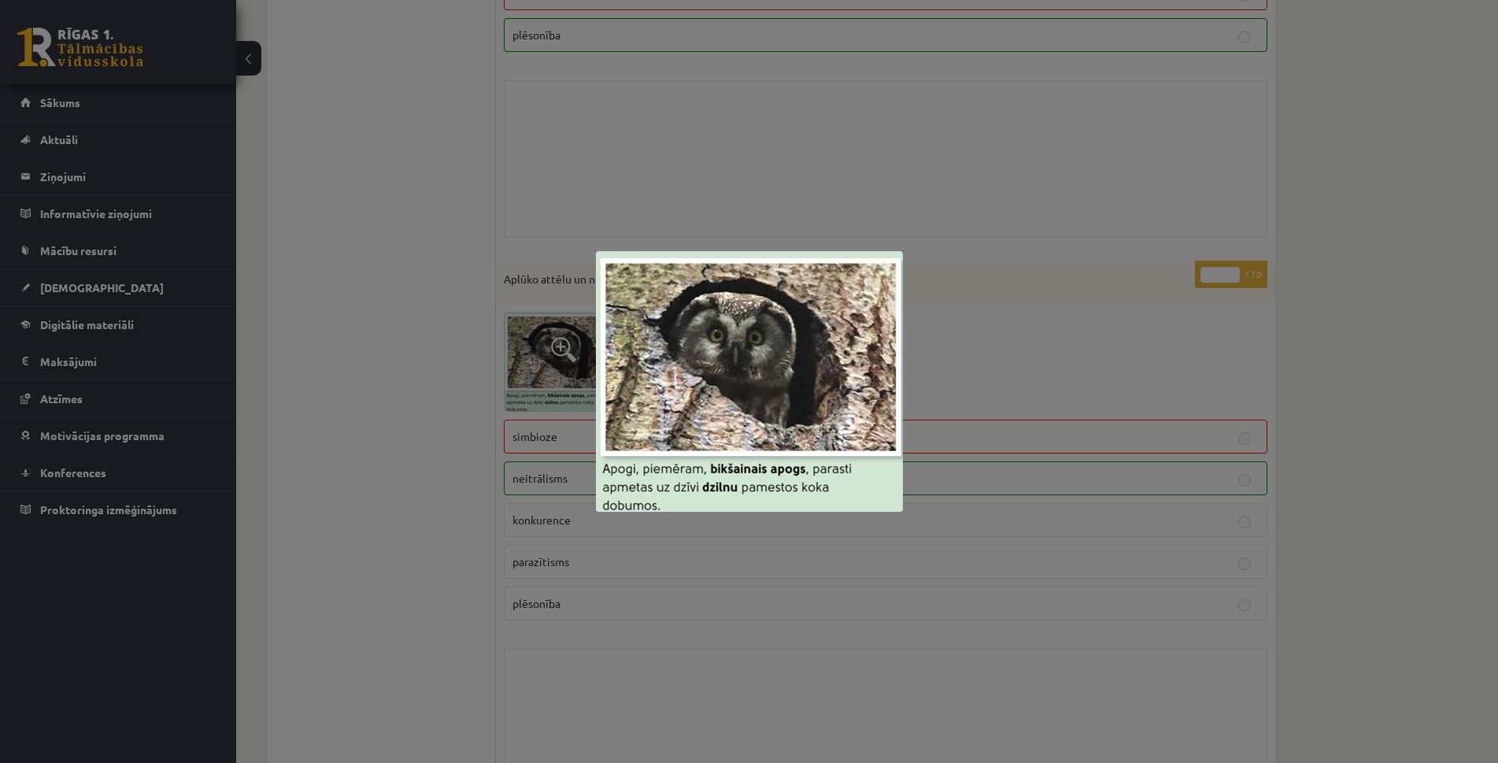
click at [1119, 321] on div at bounding box center [749, 381] width 1498 height 763
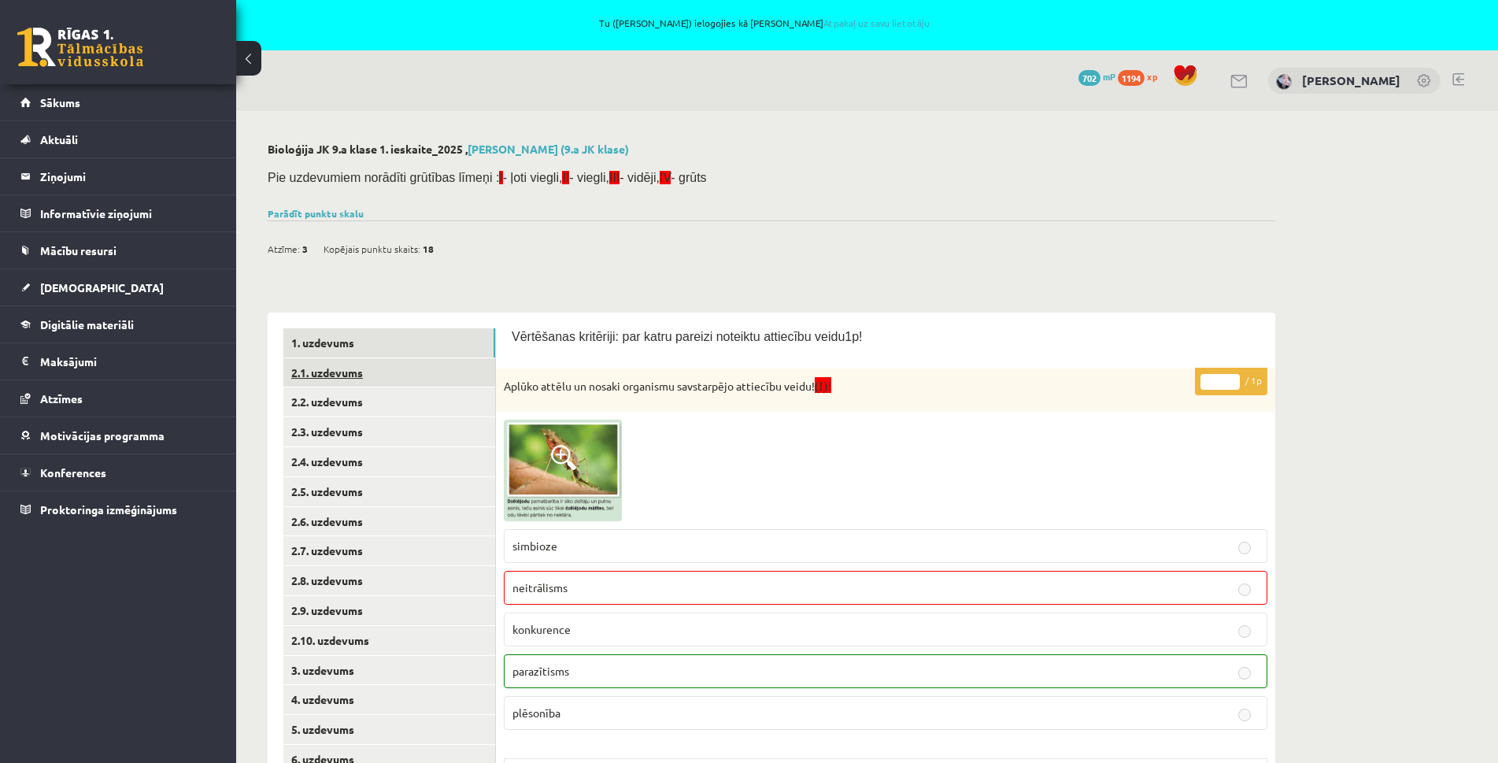
scroll to position [0, 0]
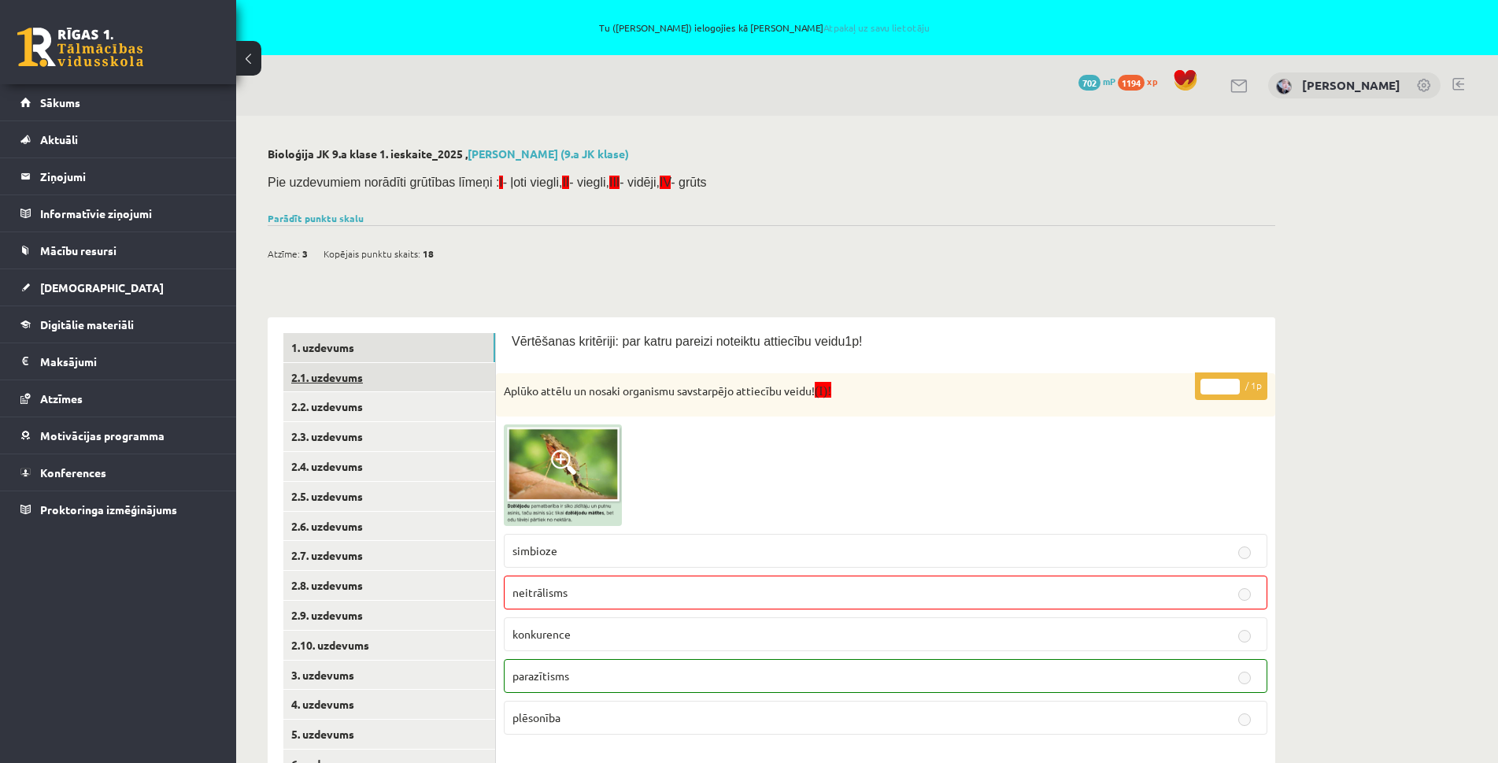
click at [335, 380] on link "2.1. uzdevums" at bounding box center [389, 377] width 212 height 29
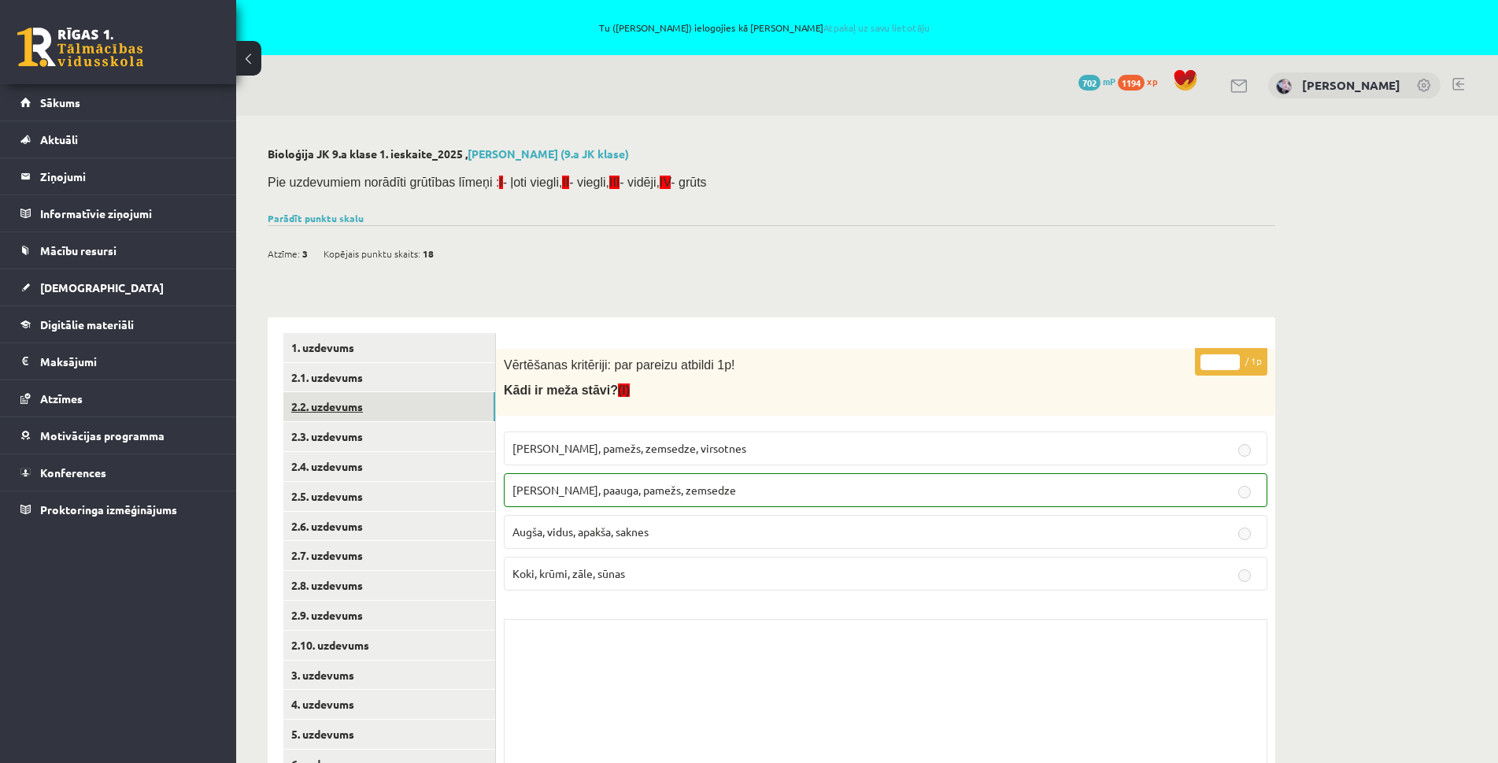
click at [325, 409] on link "2.2. uzdevums" at bounding box center [389, 406] width 212 height 29
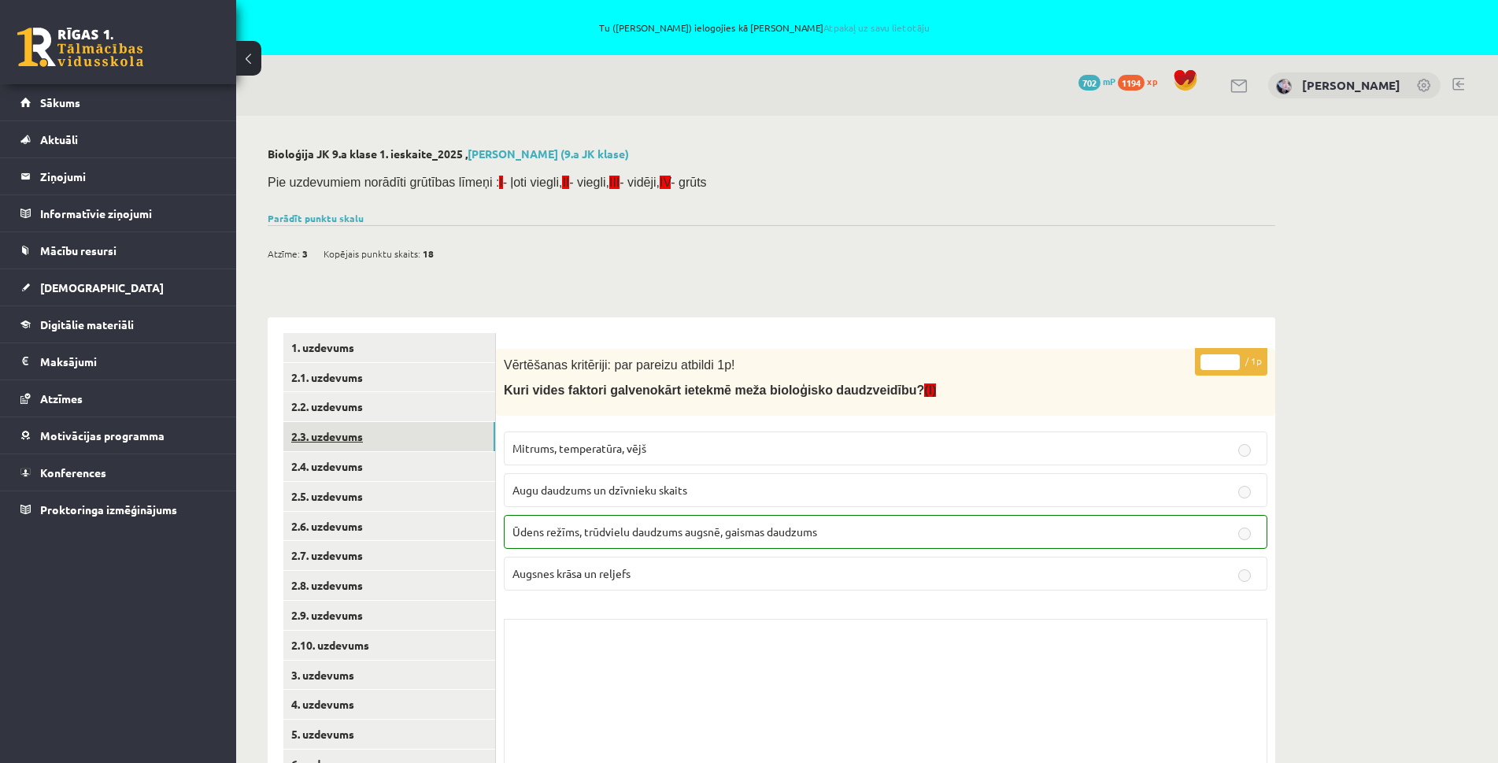
click at [354, 439] on link "2.3. uzdevums" at bounding box center [389, 436] width 212 height 29
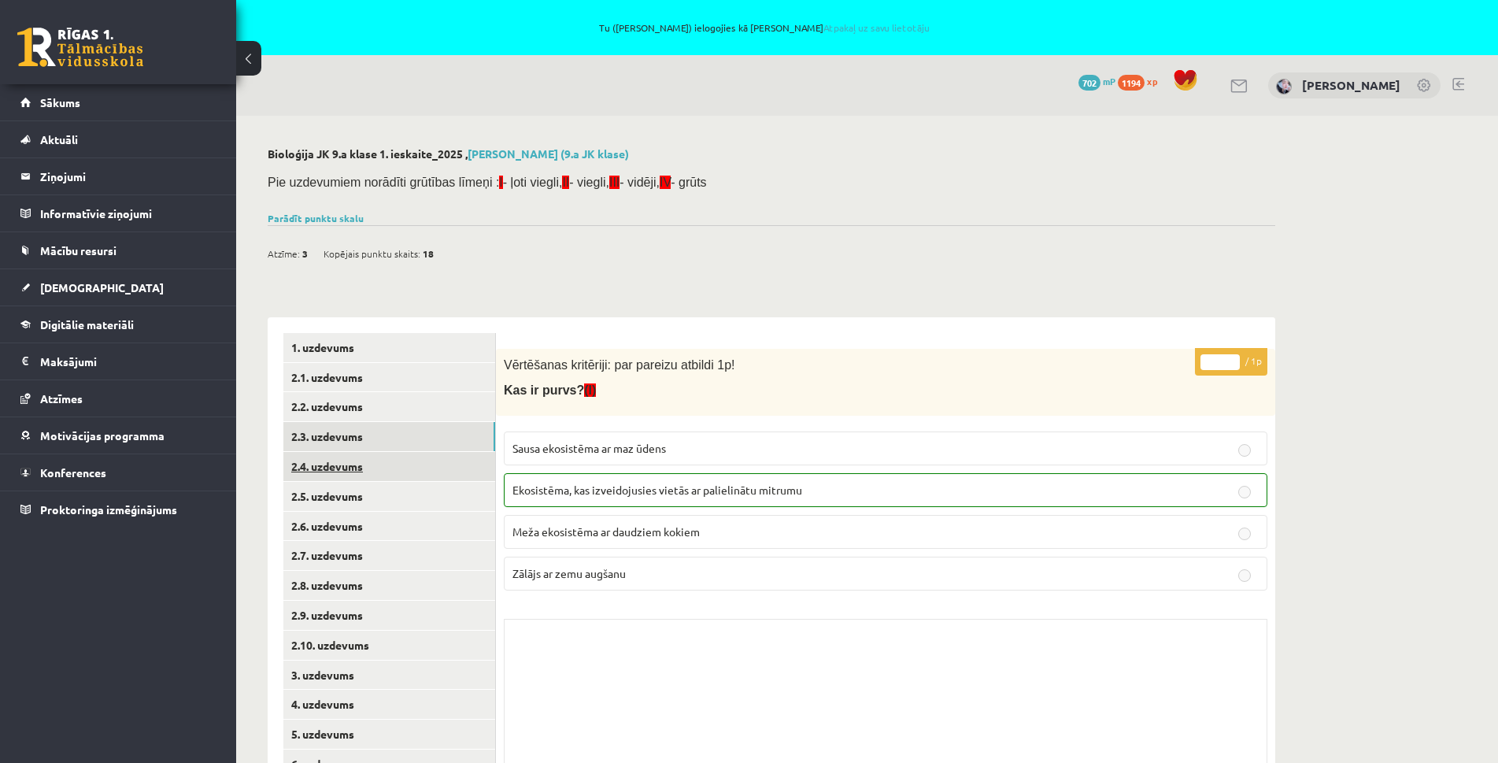
click at [344, 458] on link "2.4. uzdevums" at bounding box center [389, 466] width 212 height 29
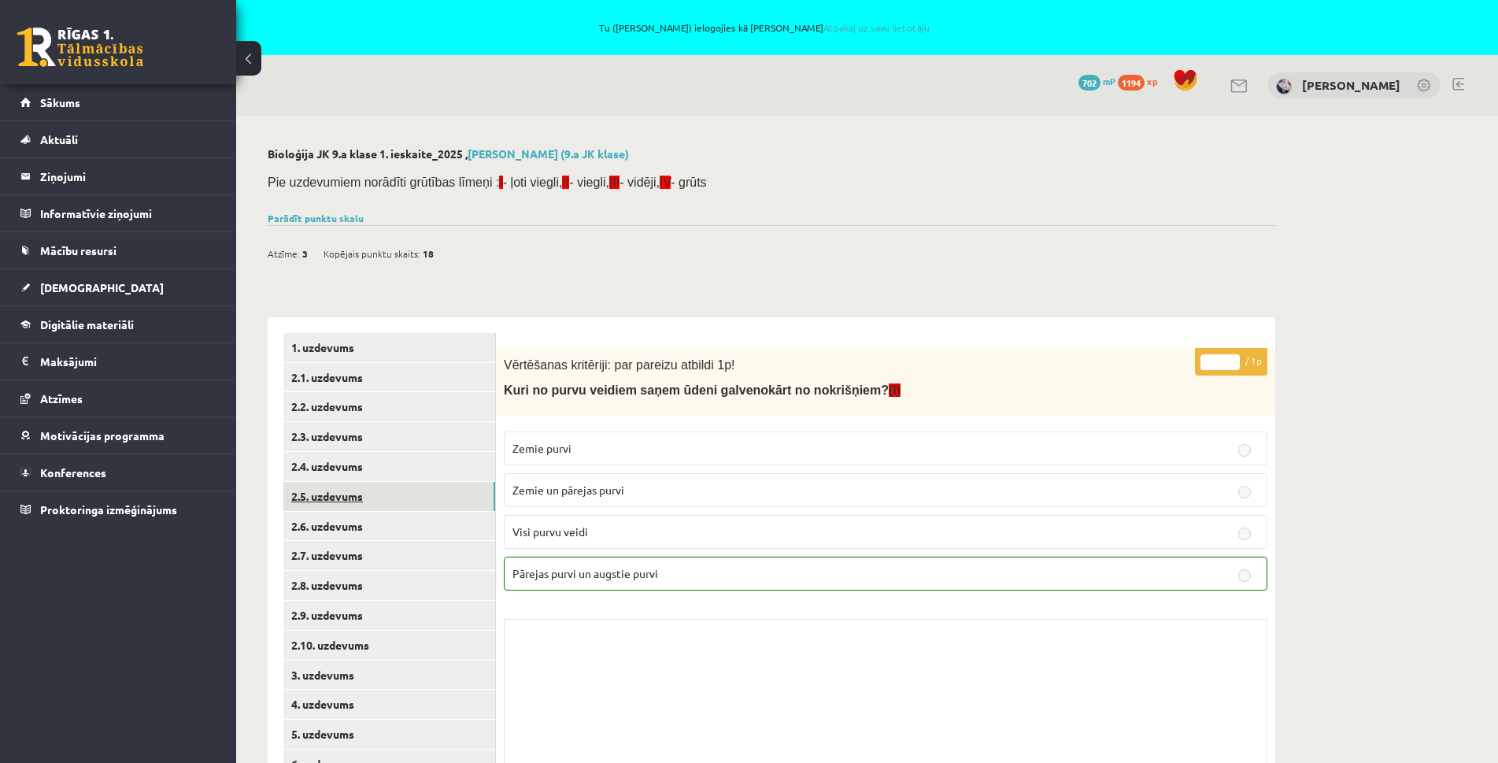
click at [346, 500] on link "2.5. uzdevums" at bounding box center [389, 496] width 212 height 29
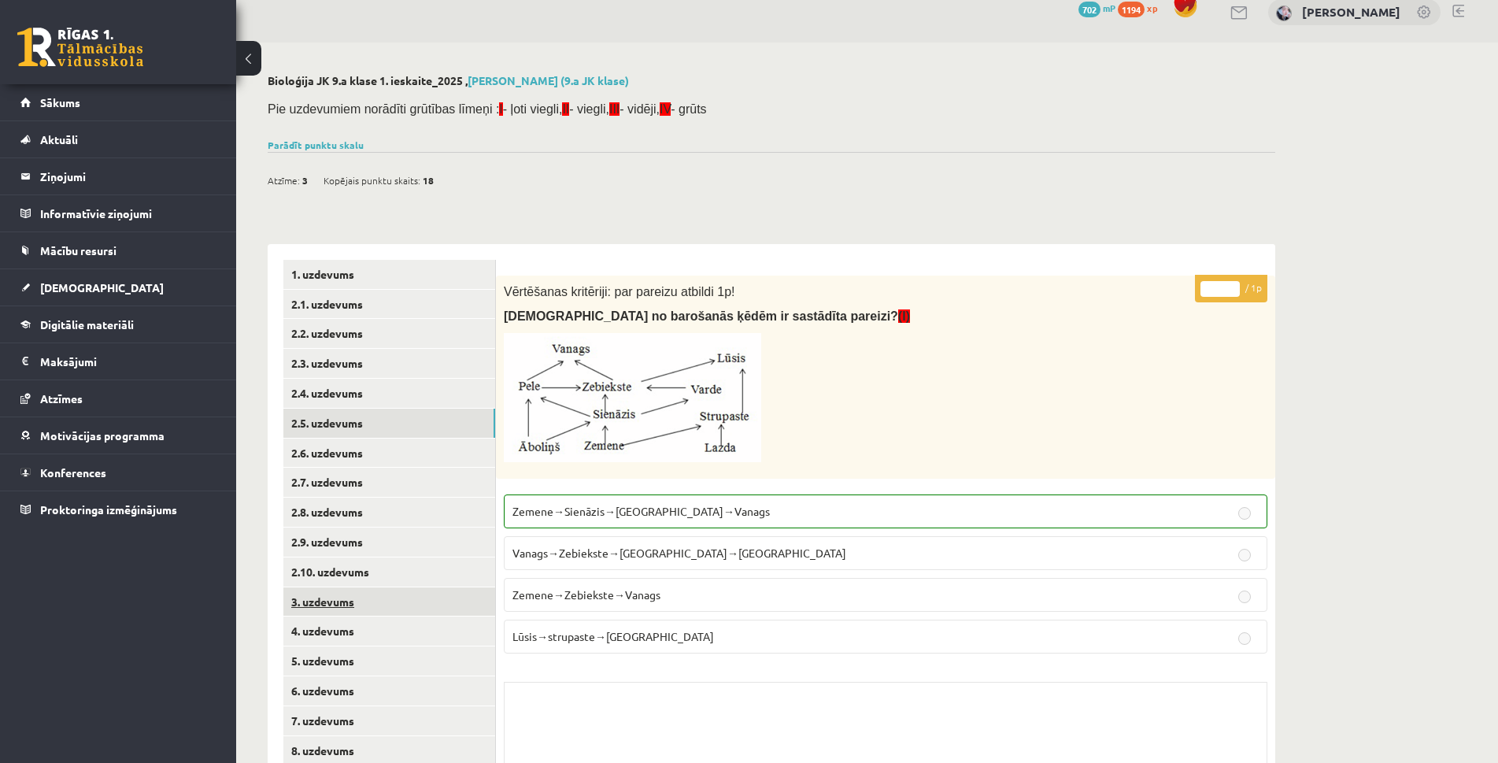
scroll to position [205, 0]
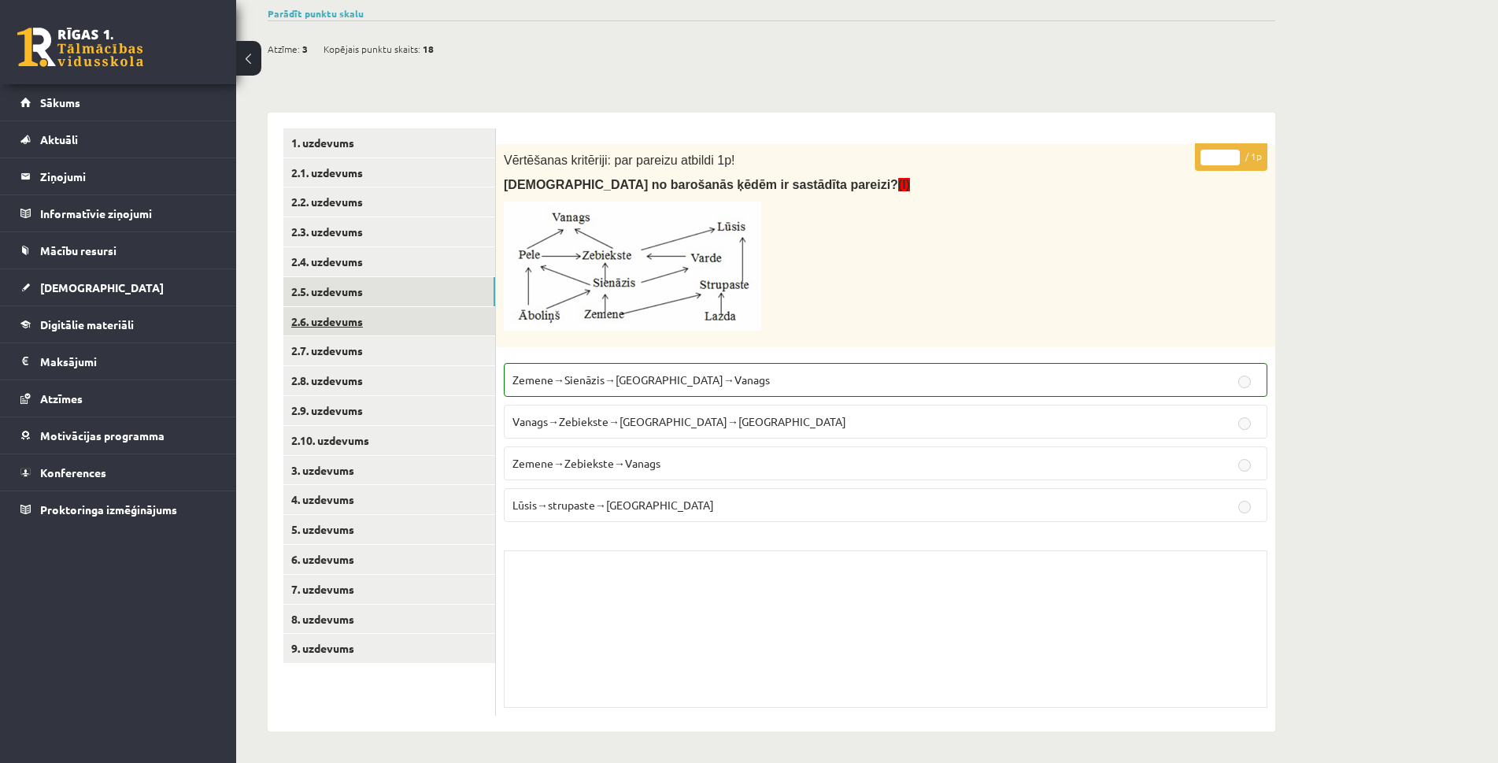
click at [324, 318] on link "2.6. uzdevums" at bounding box center [389, 321] width 212 height 29
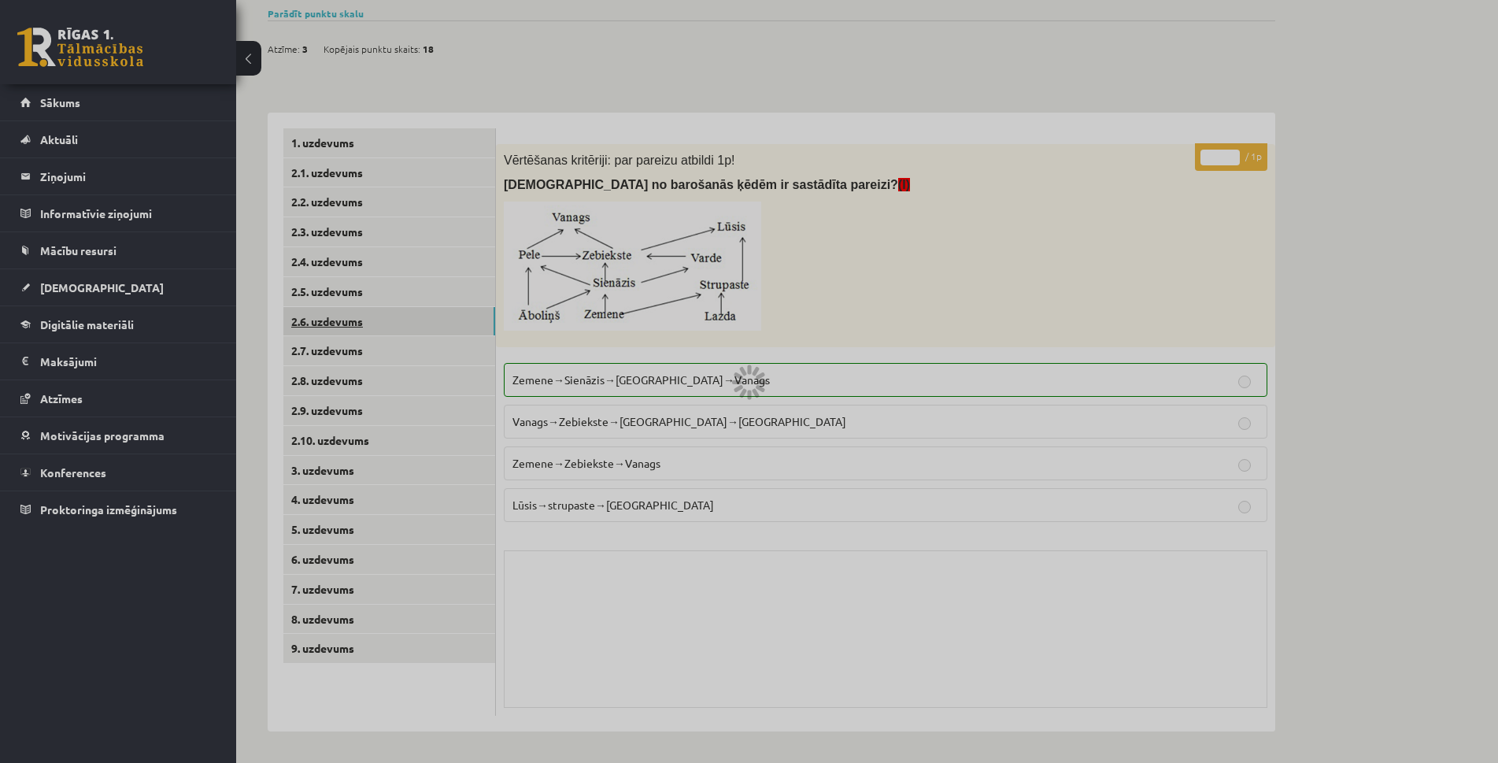
scroll to position [153, 0]
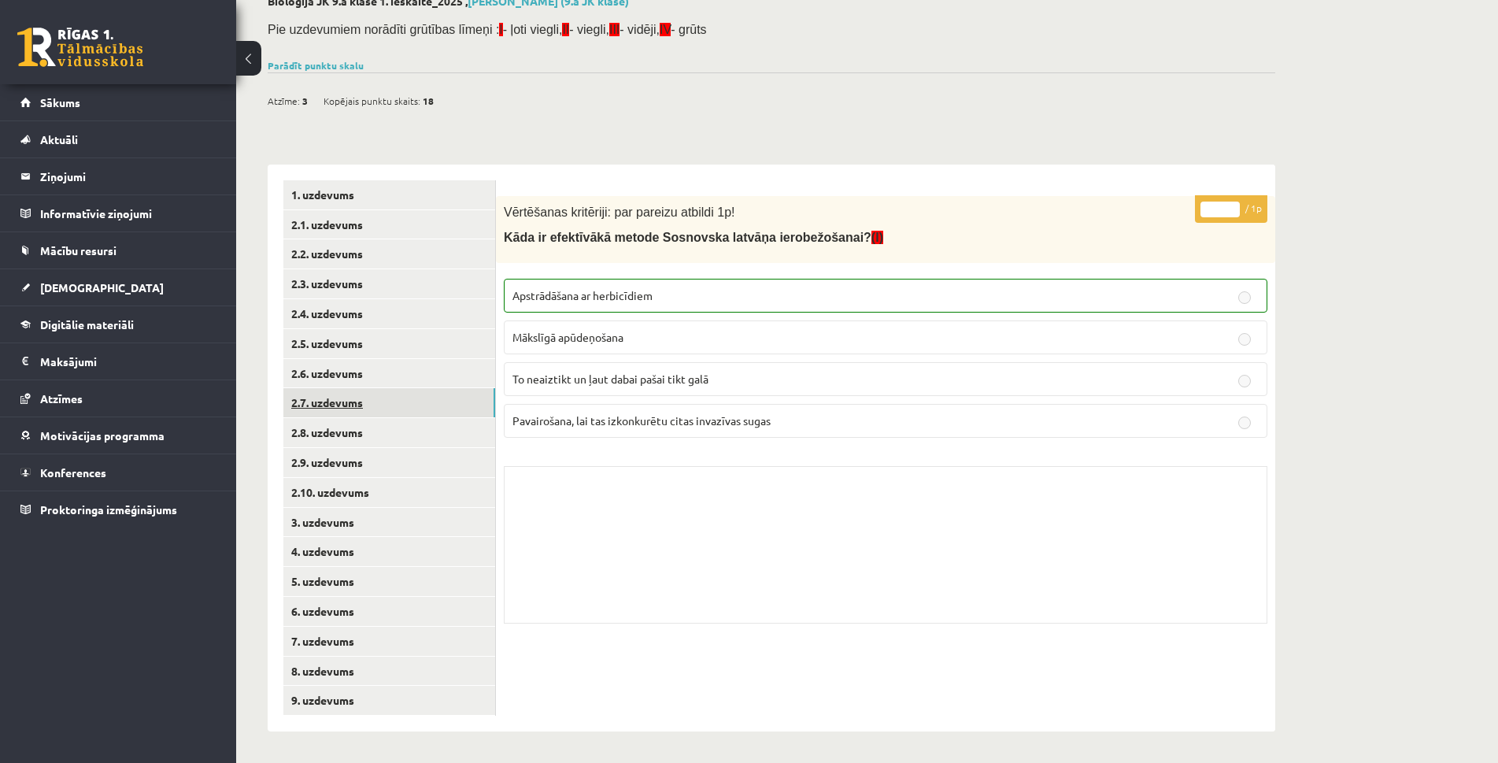
click at [330, 406] on link "2.7. uzdevums" at bounding box center [389, 402] width 212 height 29
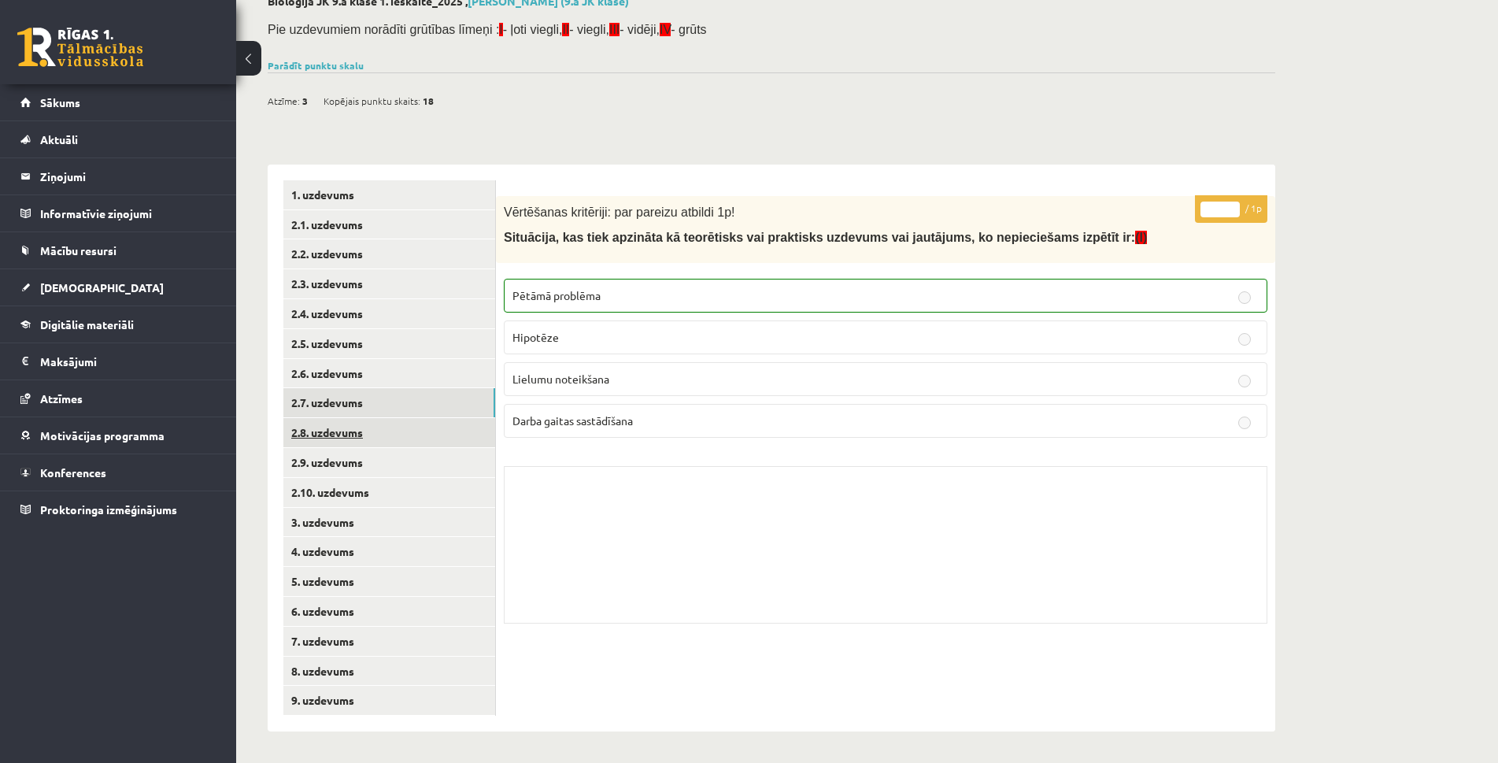
click at [334, 428] on link "2.8. uzdevums" at bounding box center [389, 432] width 212 height 29
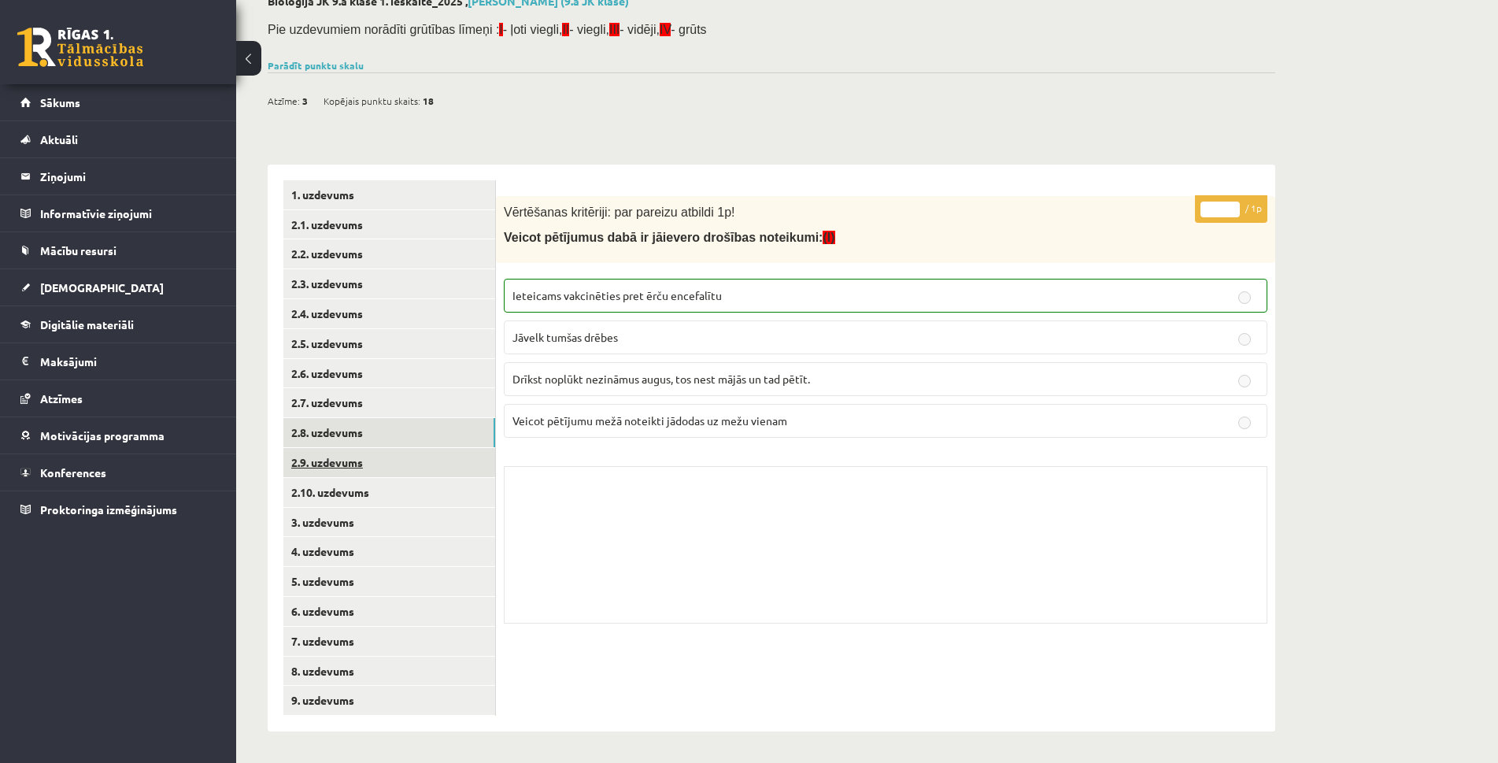
click at [342, 471] on link "2.9. uzdevums" at bounding box center [389, 462] width 212 height 29
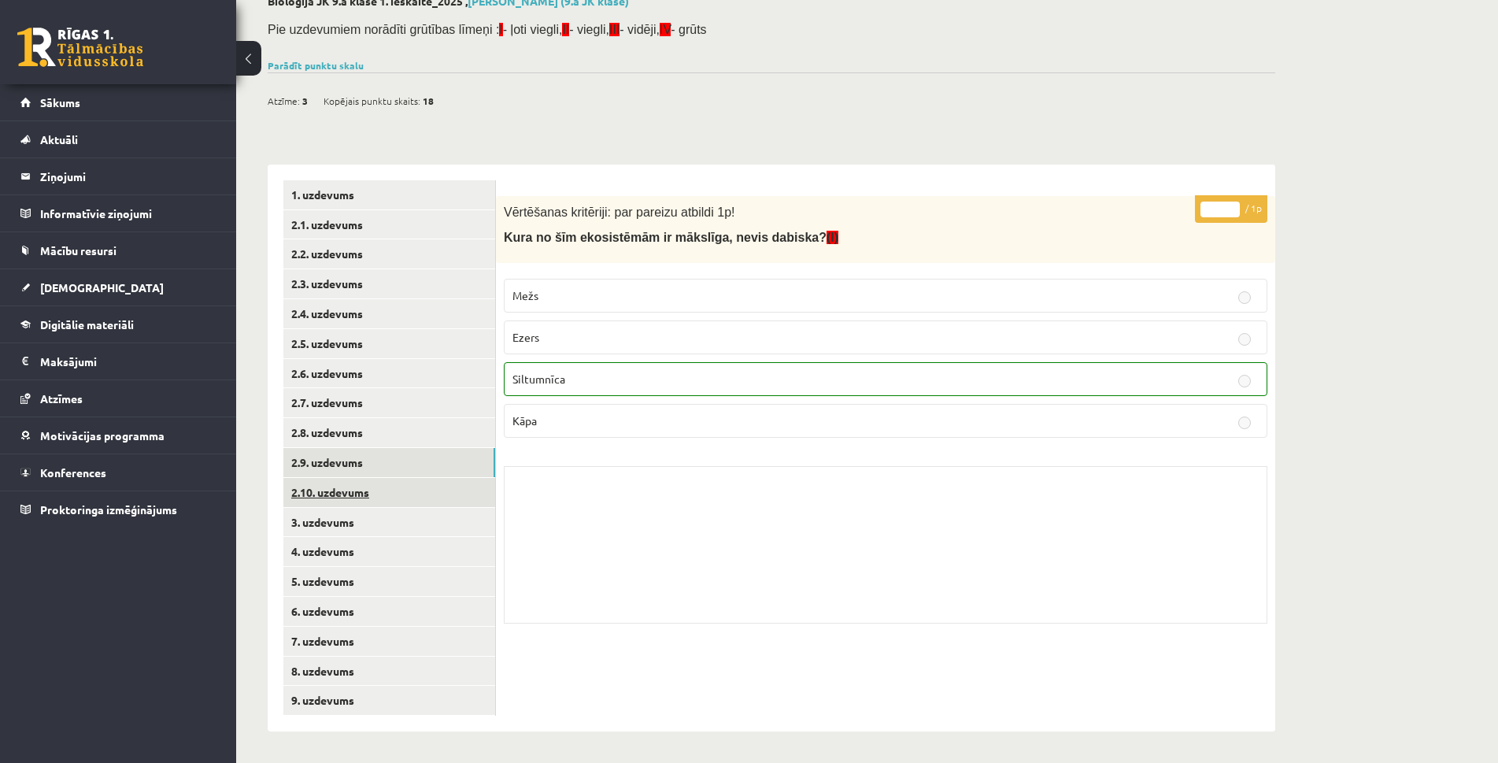
click at [336, 495] on link "2.10. uzdevums" at bounding box center [389, 492] width 212 height 29
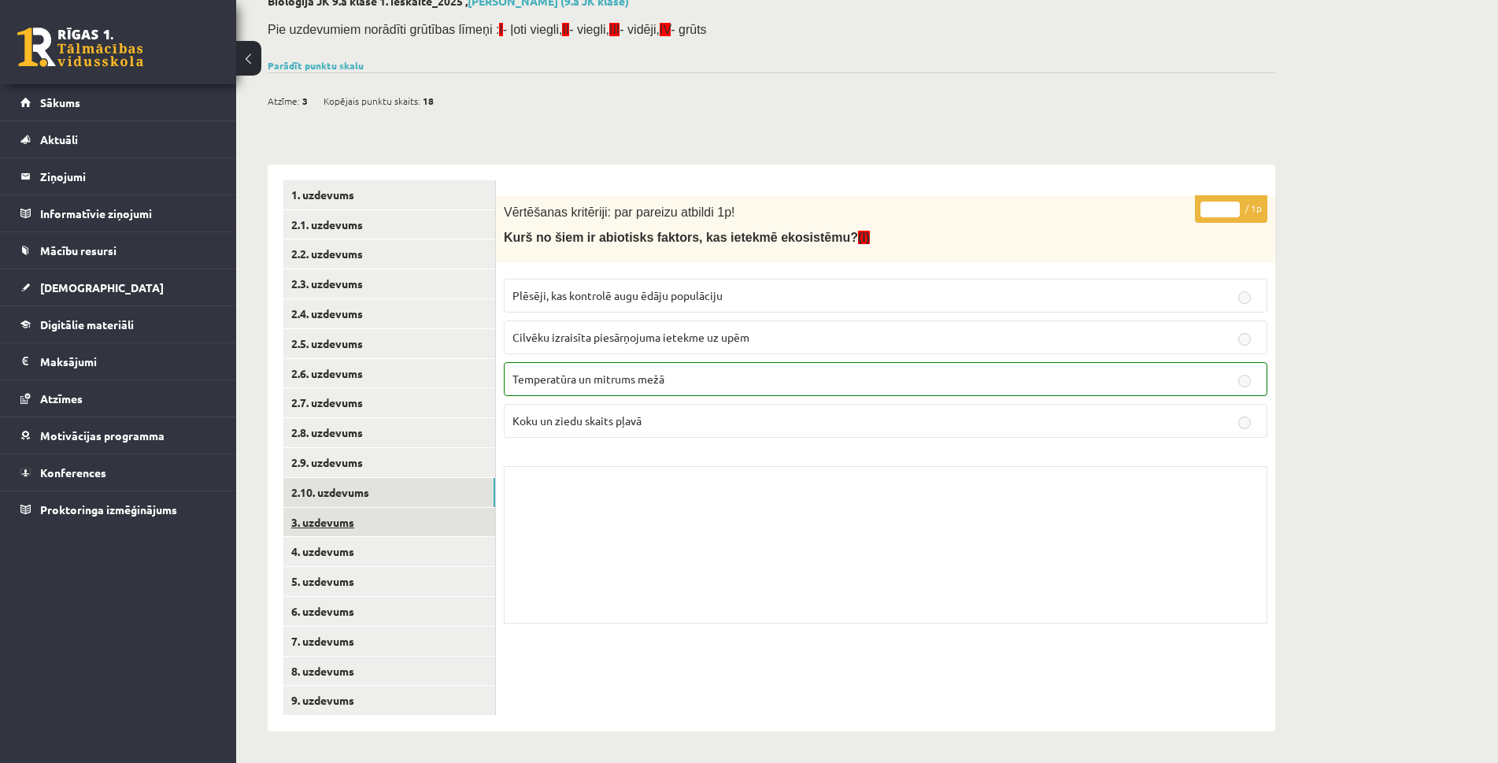
click at [342, 531] on link "3. uzdevums" at bounding box center [389, 522] width 212 height 29
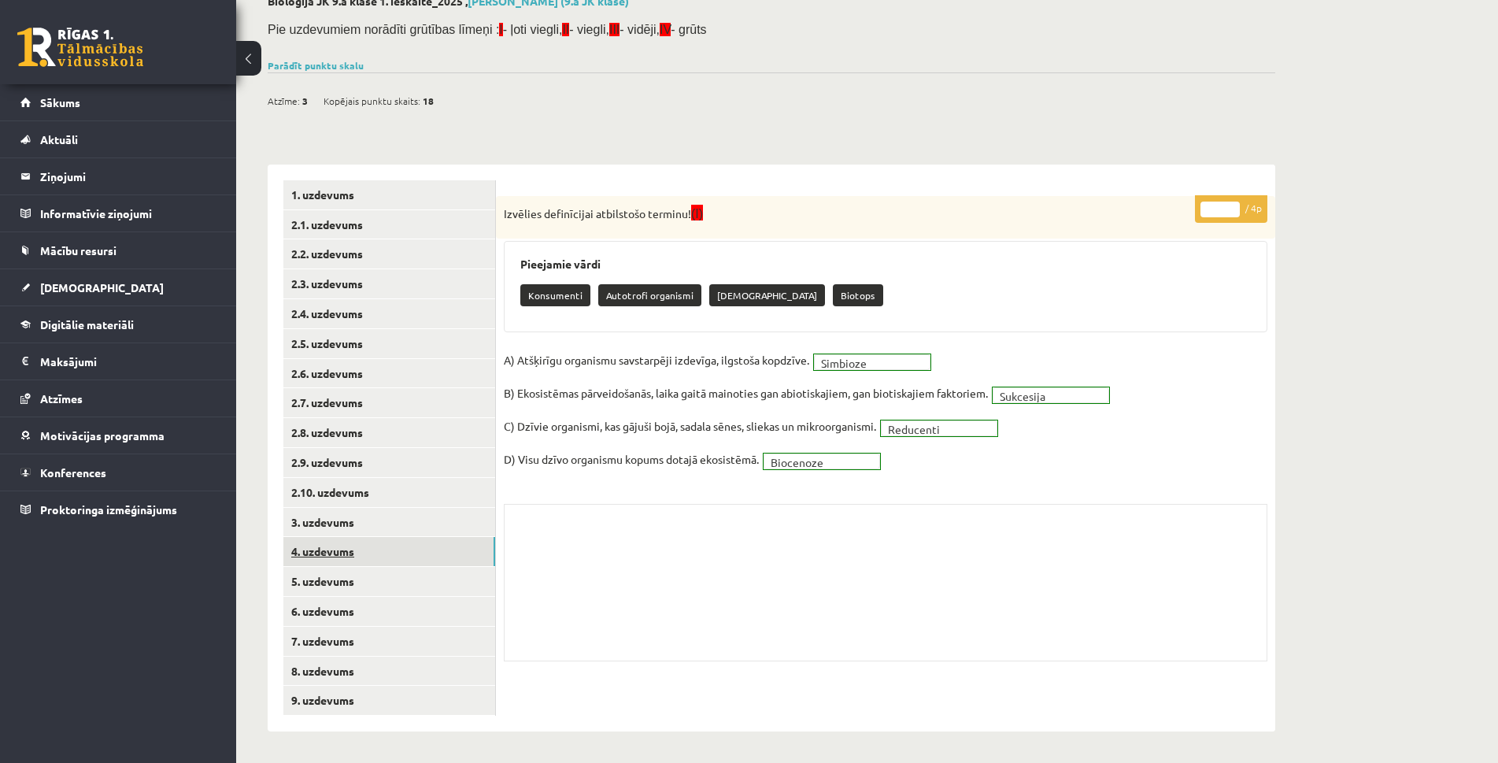
click at [321, 560] on link "4. uzdevums" at bounding box center [389, 551] width 212 height 29
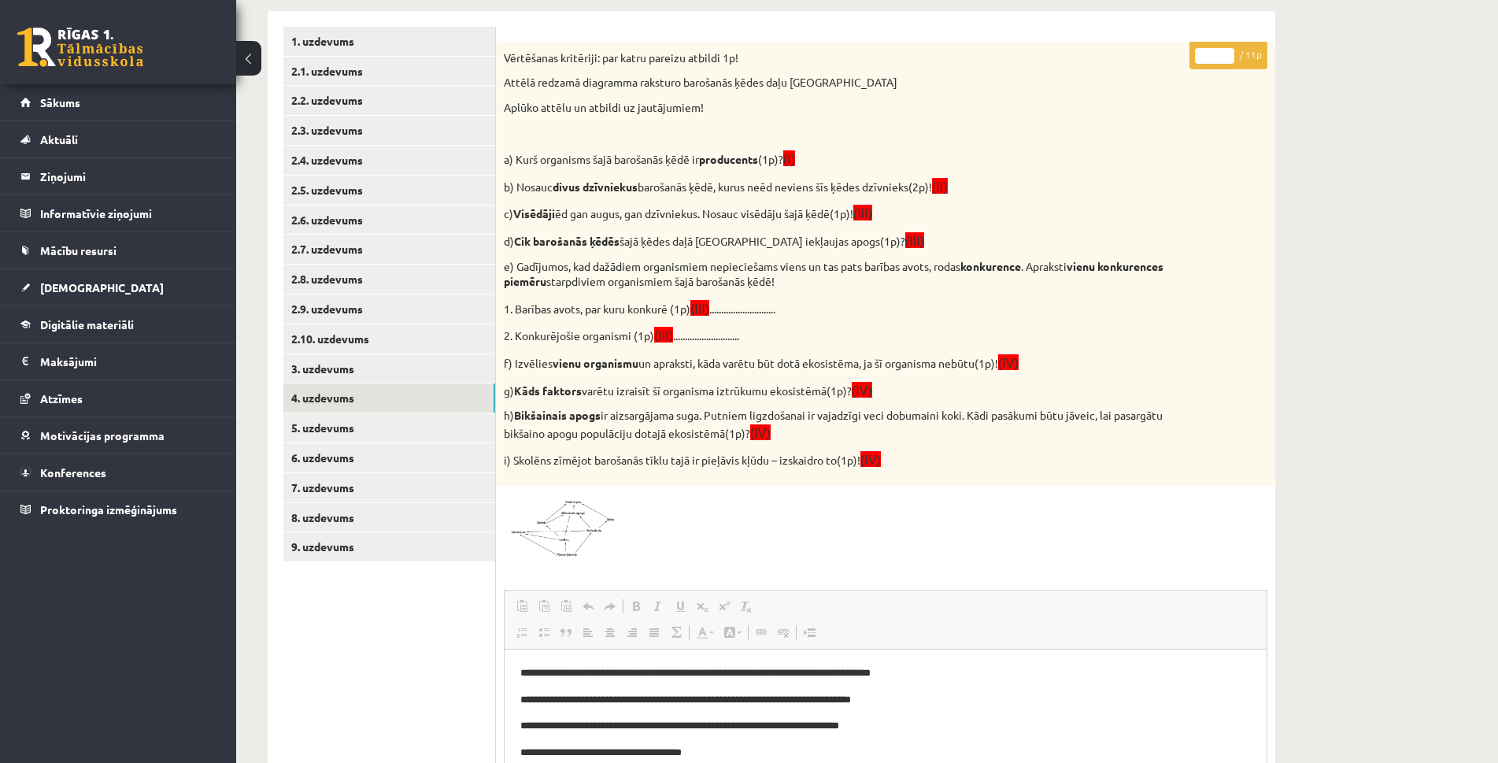
scroll to position [296, 0]
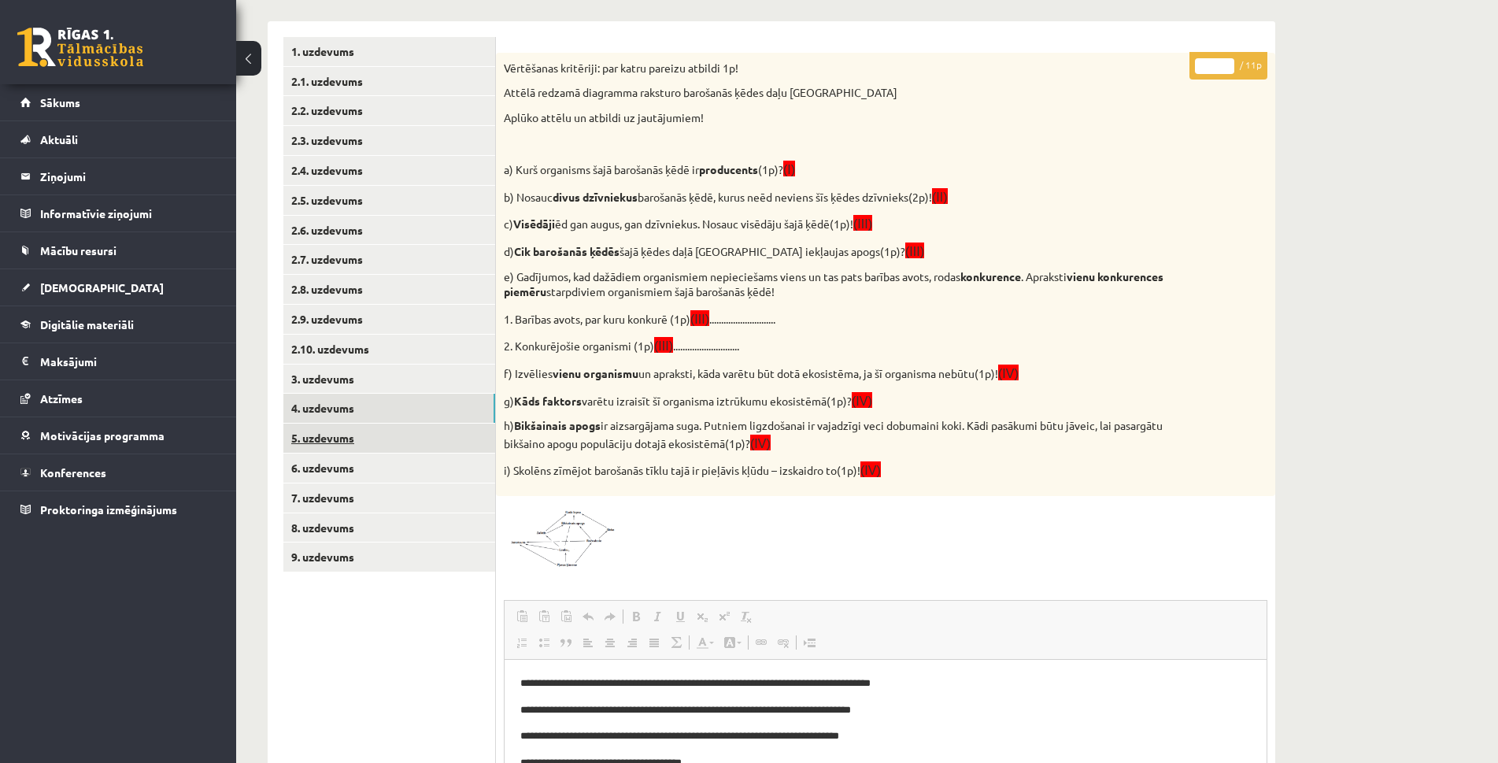
click at [320, 445] on link "5. uzdevums" at bounding box center [389, 438] width 212 height 29
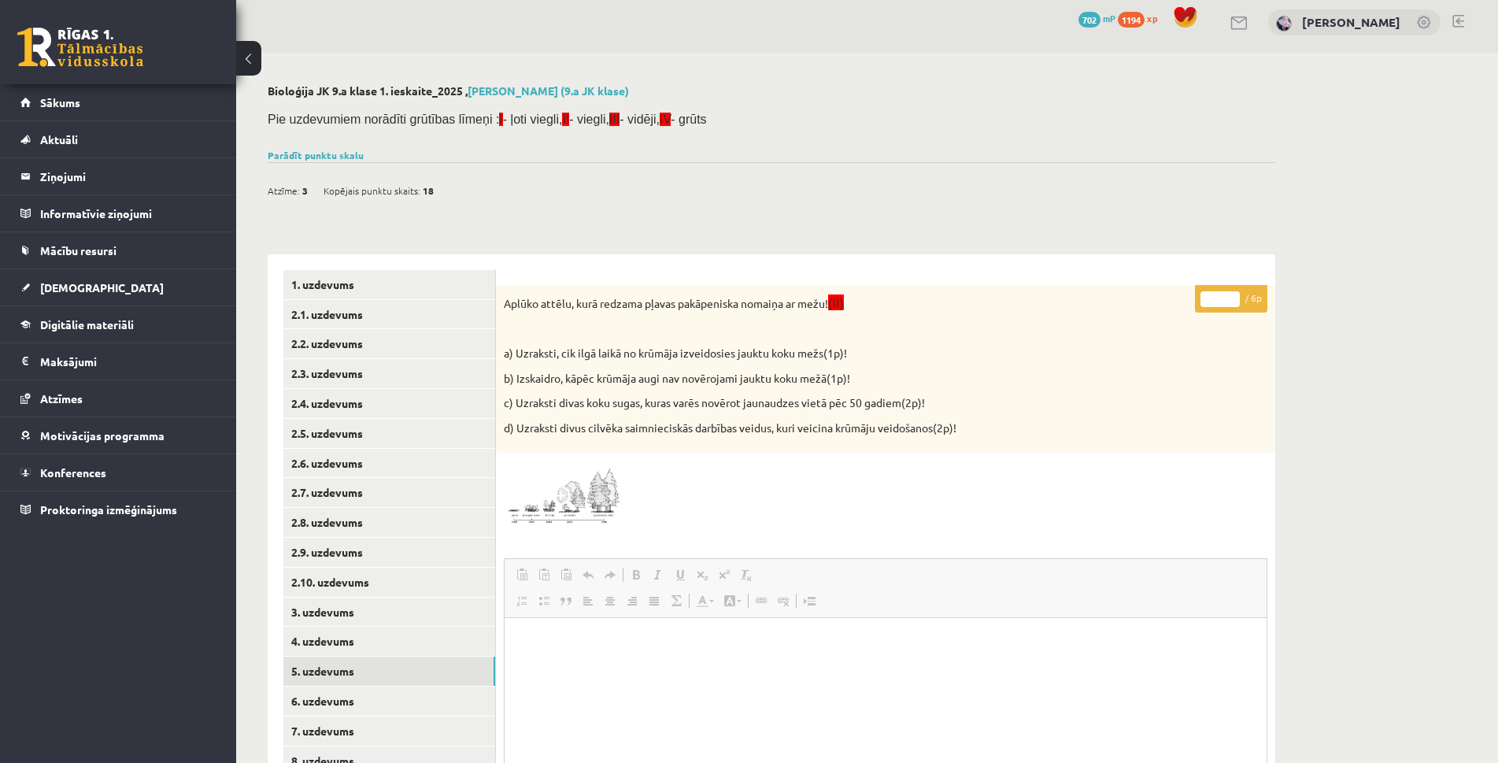
scroll to position [100, 0]
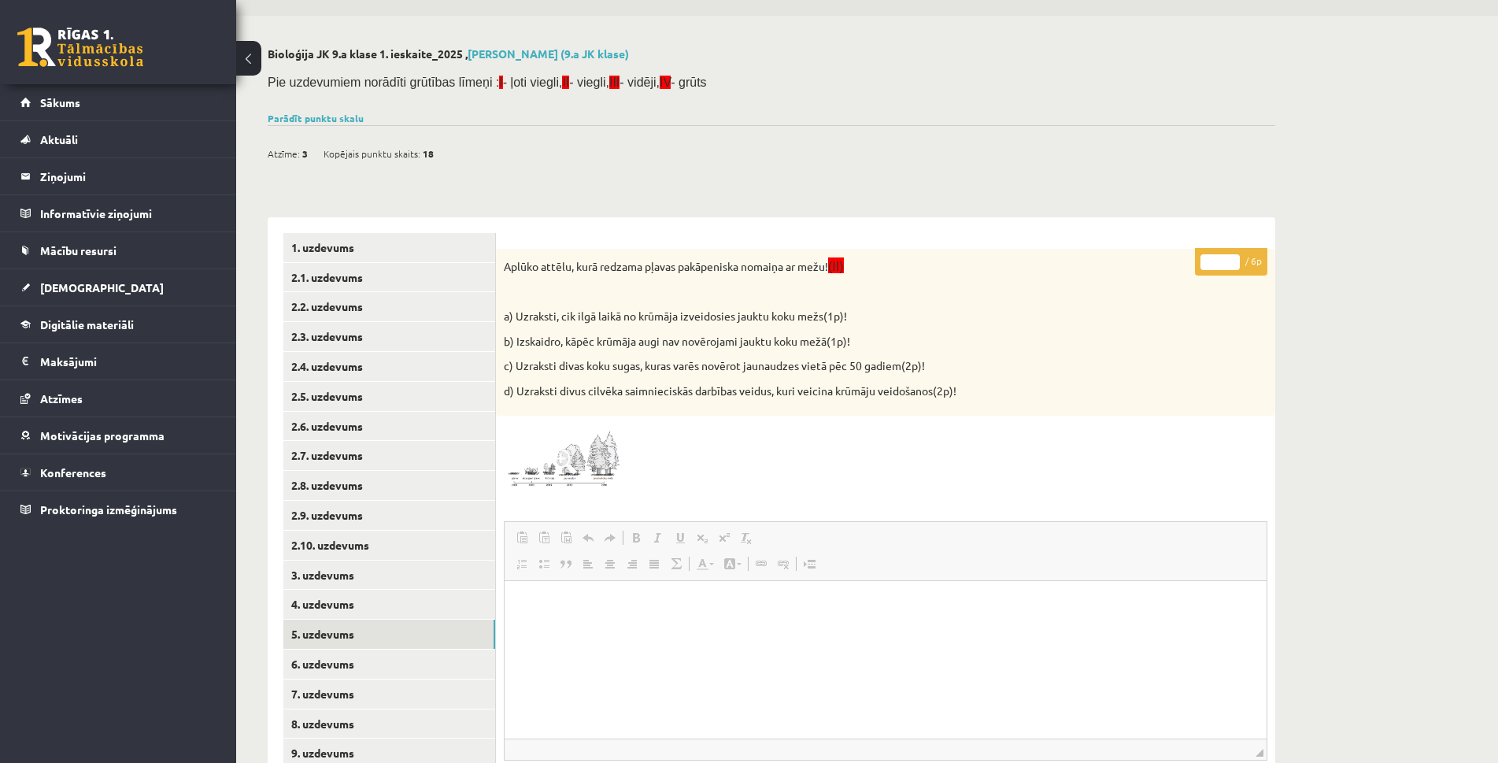
drag, startPoint x: 1247, startPoint y: 259, endPoint x: 1412, endPoint y: 290, distance: 167.4
click at [1280, 254] on div "**********" at bounding box center [771, 546] width 1071 height 1061
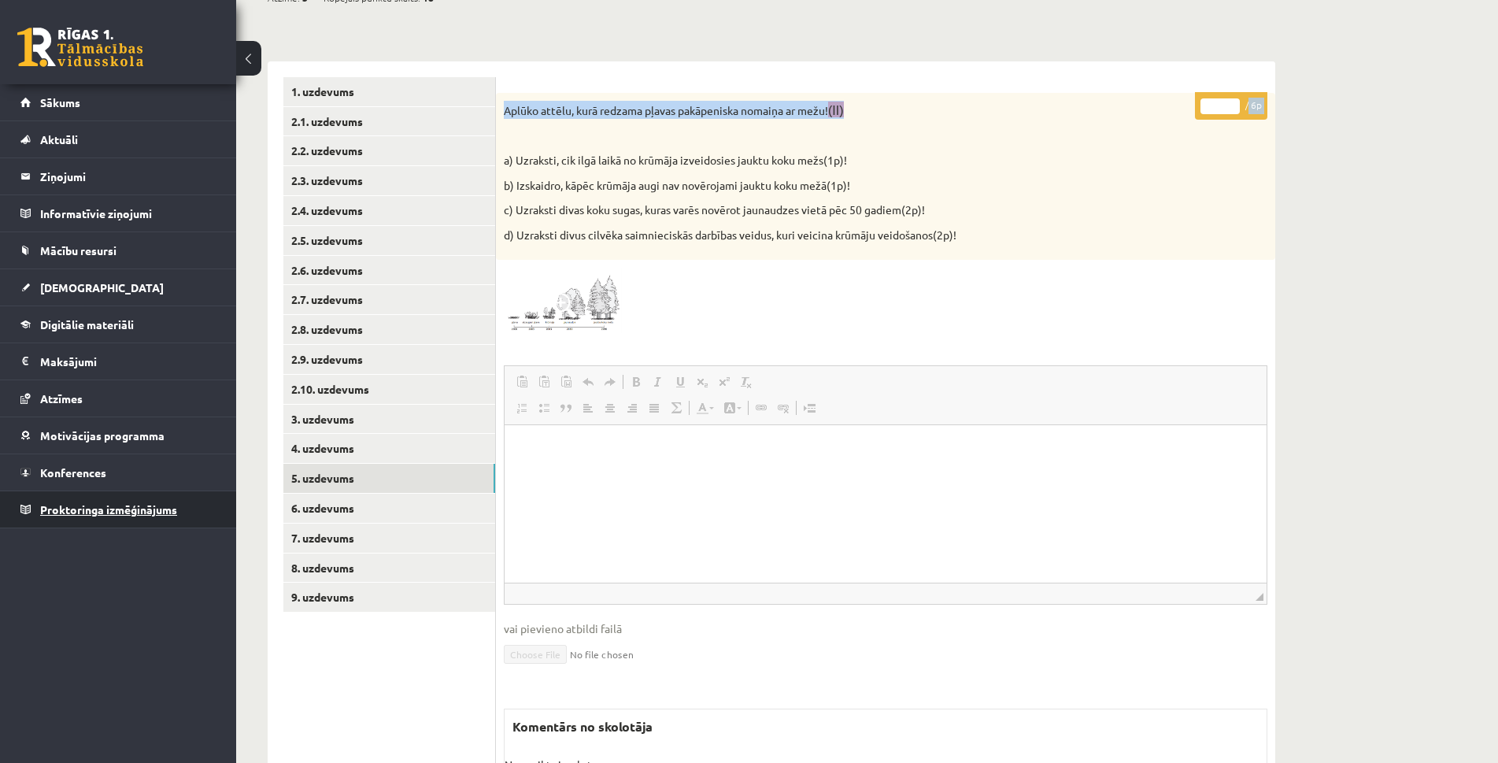
scroll to position [257, 0]
click at [346, 510] on link "6. uzdevums" at bounding box center [389, 506] width 212 height 29
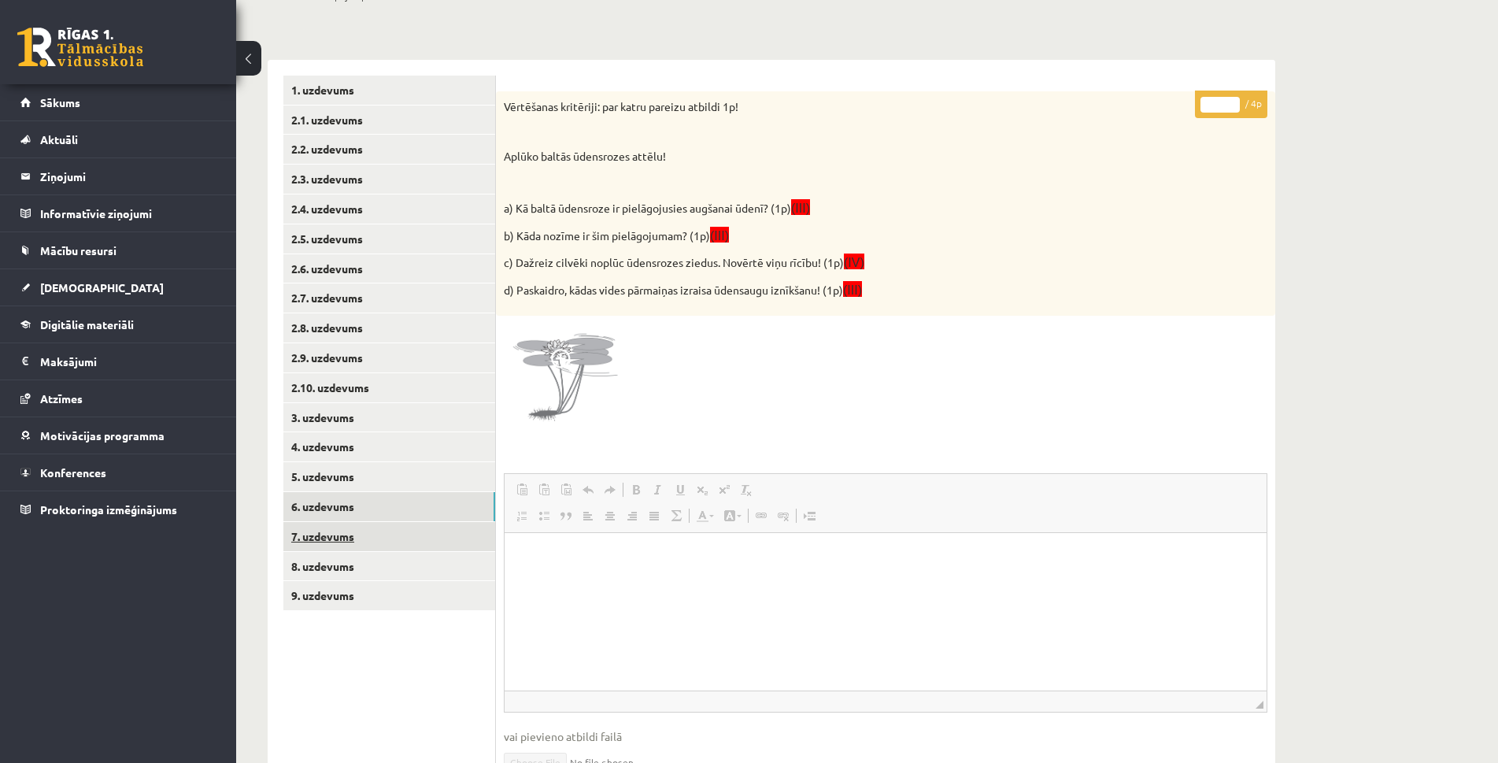
click at [313, 531] on link "7. uzdevums" at bounding box center [389, 536] width 212 height 29
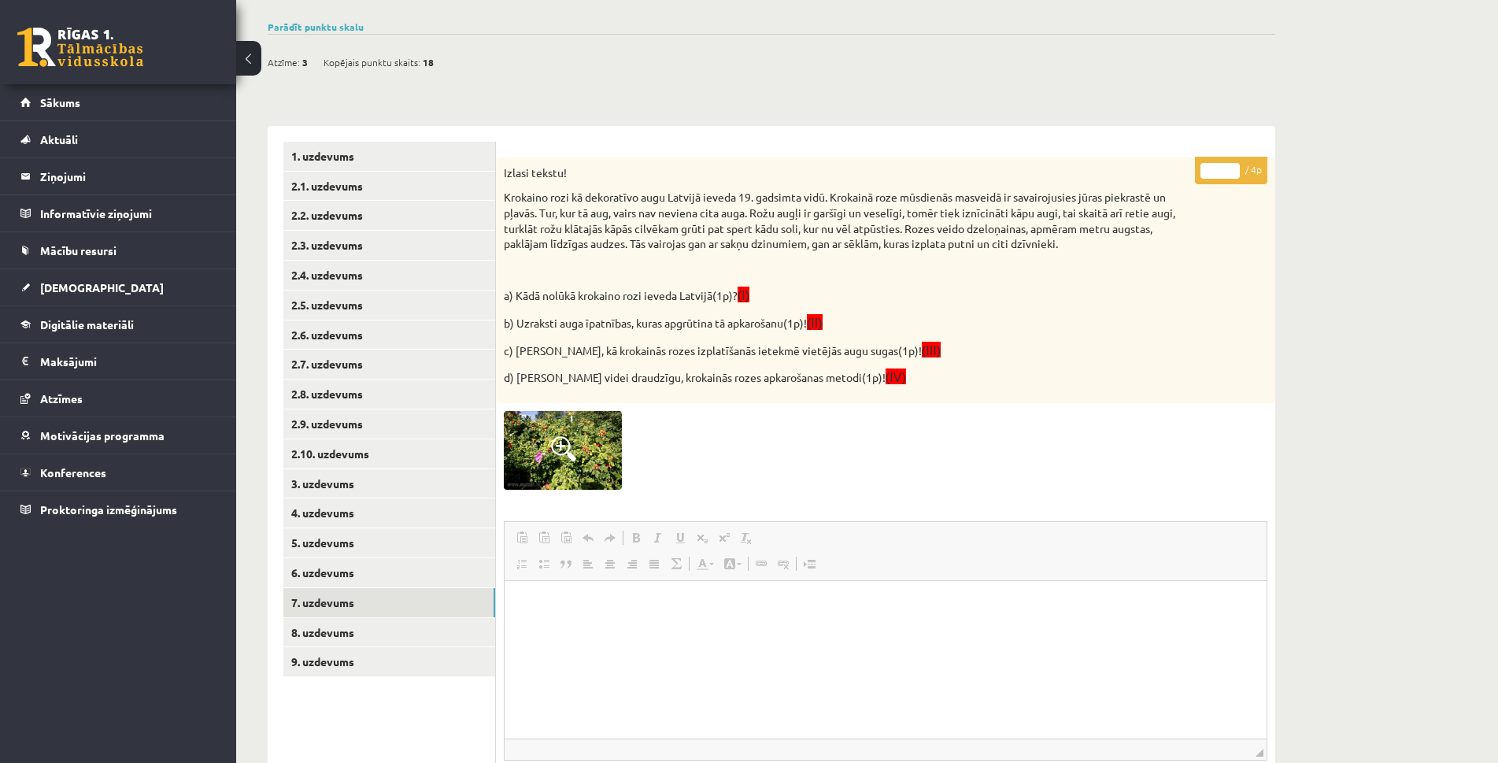
scroll to position [270, 0]
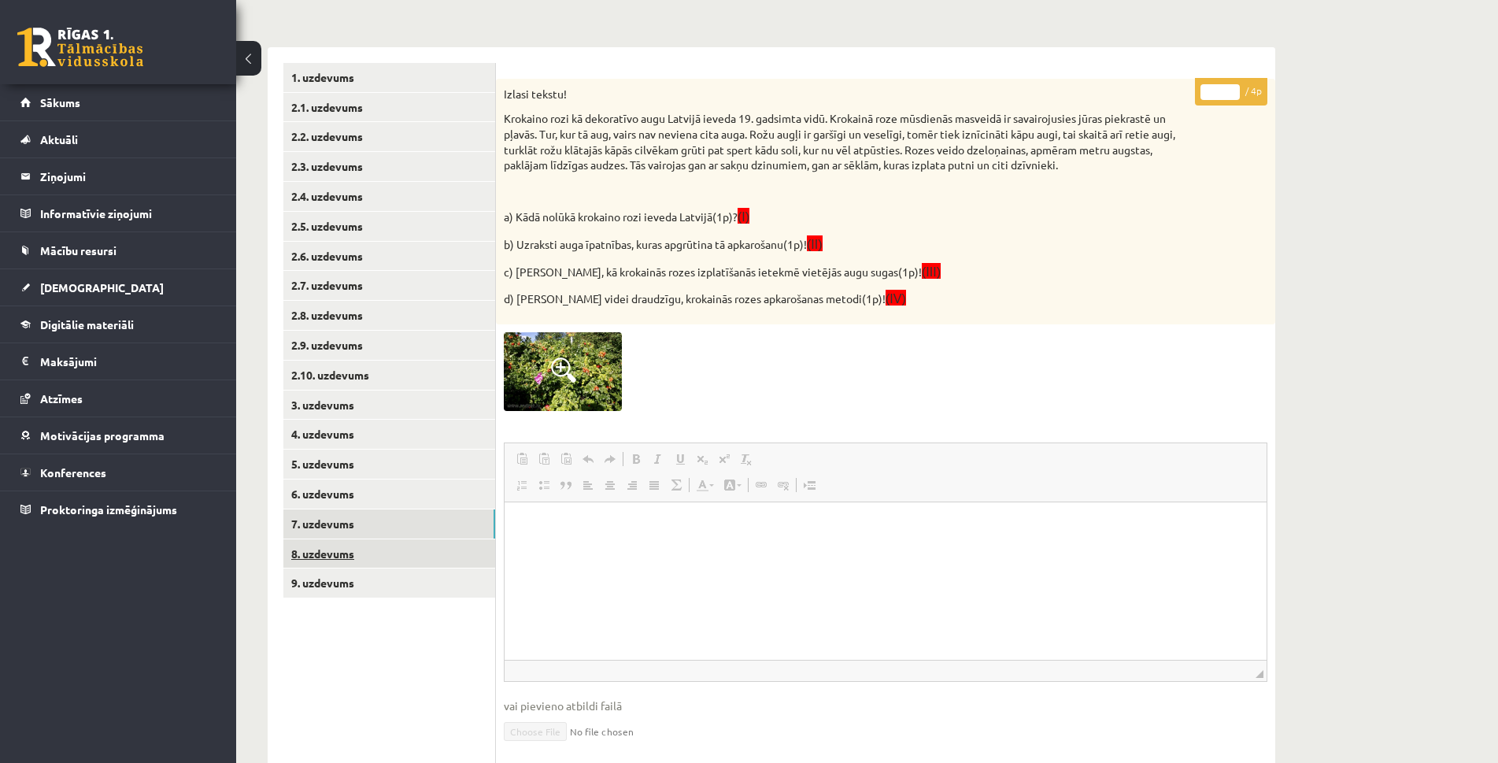
click at [335, 550] on link "8. uzdevums" at bounding box center [389, 553] width 212 height 29
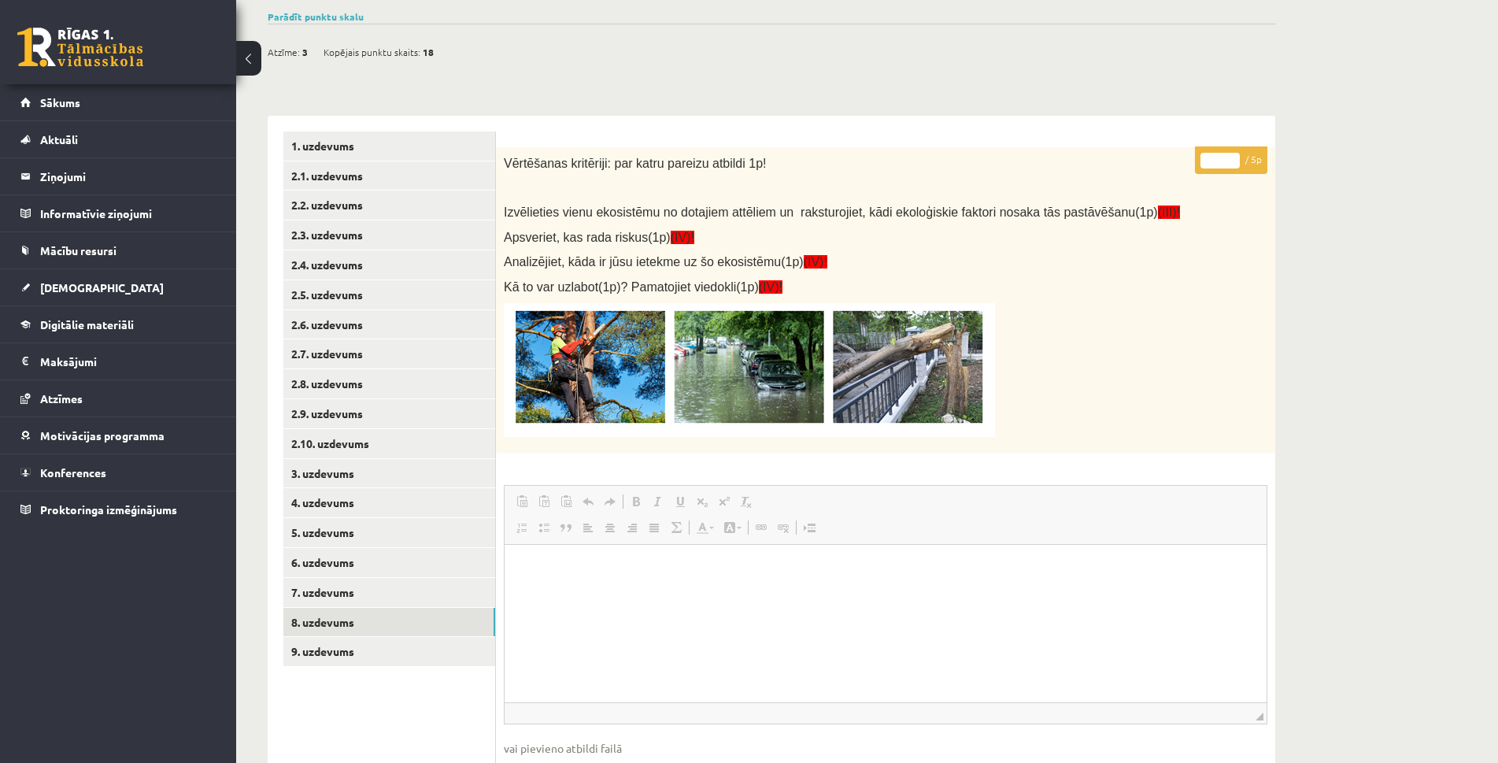
scroll to position [165, 0]
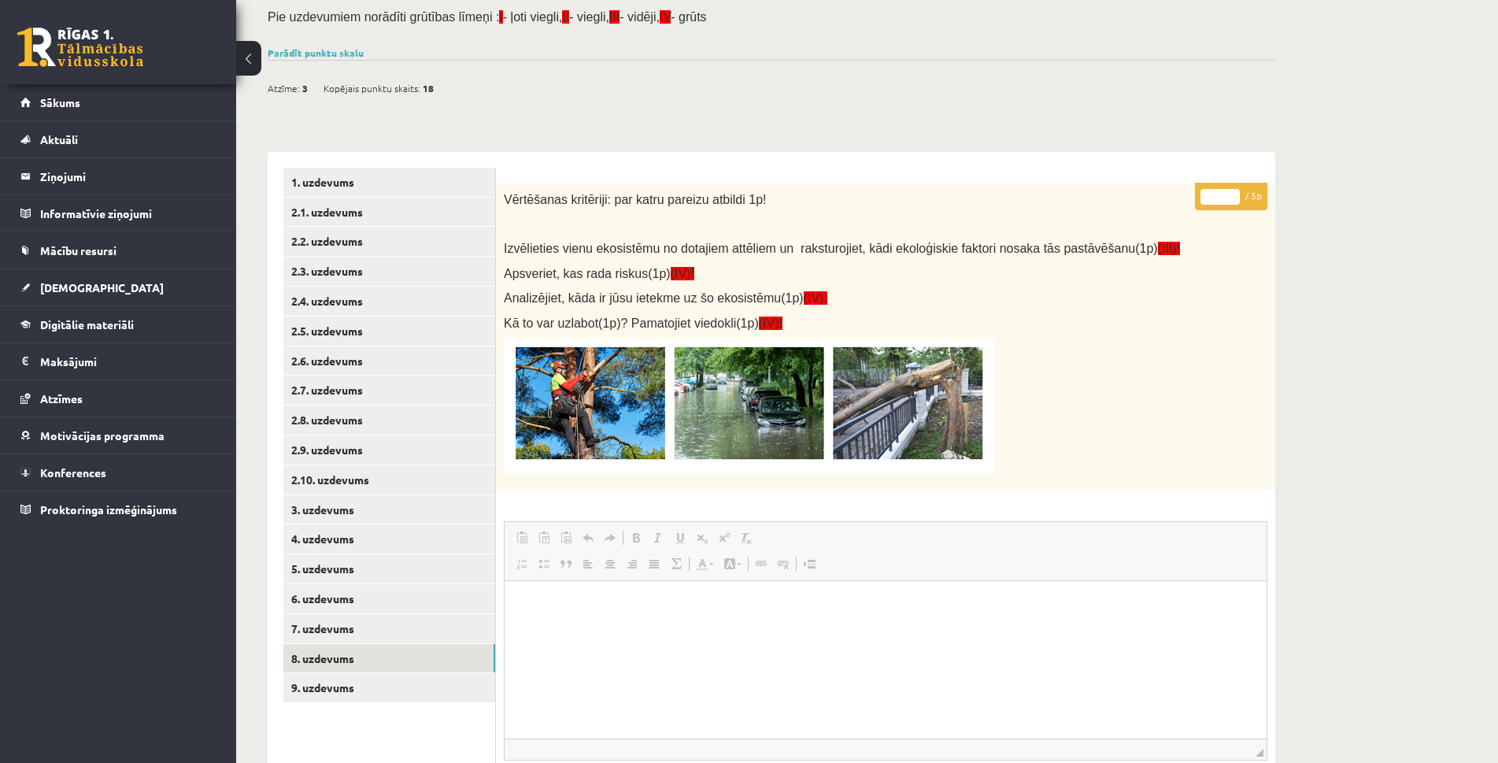
click at [727, 410] on img at bounding box center [749, 406] width 491 height 134
click at [783, 402] on img at bounding box center [749, 406] width 491 height 134
click at [312, 697] on link "9. uzdevums" at bounding box center [389, 687] width 212 height 29
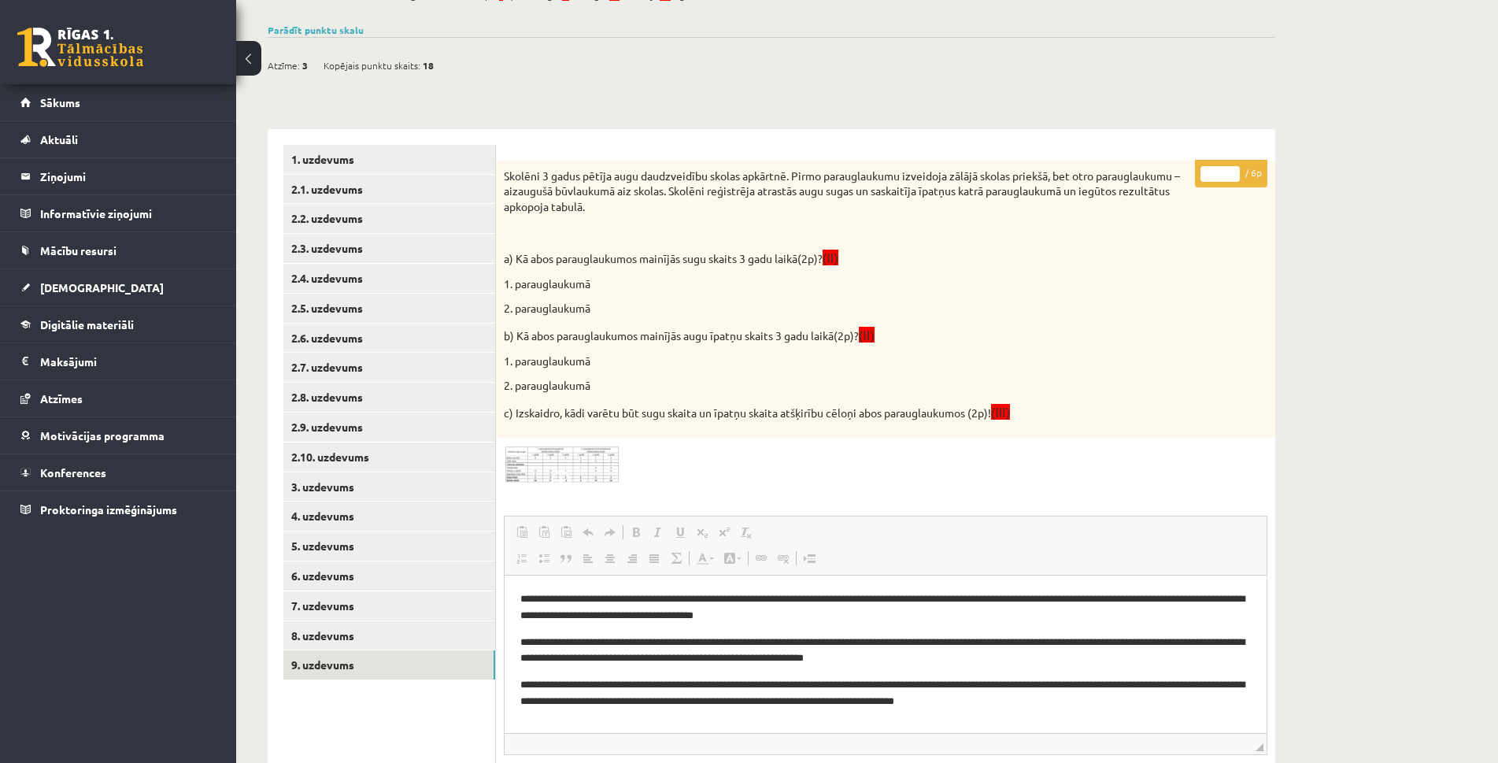
scroll to position [183, 0]
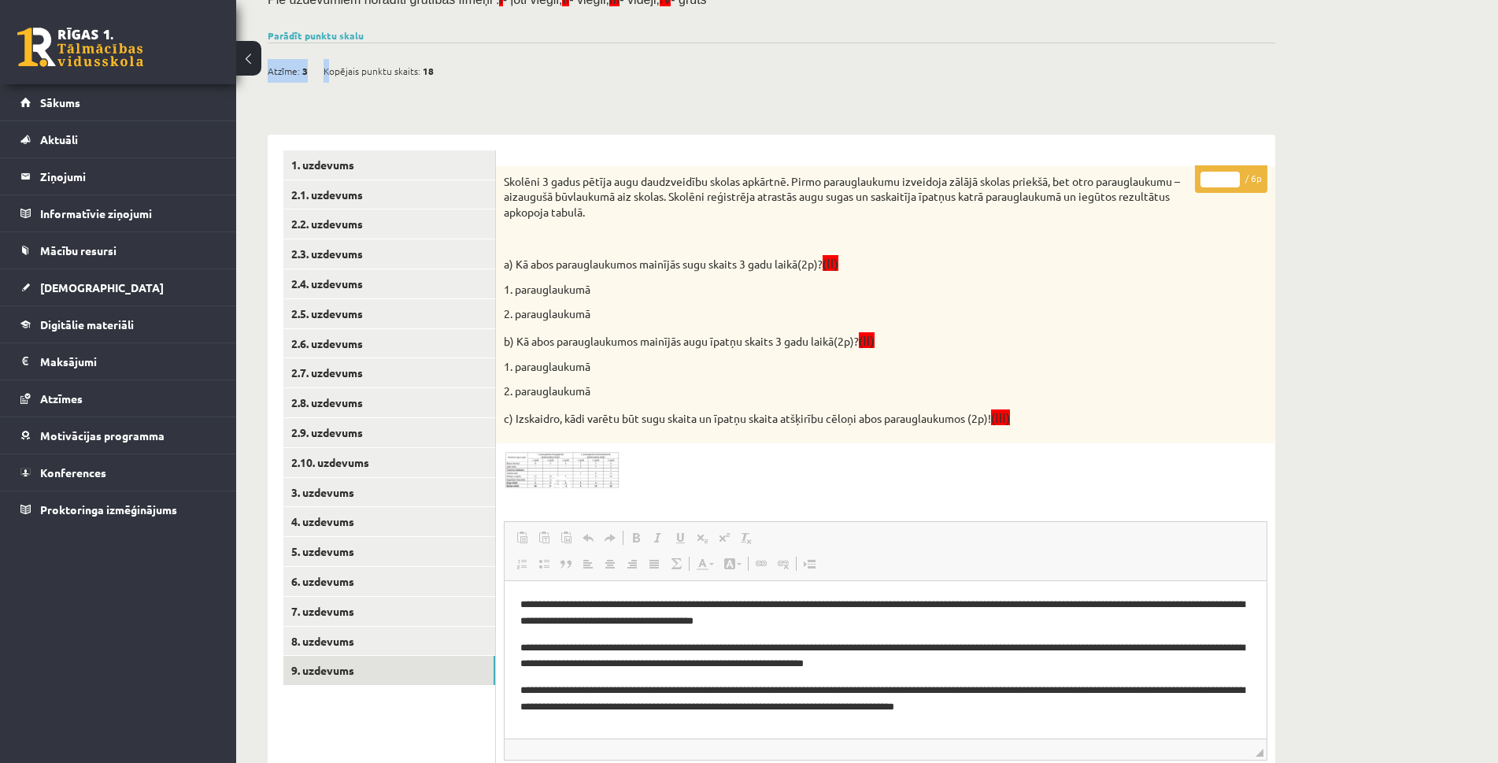
drag, startPoint x: 328, startPoint y: 69, endPoint x: 466, endPoint y: 62, distance: 138.7
click at [459, 62] on div "Atzīme: 3 Kopējais punktu skaits: 18" at bounding box center [772, 63] width 1008 height 40
click at [454, 70] on div "Atzīme: 3 Kopējais punktu skaits: 18" at bounding box center [772, 63] width 1008 height 40
drag, startPoint x: 328, startPoint y: 72, endPoint x: 430, endPoint y: 76, distance: 102.4
click at [430, 76] on div "Kopējais punktu skaits: 18" at bounding box center [379, 71] width 110 height 24
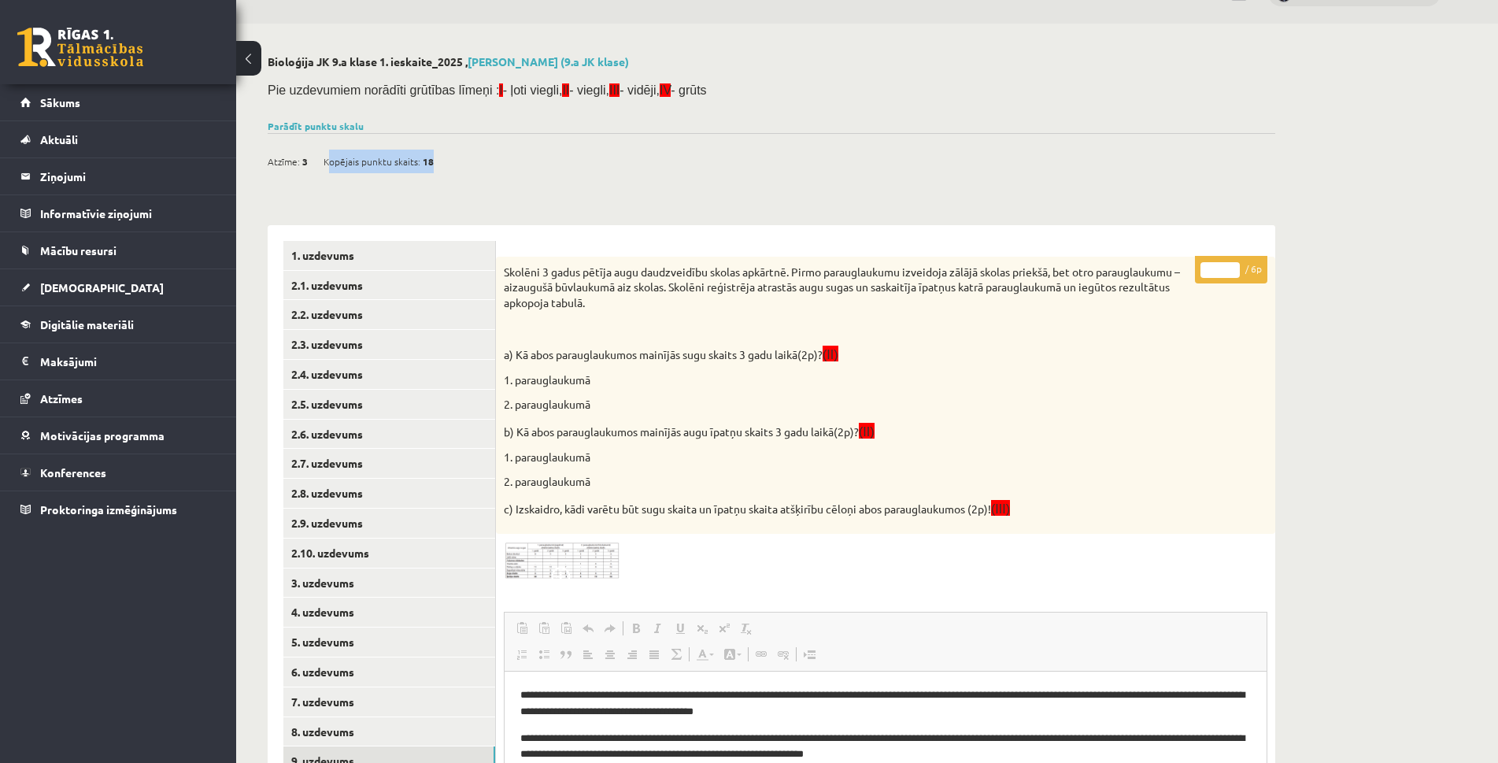
scroll to position [0, 0]
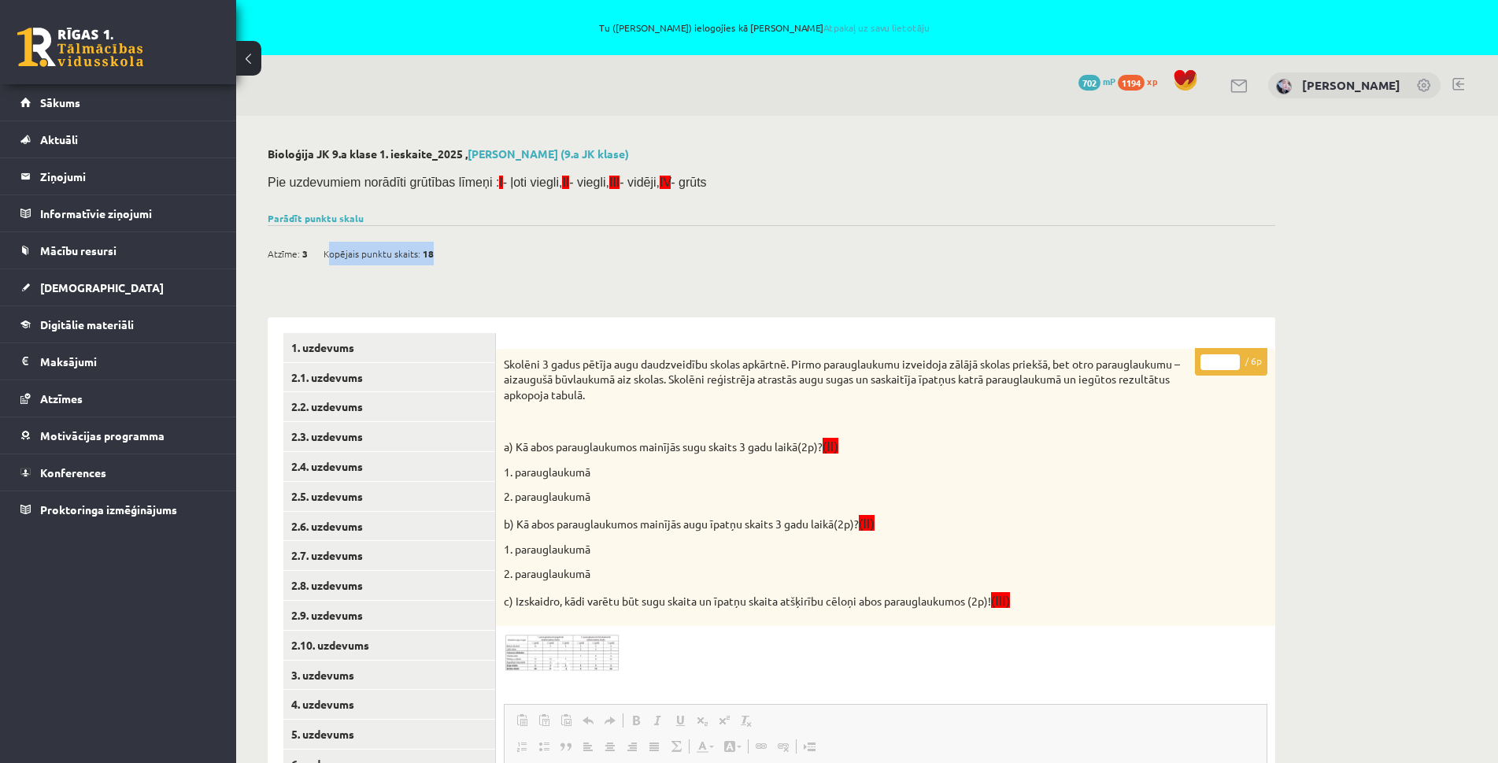
click at [560, 657] on img at bounding box center [563, 653] width 118 height 39
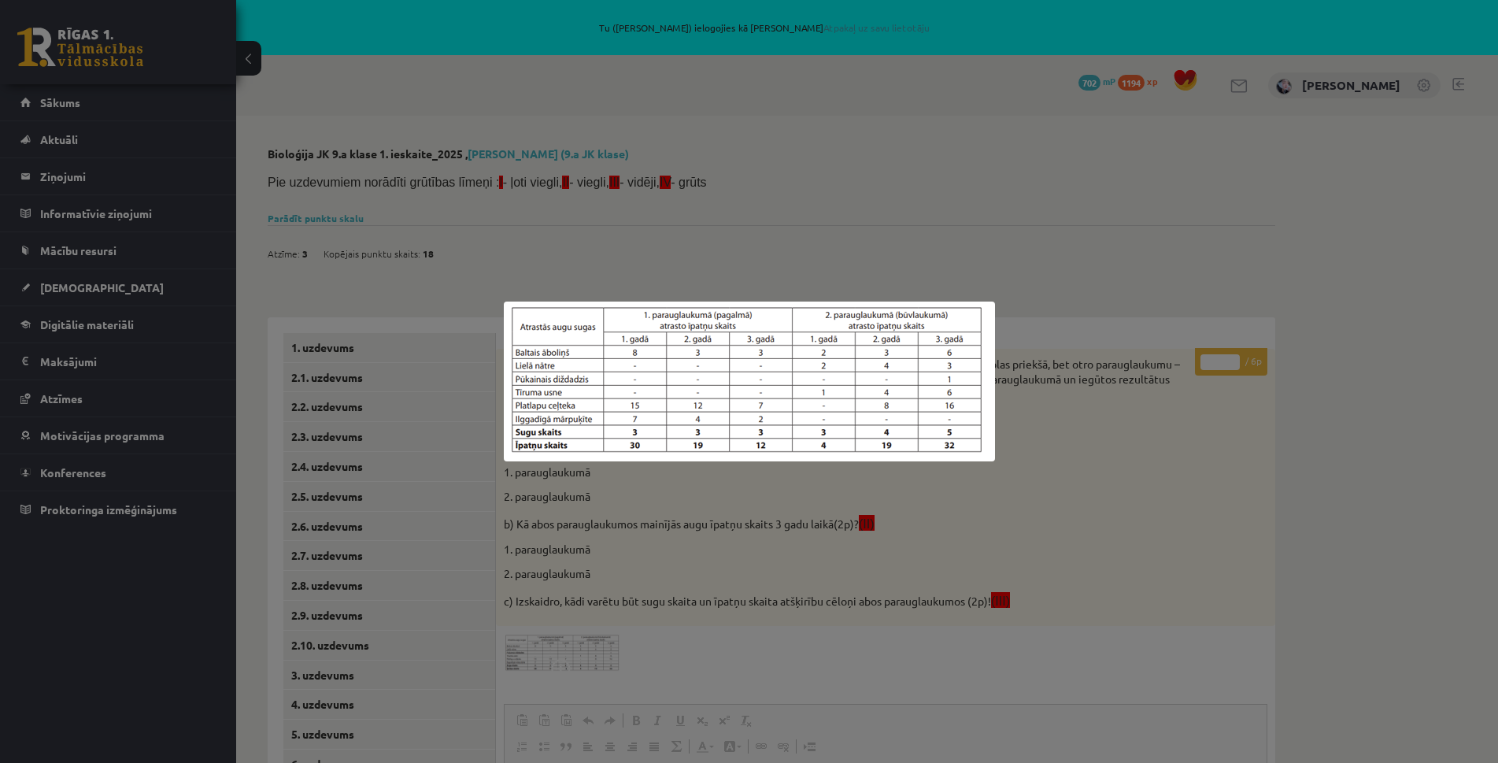
click at [1116, 511] on div at bounding box center [749, 381] width 1498 height 763
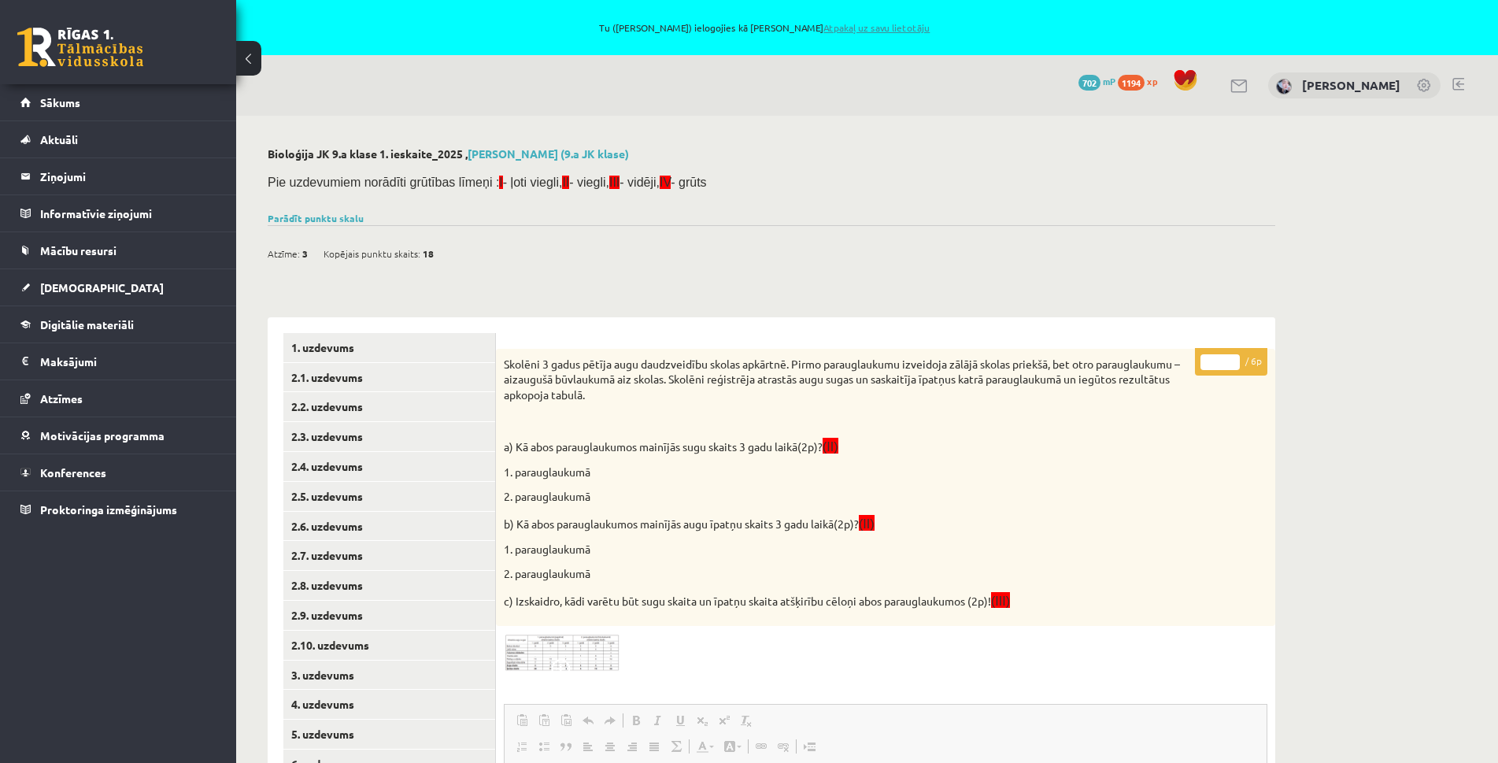
click at [863, 22] on link "Atpakaļ uz savu lietotāju" at bounding box center [877, 27] width 106 height 13
